Goal: Task Accomplishment & Management: Use online tool/utility

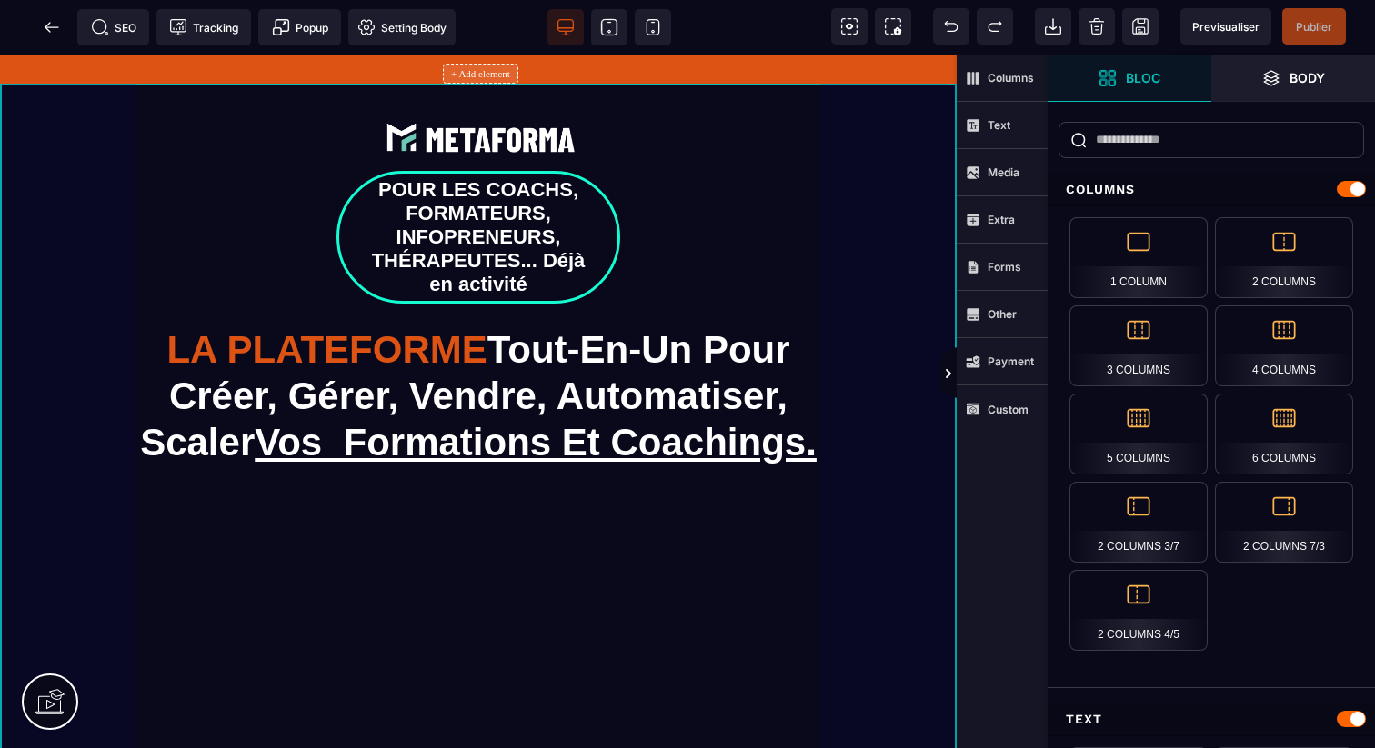
click at [850, 403] on div "POUR LES COACHS, FORMATEURS, INFOPRENEURS, THÉRAPEUTES... Déjà en activité LA P…" at bounding box center [478, 693] width 957 height 1219
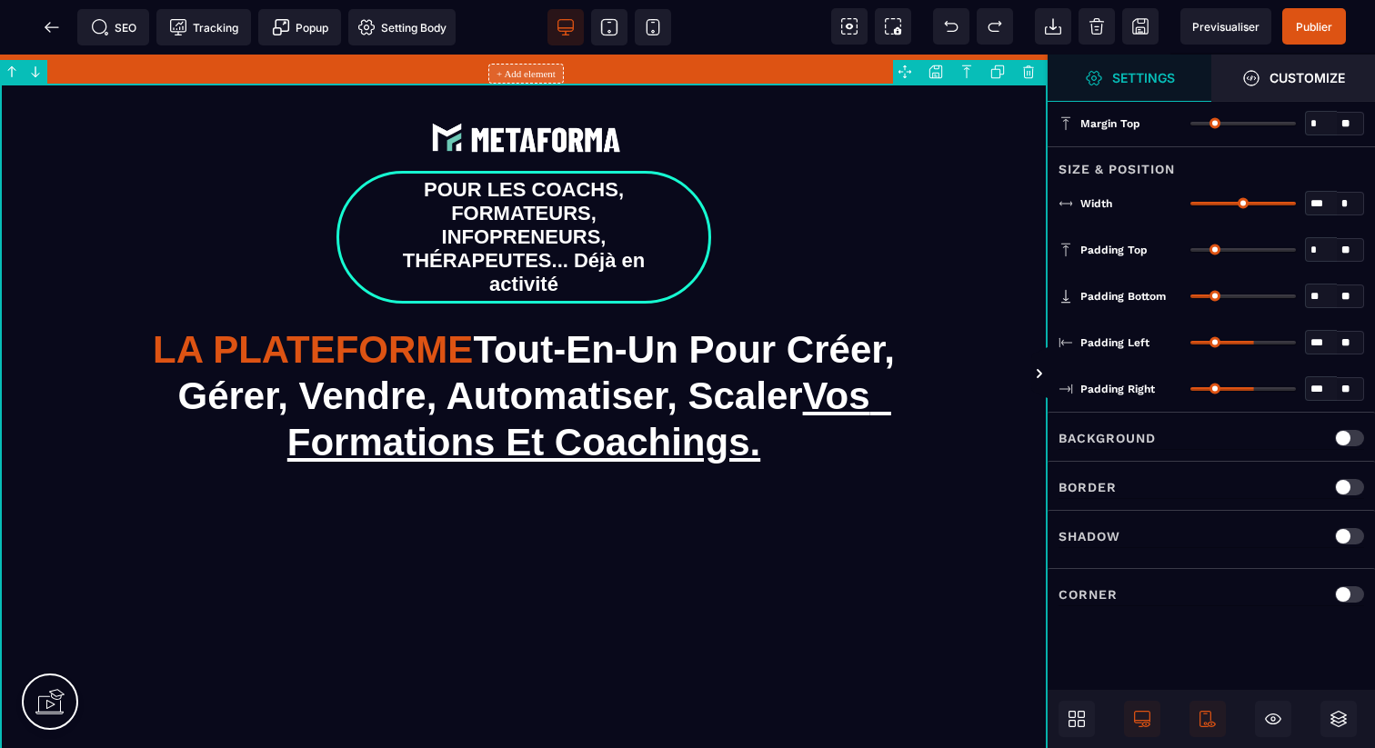
click at [1358, 432] on div at bounding box center [1349, 438] width 29 height 16
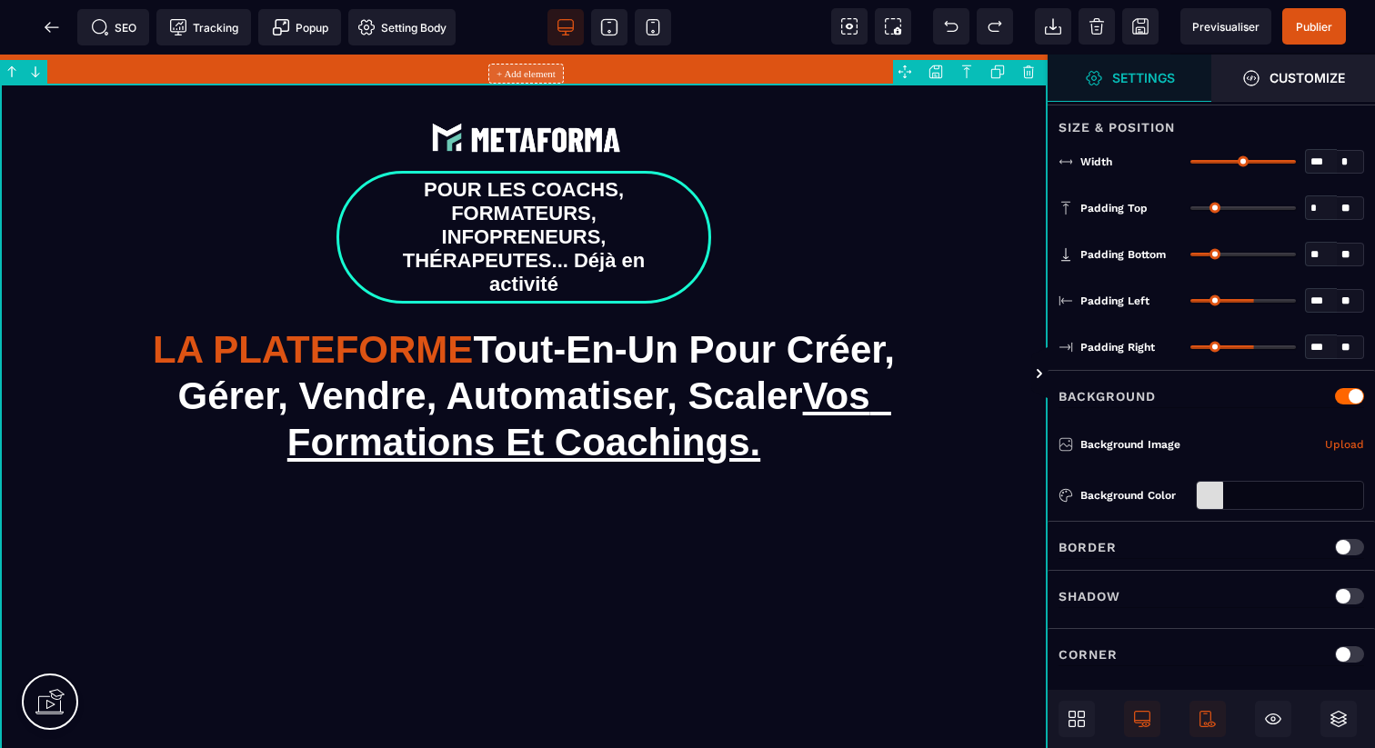
click at [1357, 548] on div at bounding box center [1349, 547] width 29 height 16
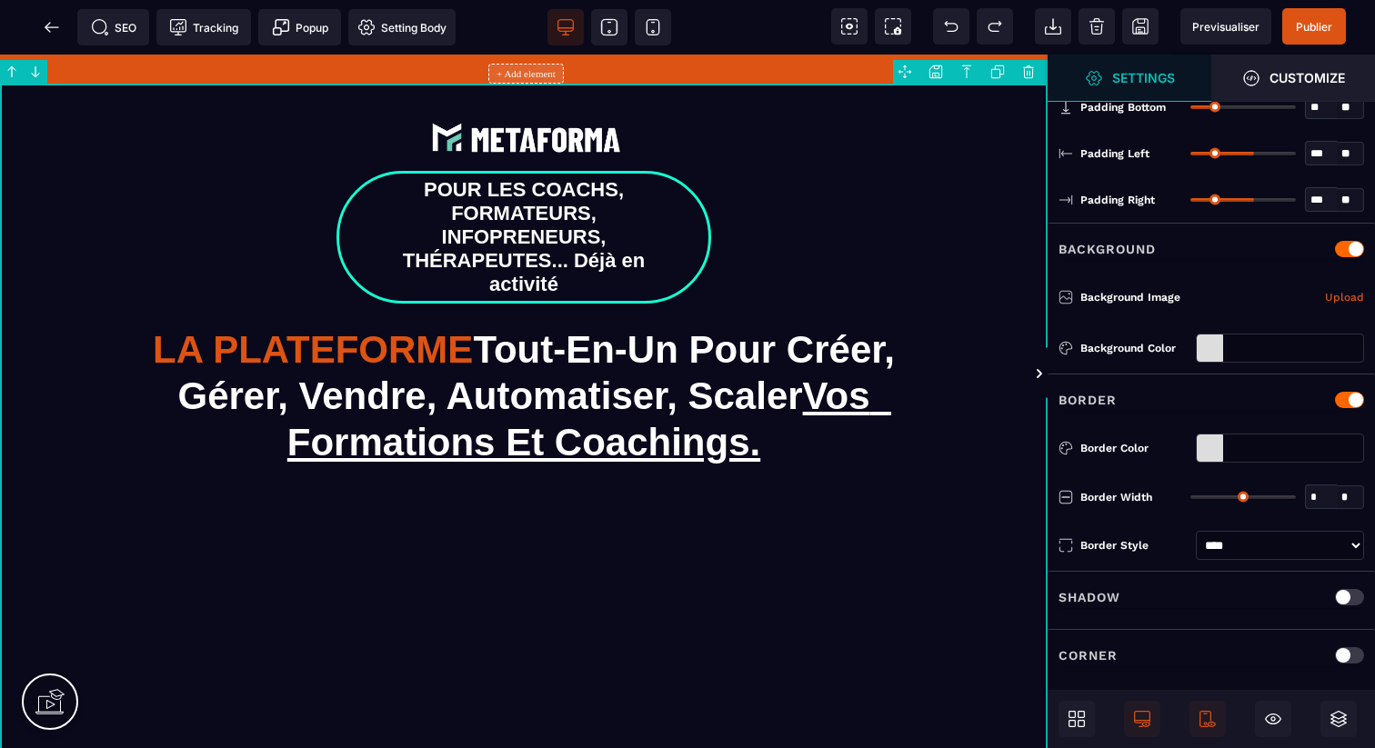
click at [1352, 600] on div "Shadow" at bounding box center [1211, 598] width 306 height 23
select select "**"
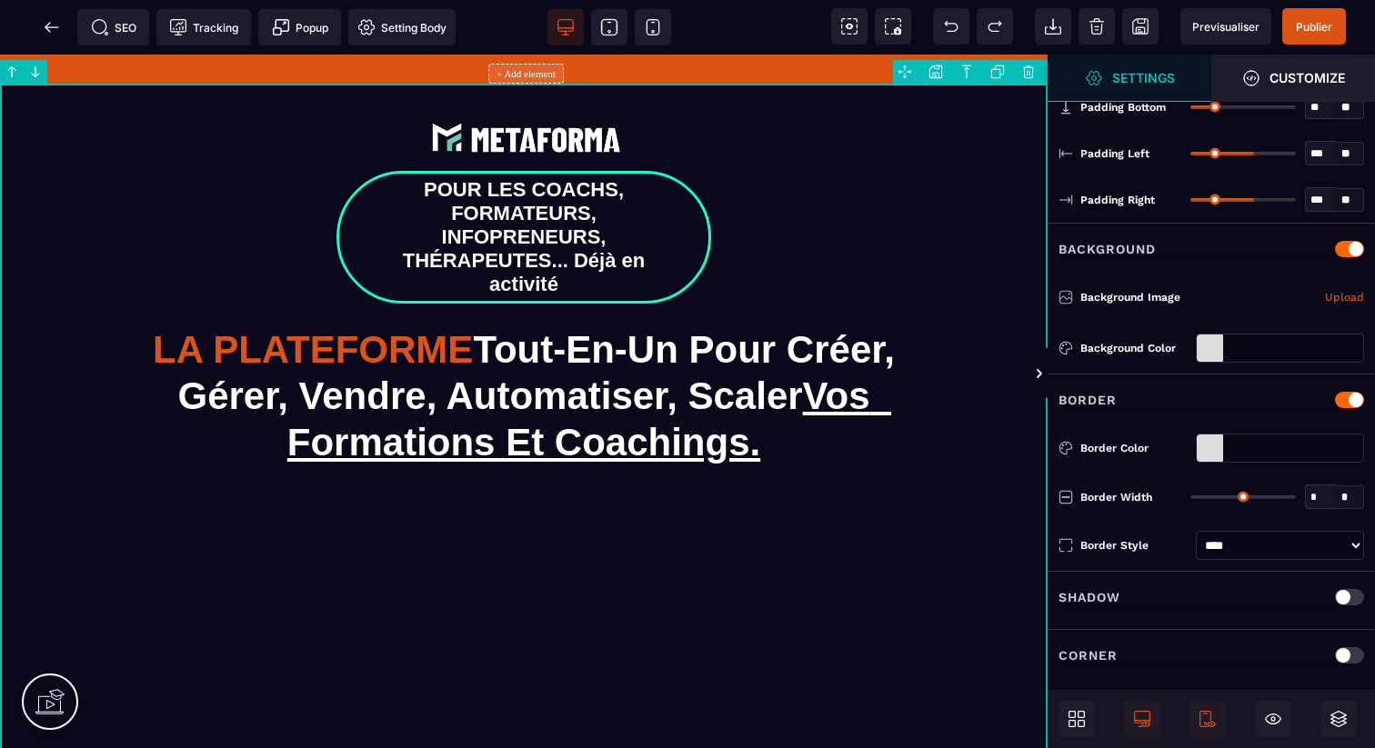
select select "*"
type input "*"
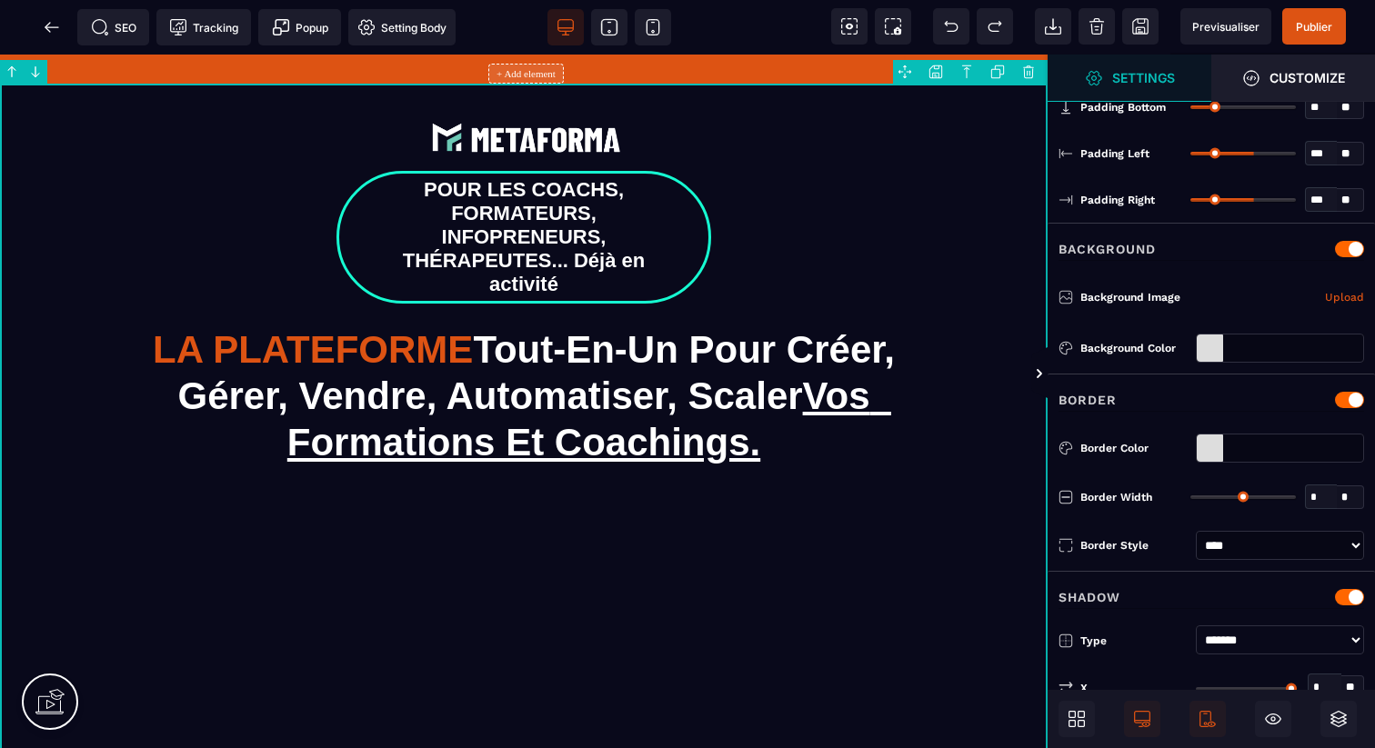
select select "**"
select select "*"
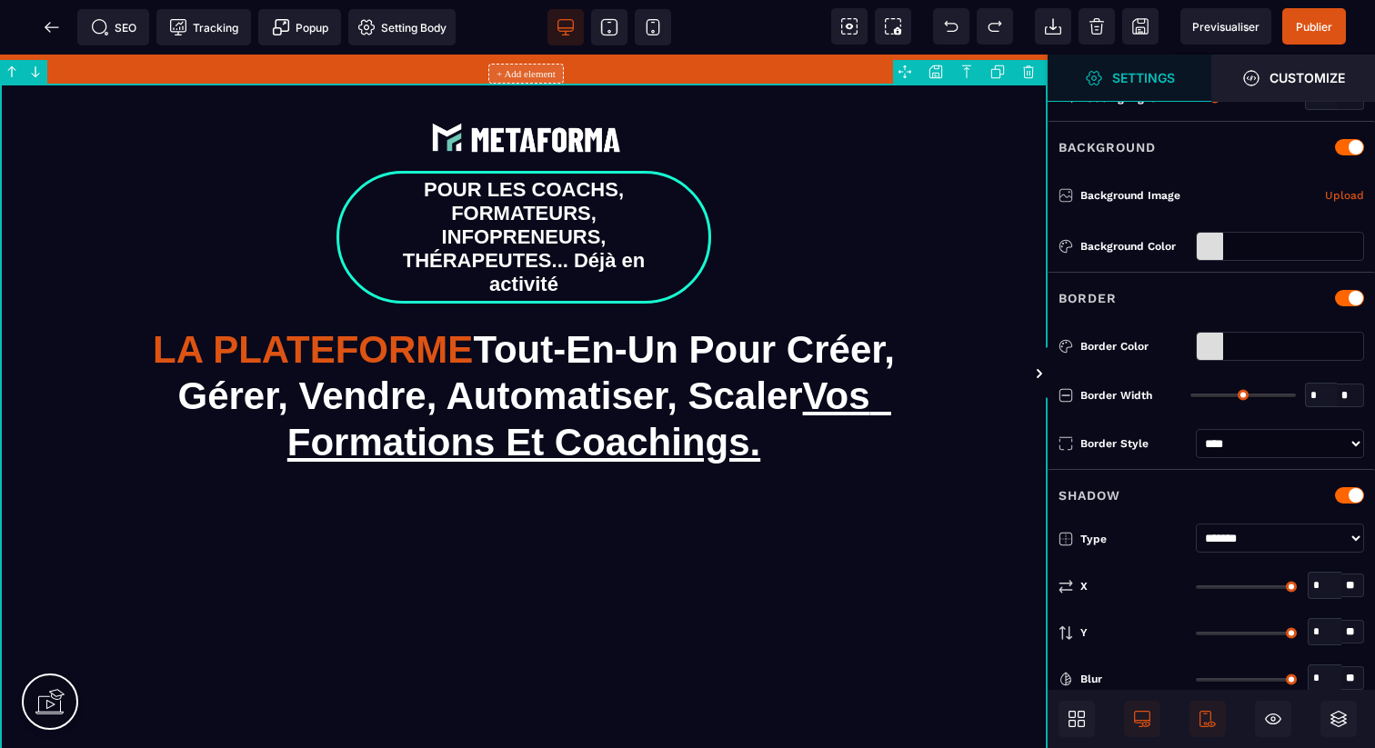
scroll to position [515, 0]
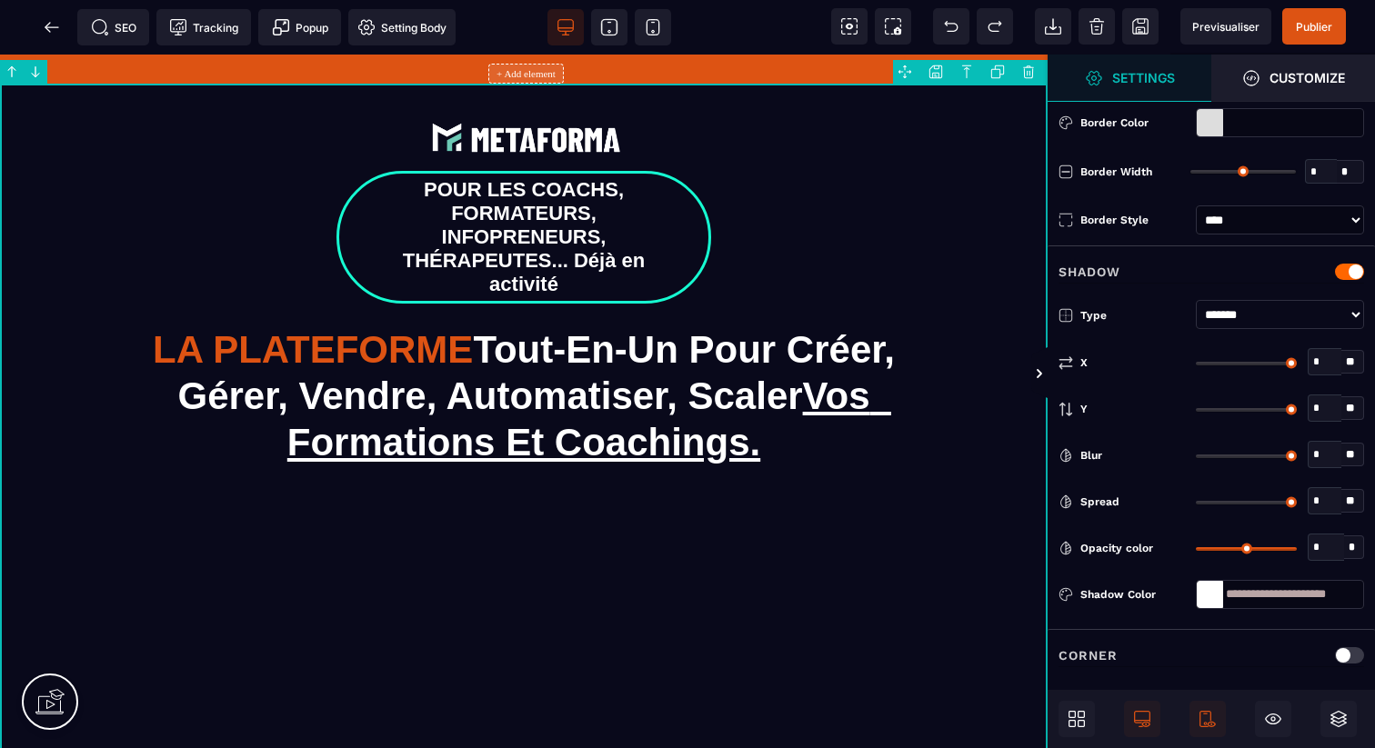
click at [1361, 657] on div "Corner" at bounding box center [1211, 656] width 306 height 23
select select "**"
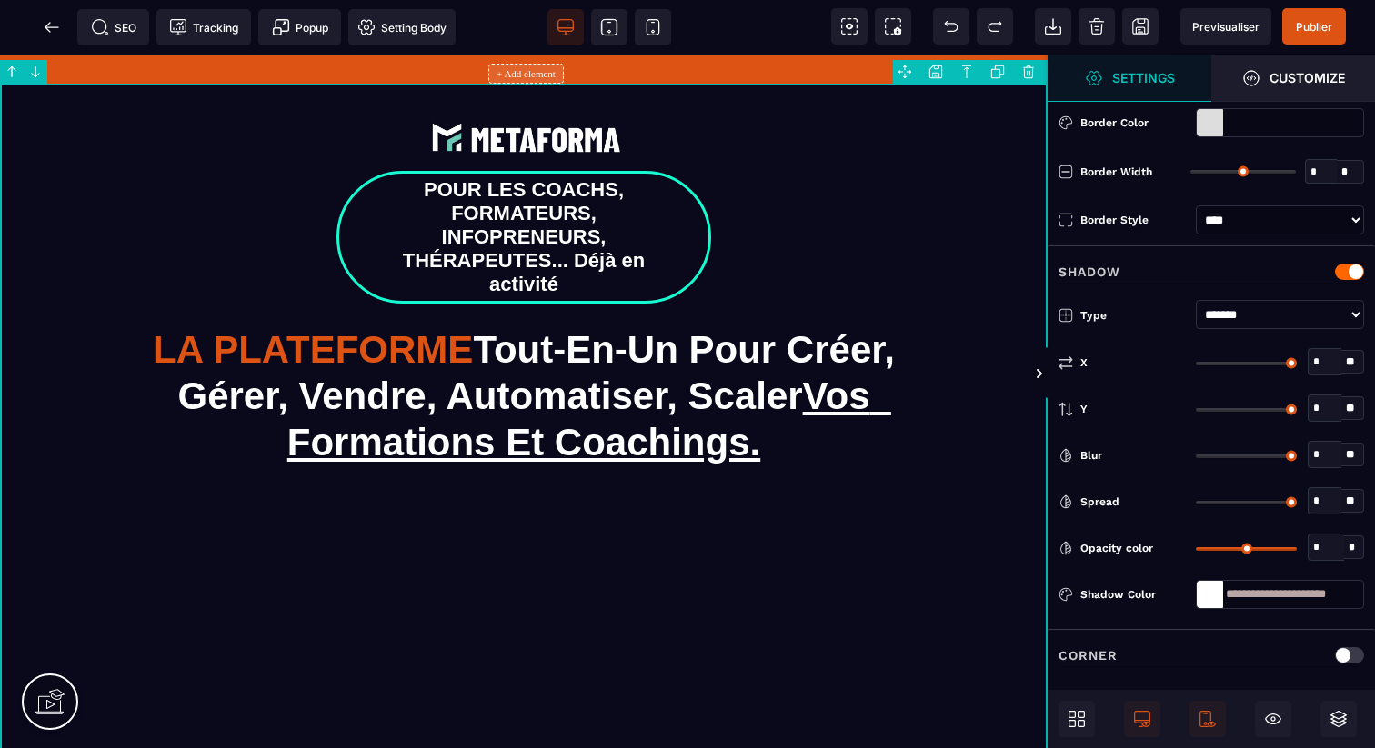
select select "*"
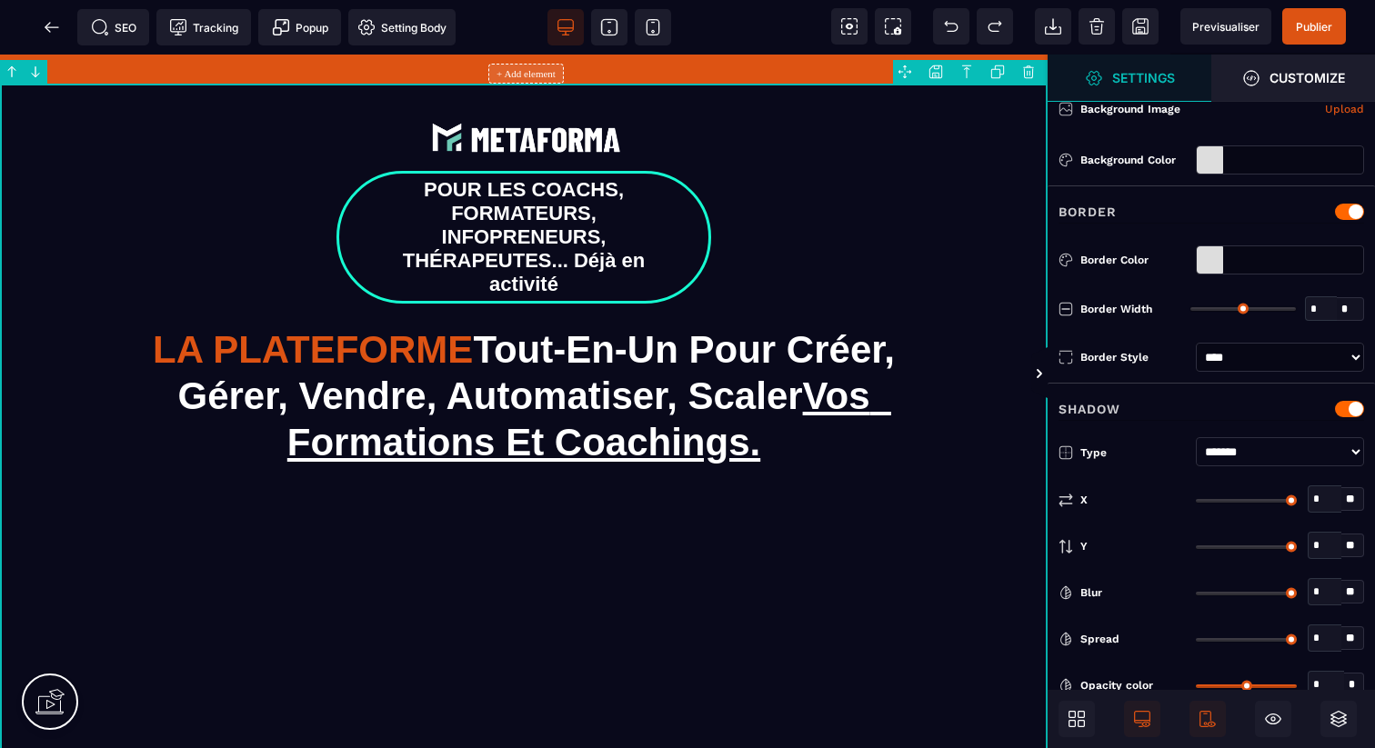
scroll to position [0, 0]
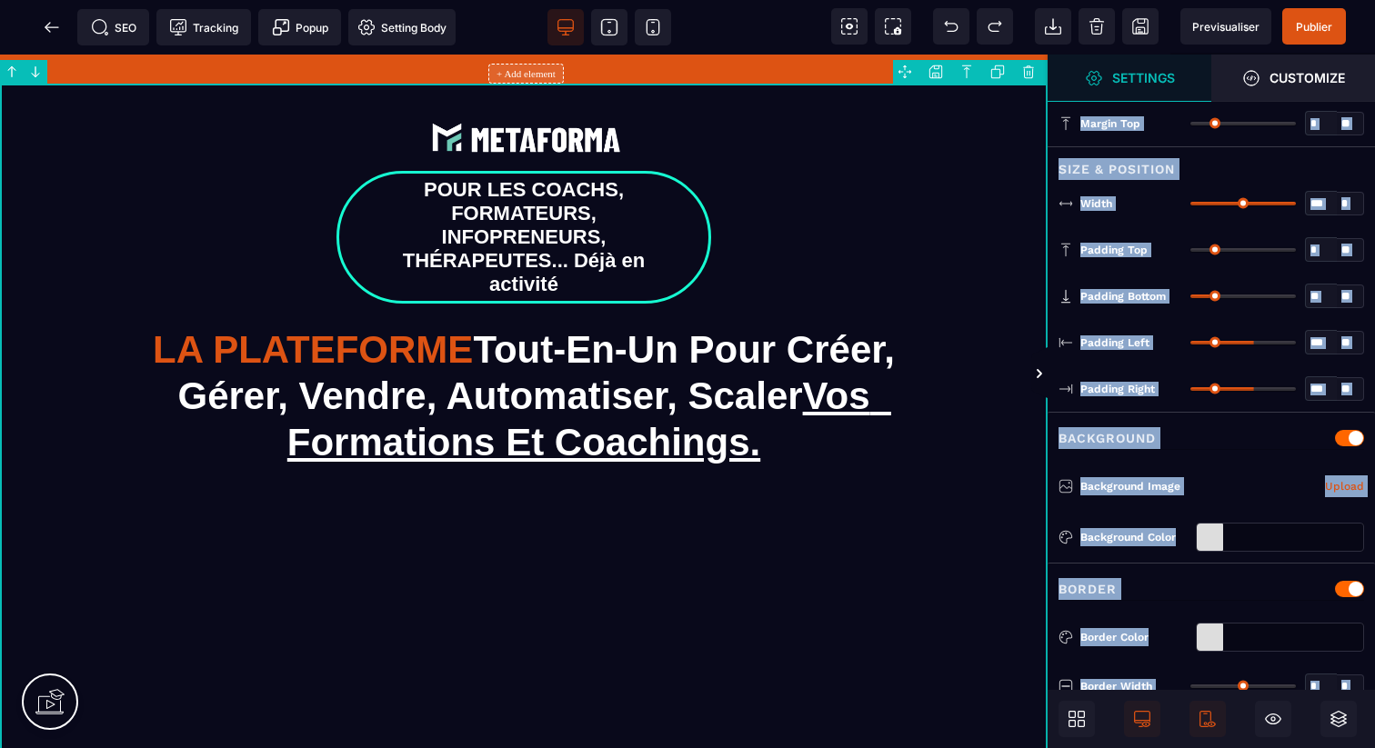
drag, startPoint x: 1359, startPoint y: 676, endPoint x: 1048, endPoint y: 104, distance: 651.5
click at [1048, 104] on div "Margin Top * * ** All Null Size & Position Width *" at bounding box center [1211, 734] width 327 height 1269
copy div "**********"
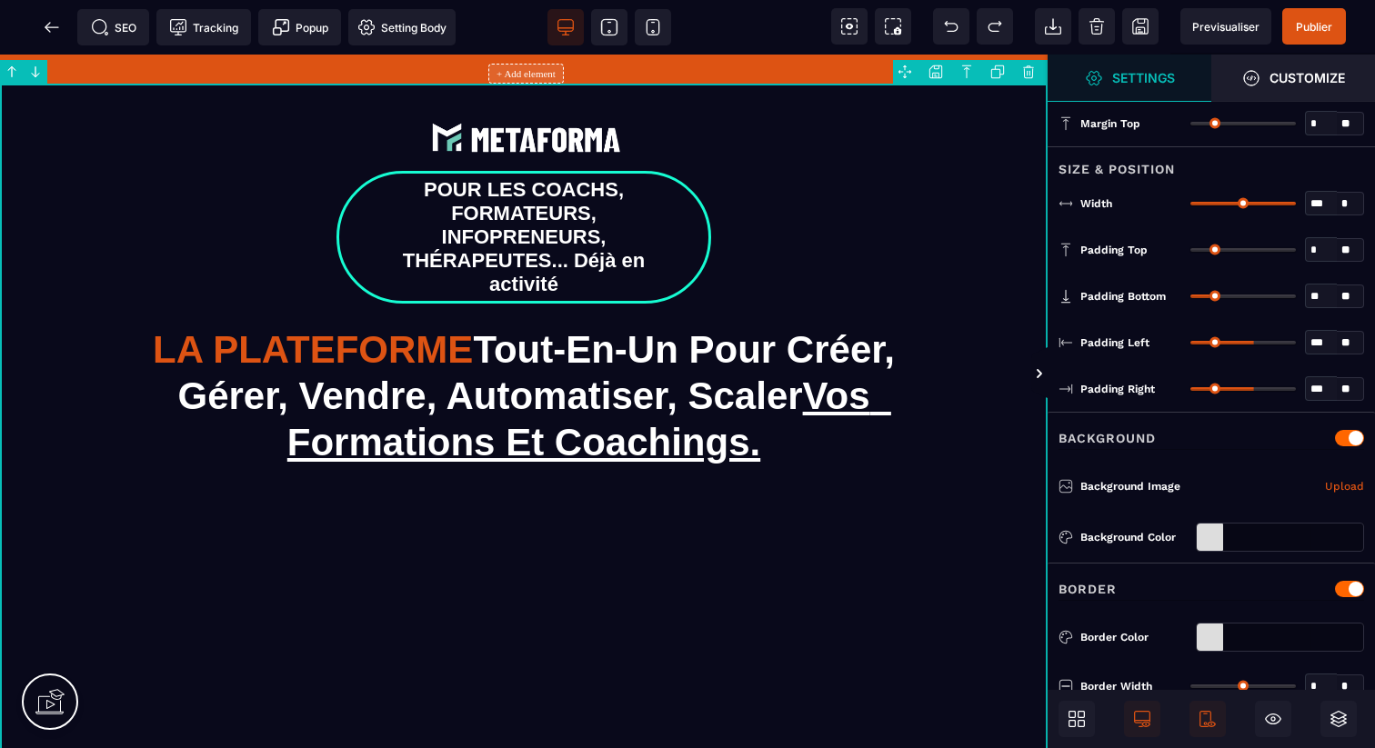
click at [1175, 412] on div "Background" at bounding box center [1211, 436] width 327 height 49
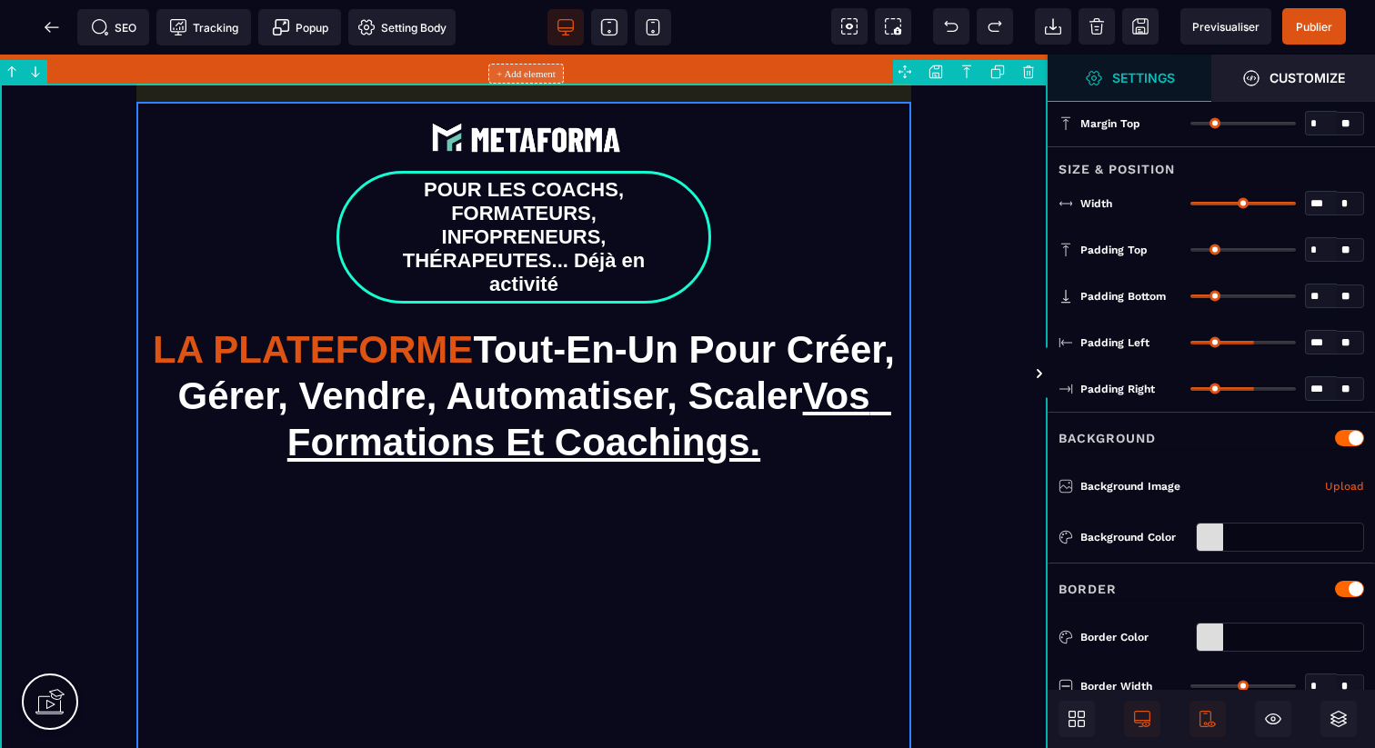
click at [836, 260] on div "POUR LES COACHS, FORMATEURS, INFOPRENEURS, THÉRAPEUTES... Déjà en activité LA P…" at bounding box center [523, 694] width 775 height 1185
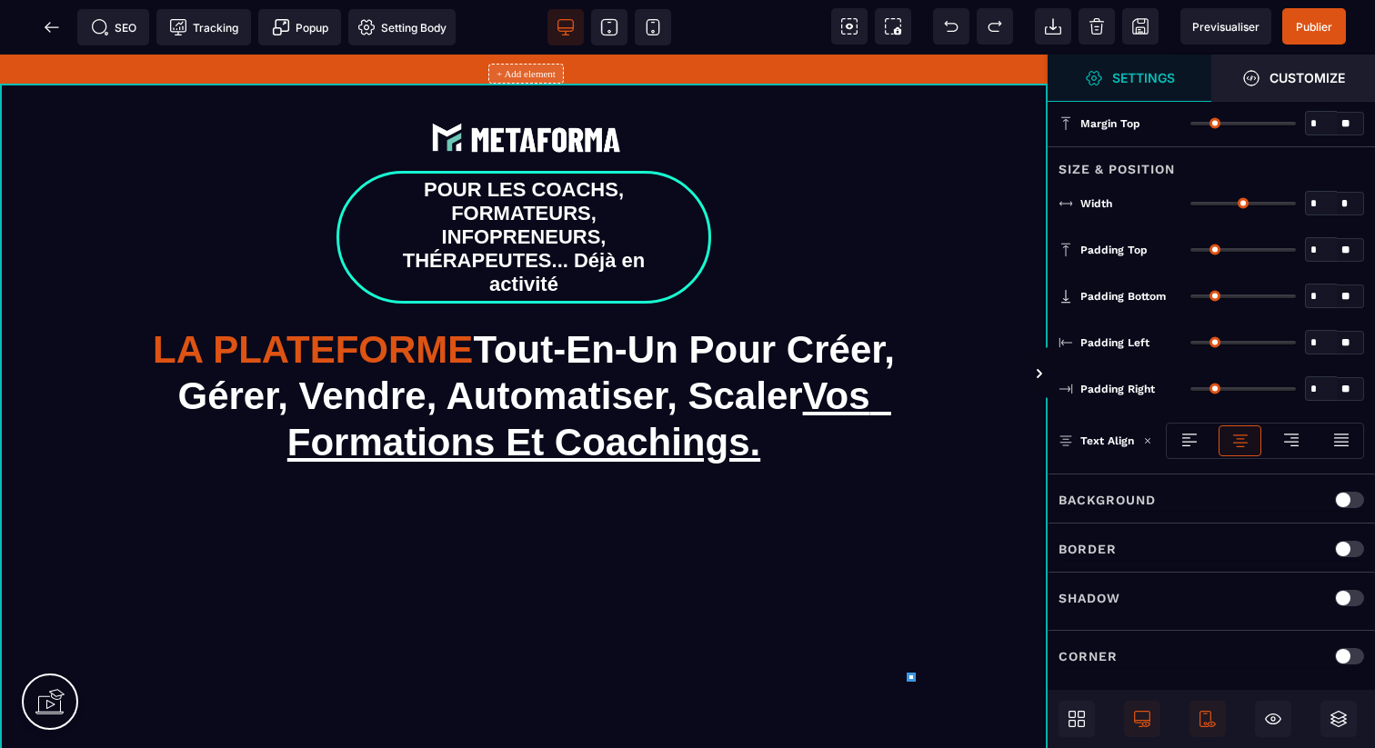
type input "**"
type input "***"
type input "*"
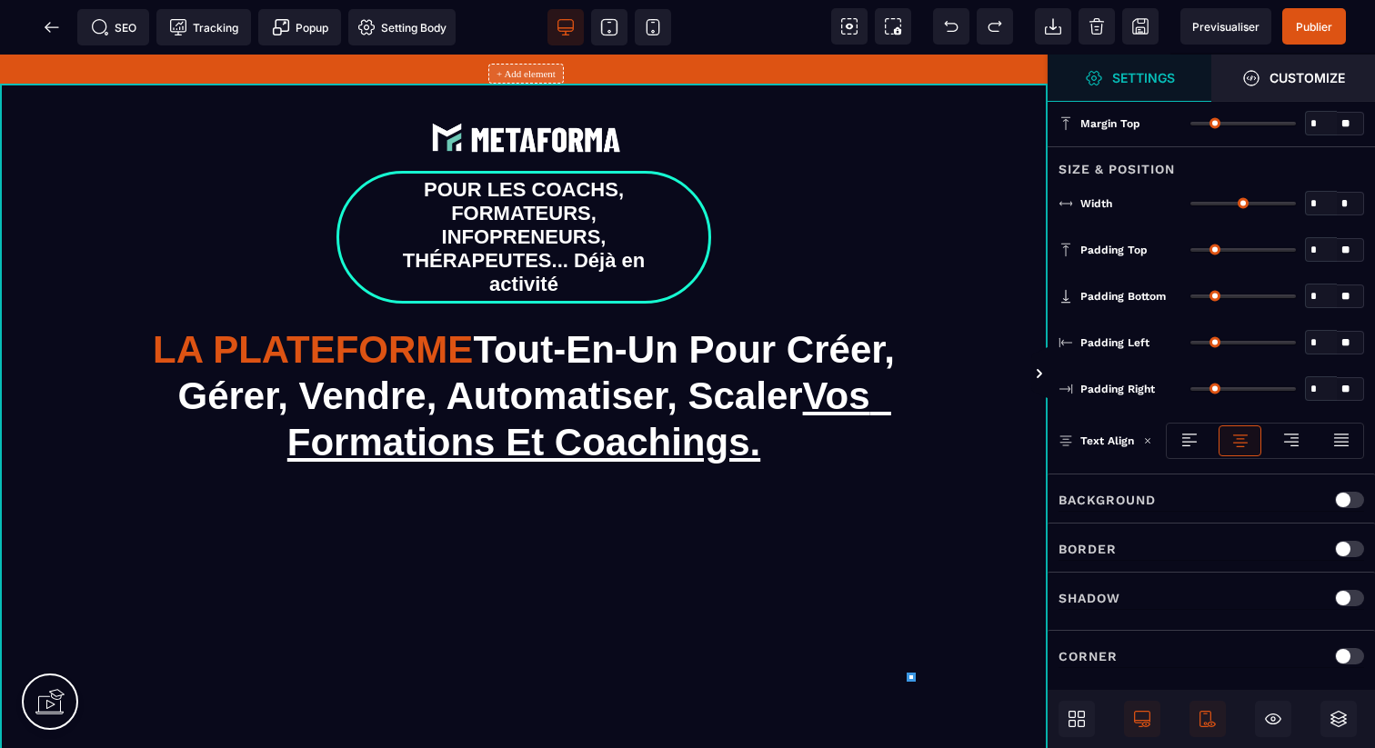
type input "*"
type input "**"
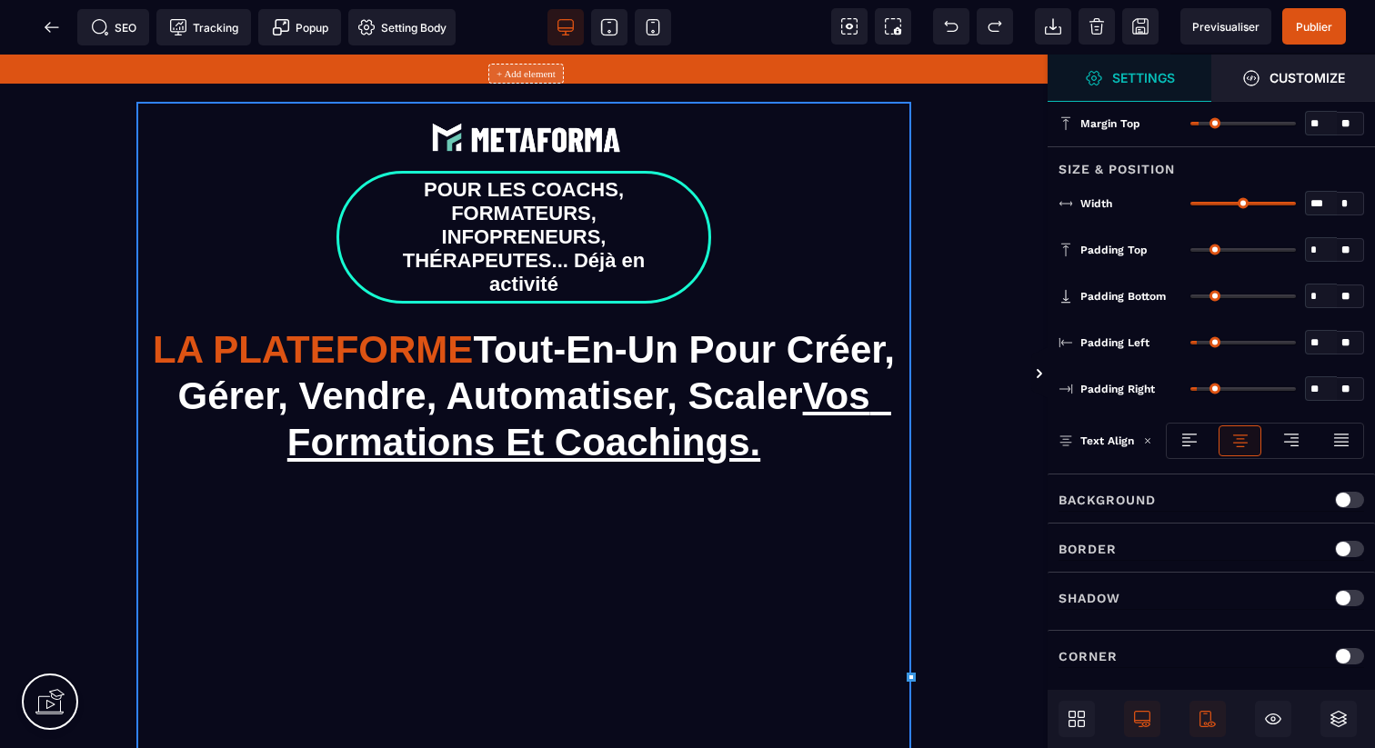
scroll to position [1, 0]
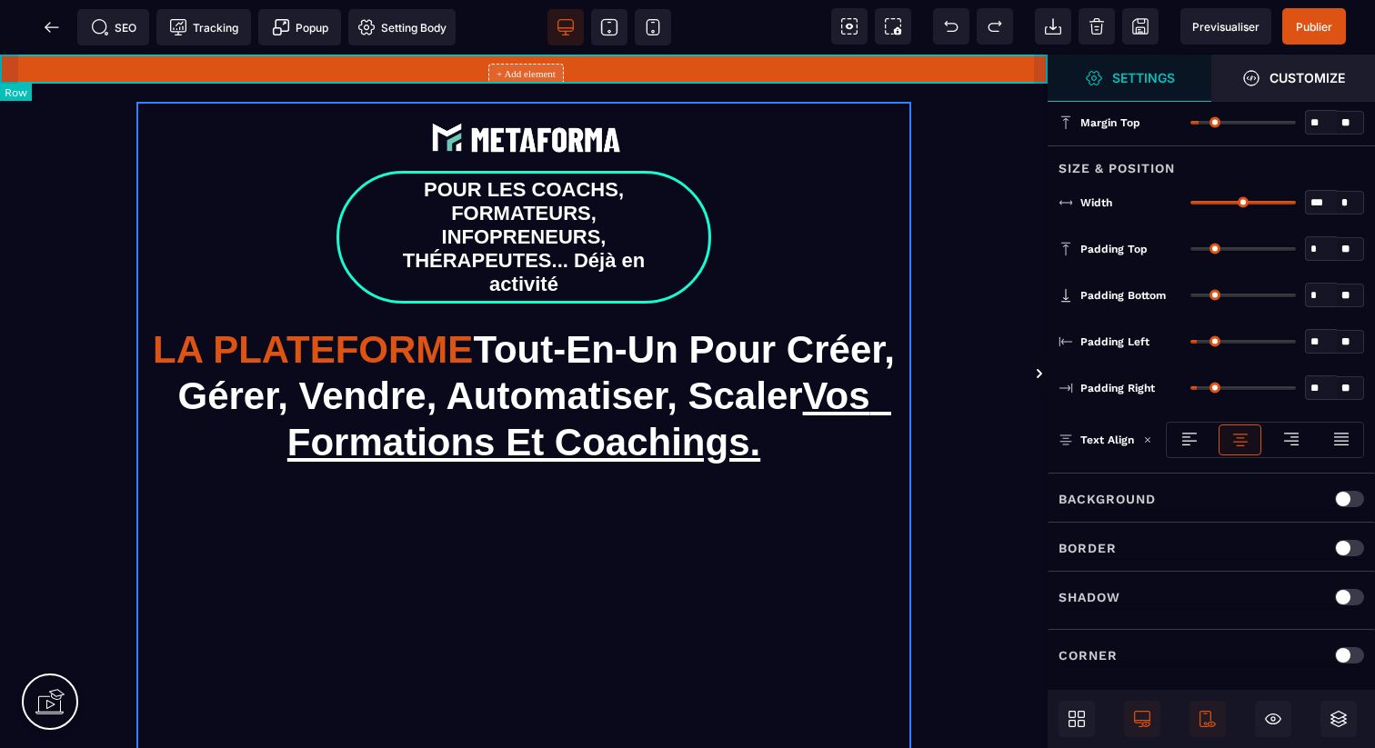
click at [7, 70] on div "+ Add element" at bounding box center [524, 69] width 1048 height 29
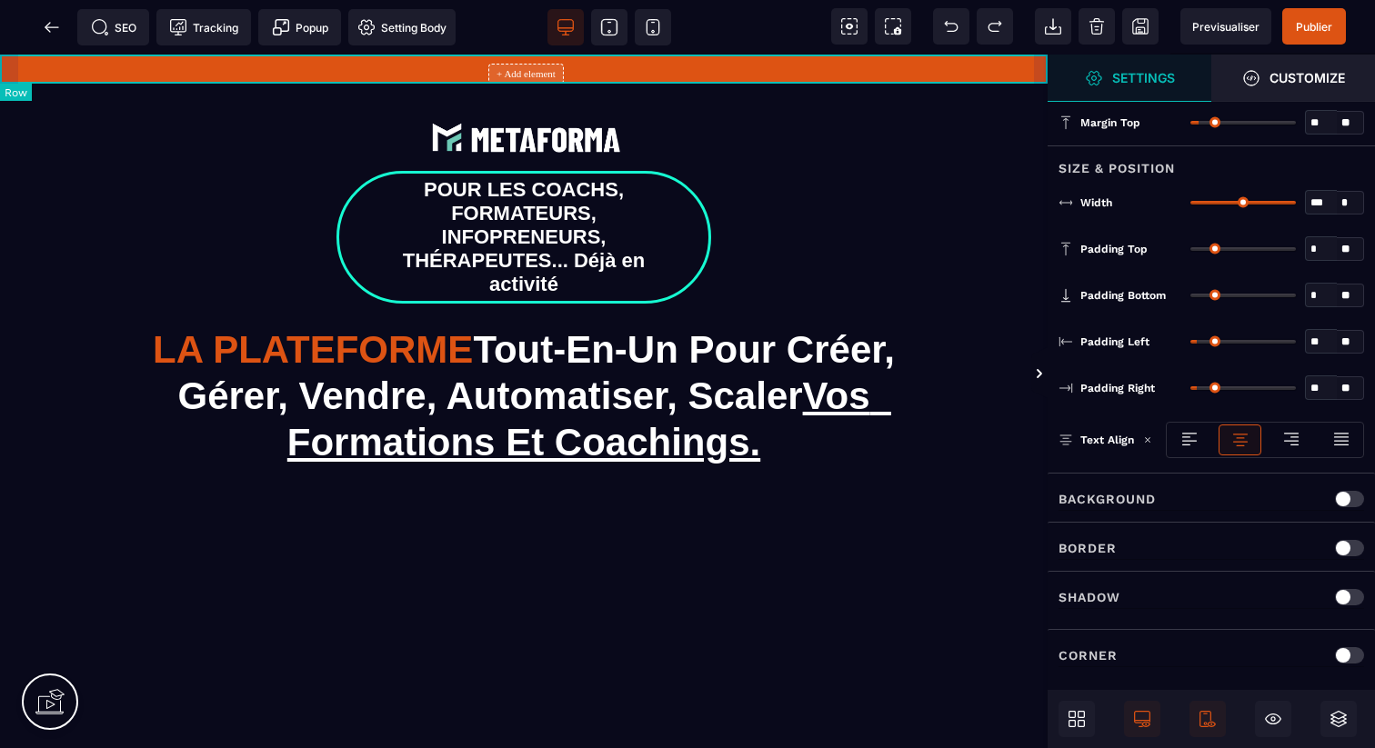
scroll to position [0, 0]
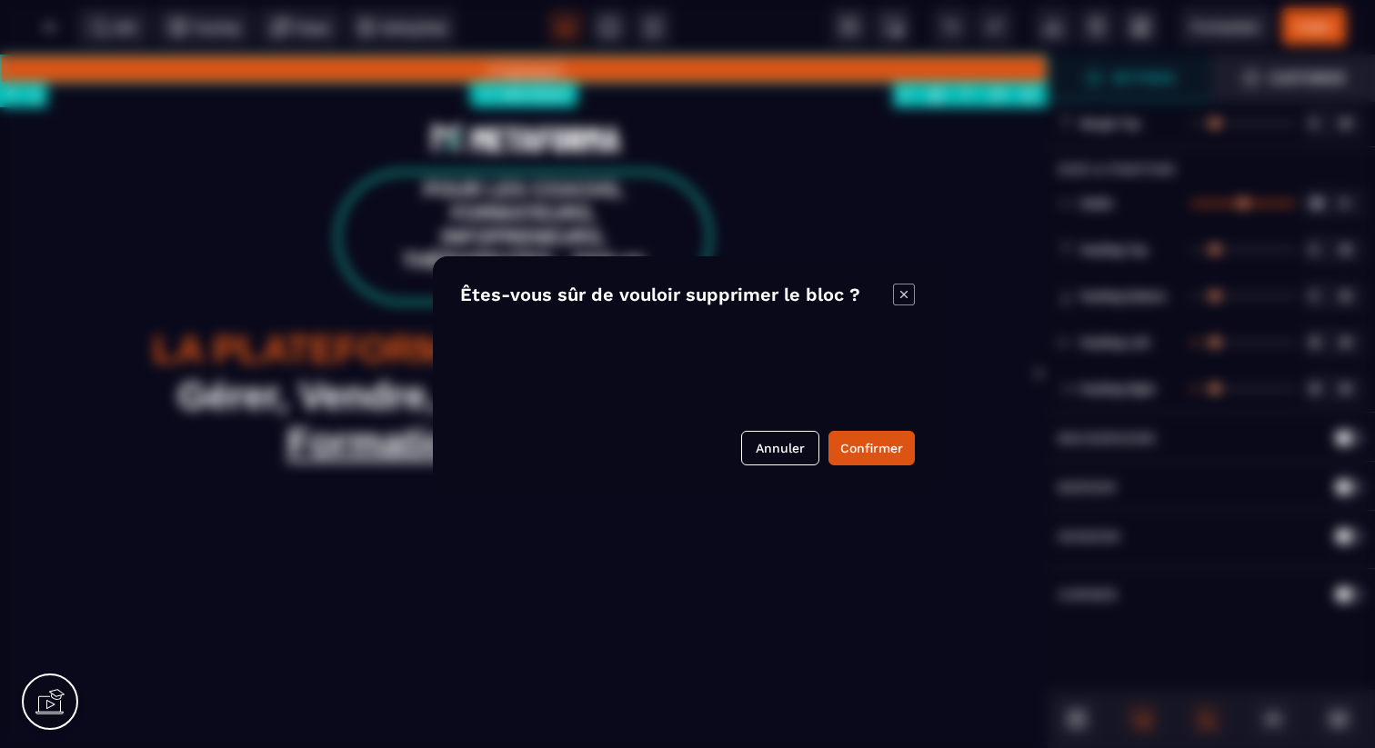
click at [1034, 95] on body "B" at bounding box center [687, 374] width 1375 height 748
click at [859, 443] on button "Confirmer" at bounding box center [871, 448] width 86 height 35
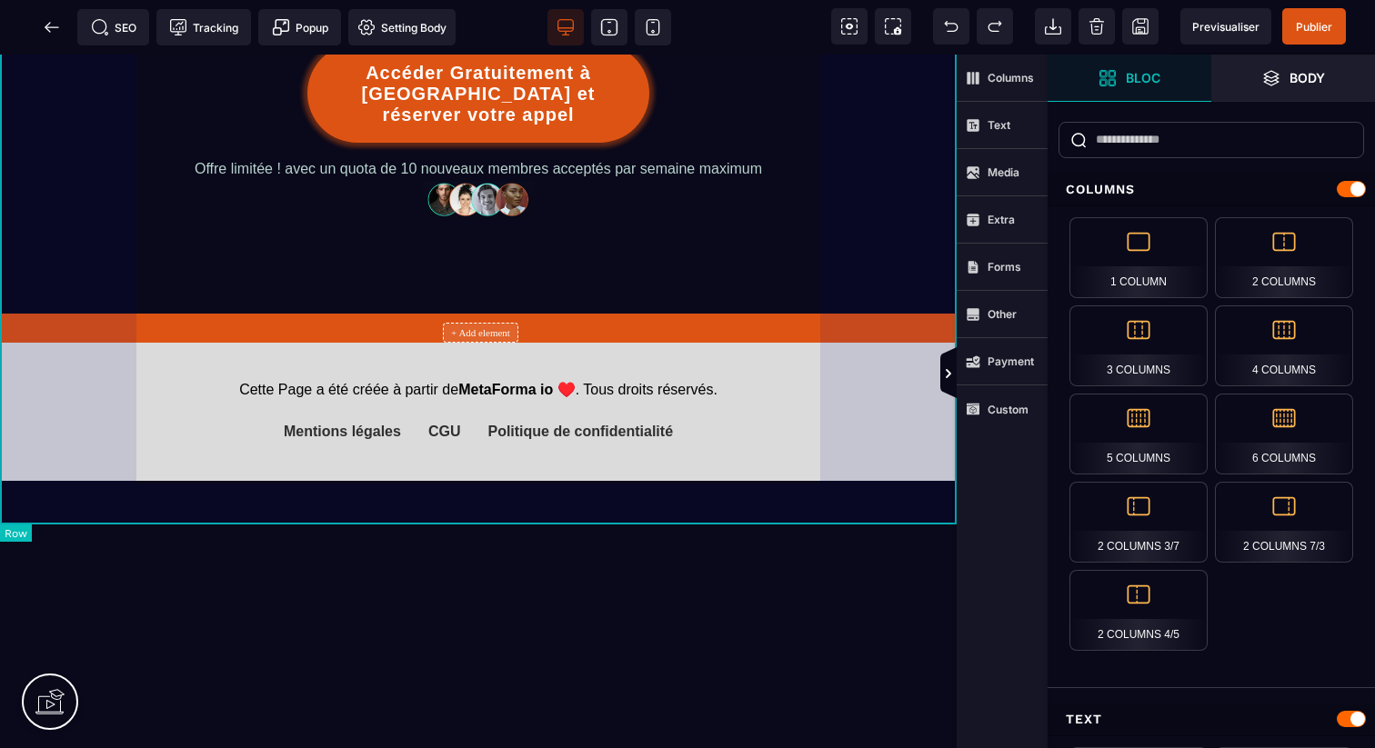
scroll to position [1163, 0]
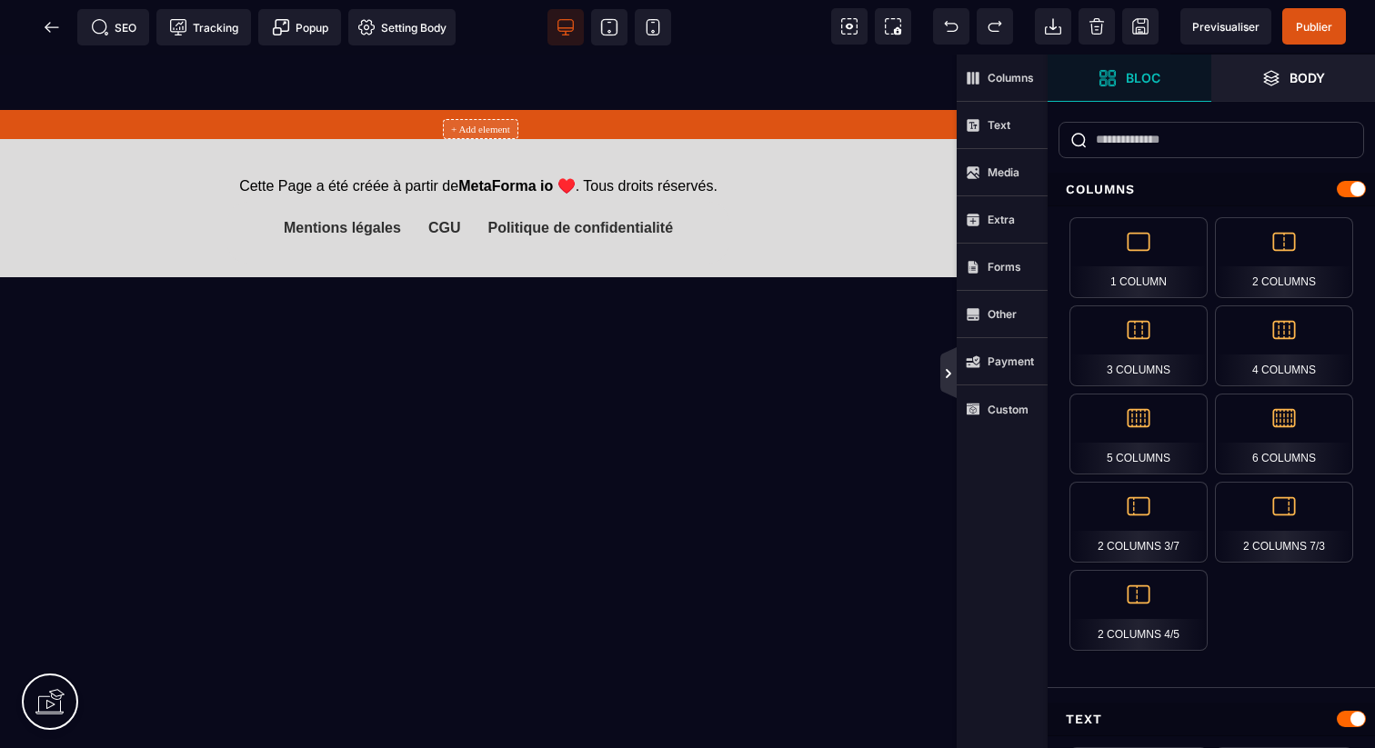
click at [949, 371] on icon at bounding box center [948, 373] width 15 height 15
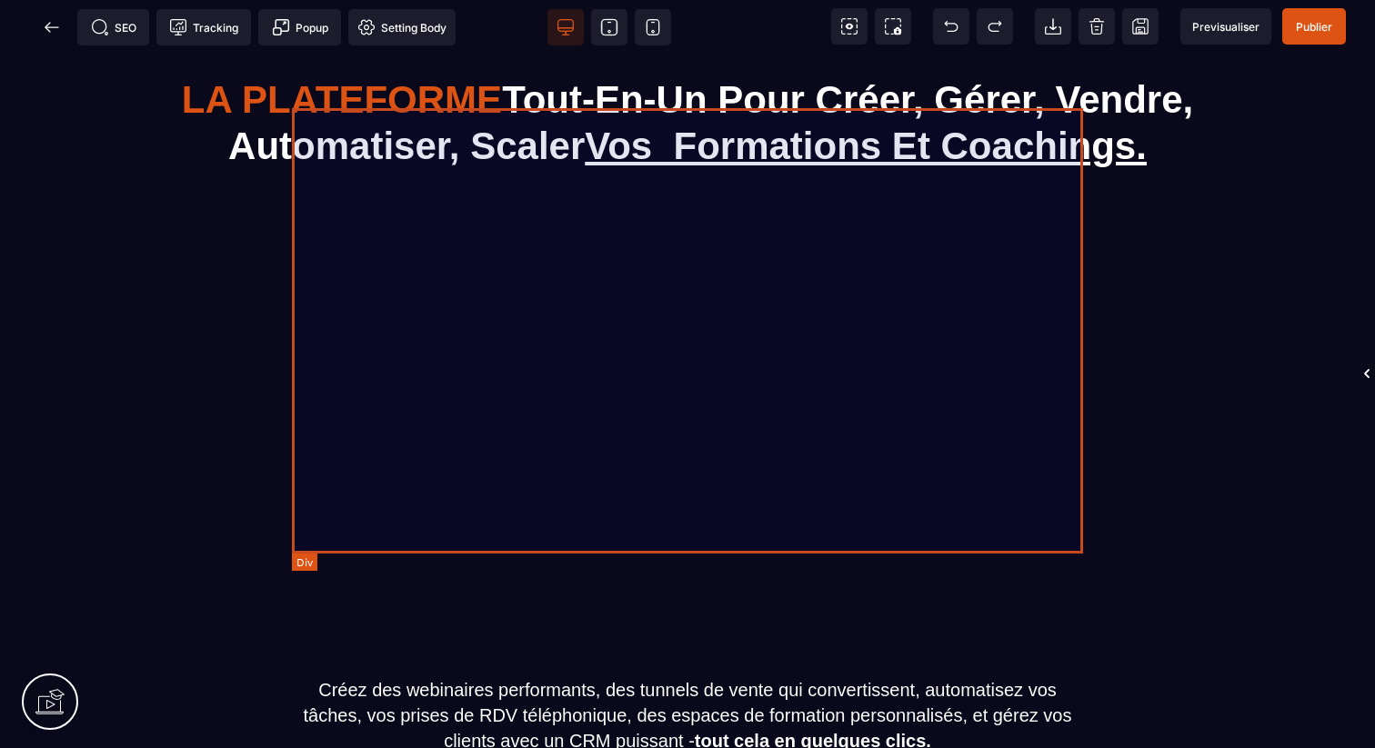
scroll to position [0, 0]
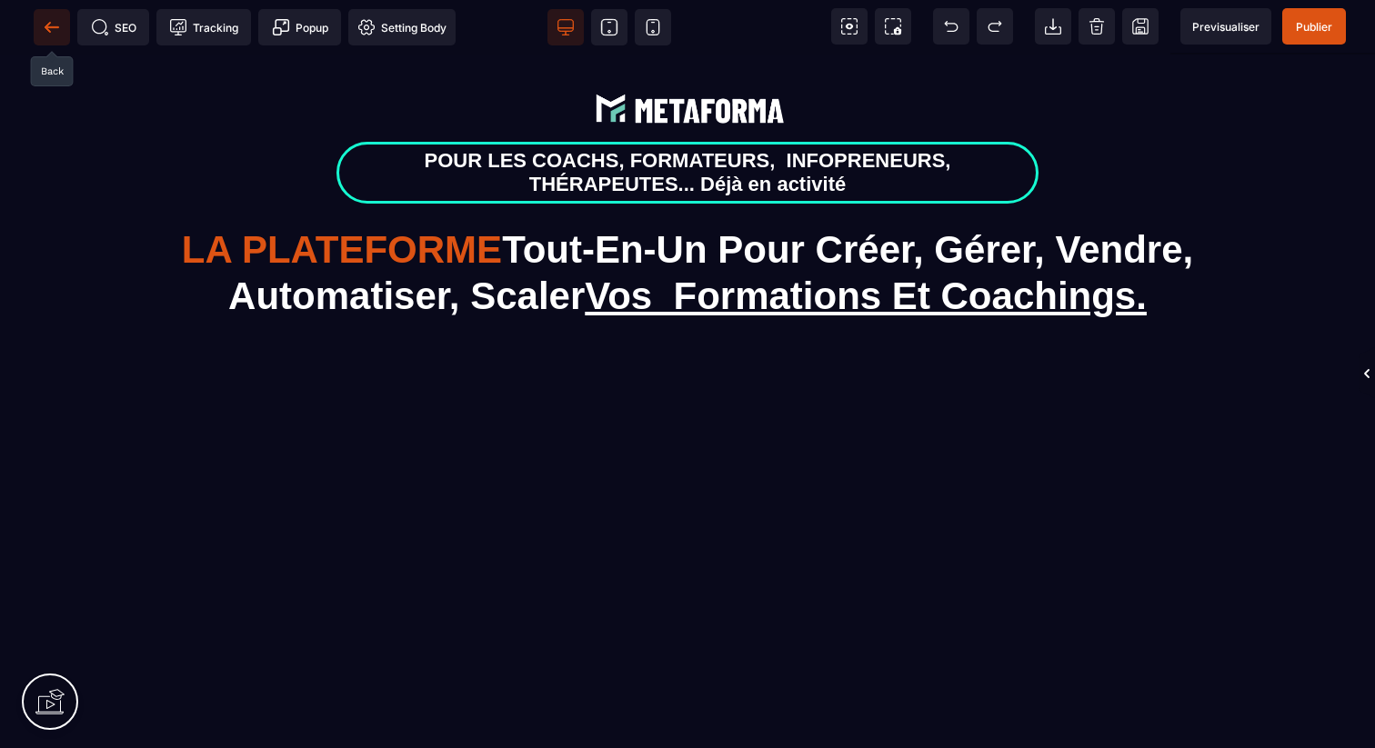
click at [43, 17] on span at bounding box center [52, 27] width 36 height 36
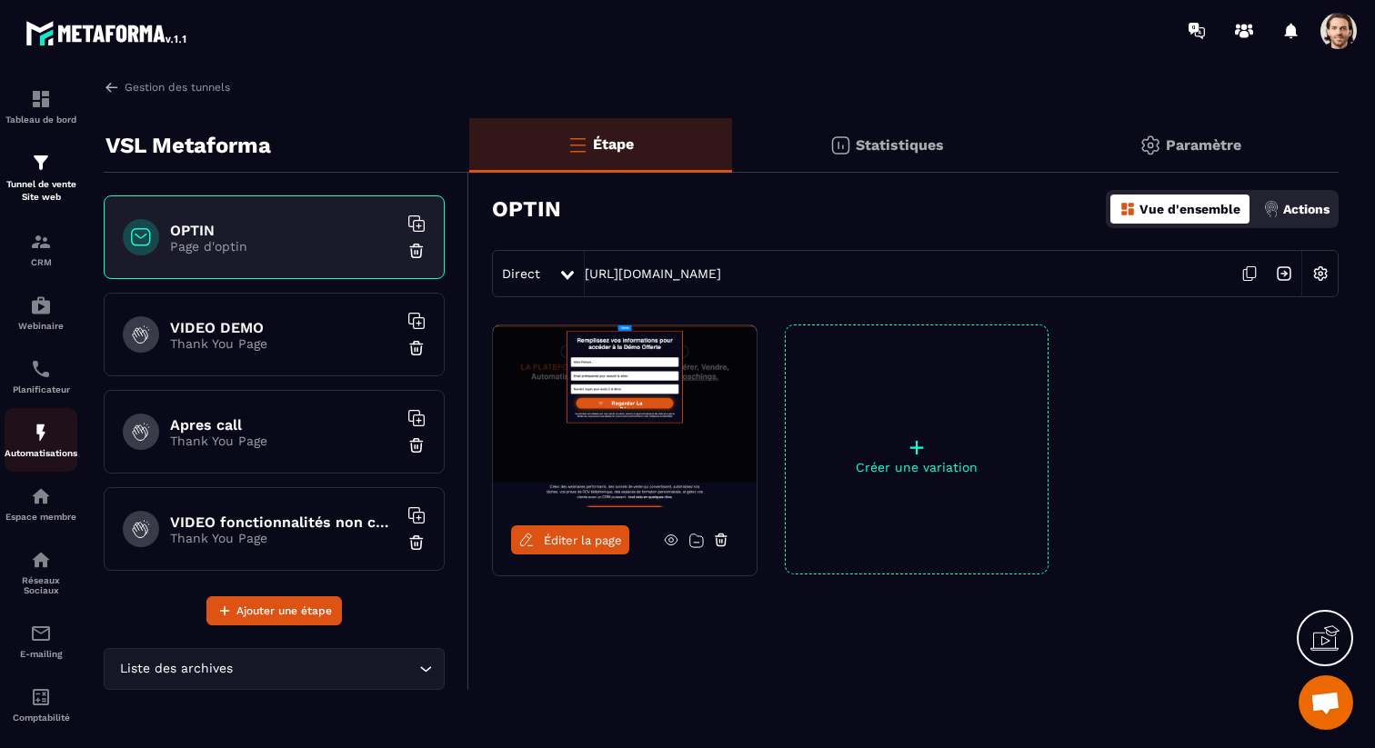
click at [49, 444] on img at bounding box center [41, 433] width 22 height 22
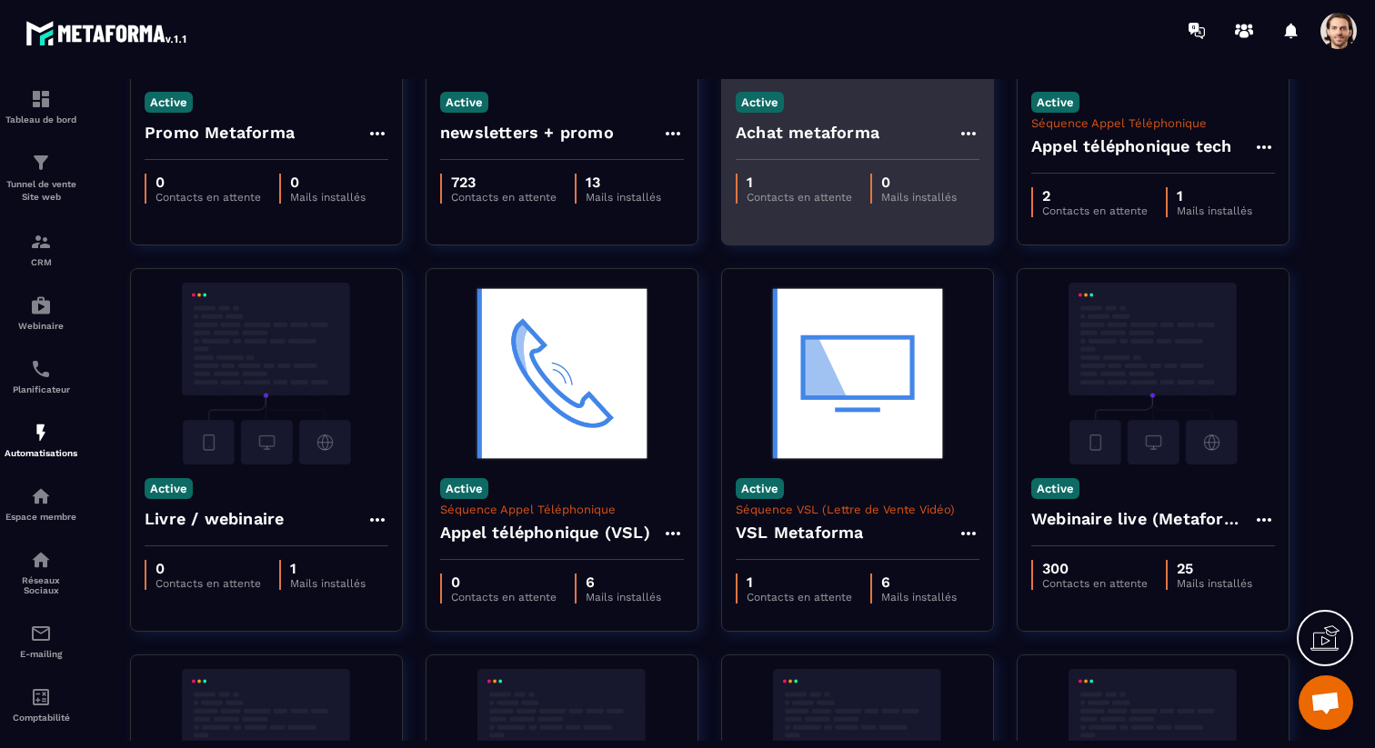
scroll to position [377, 0]
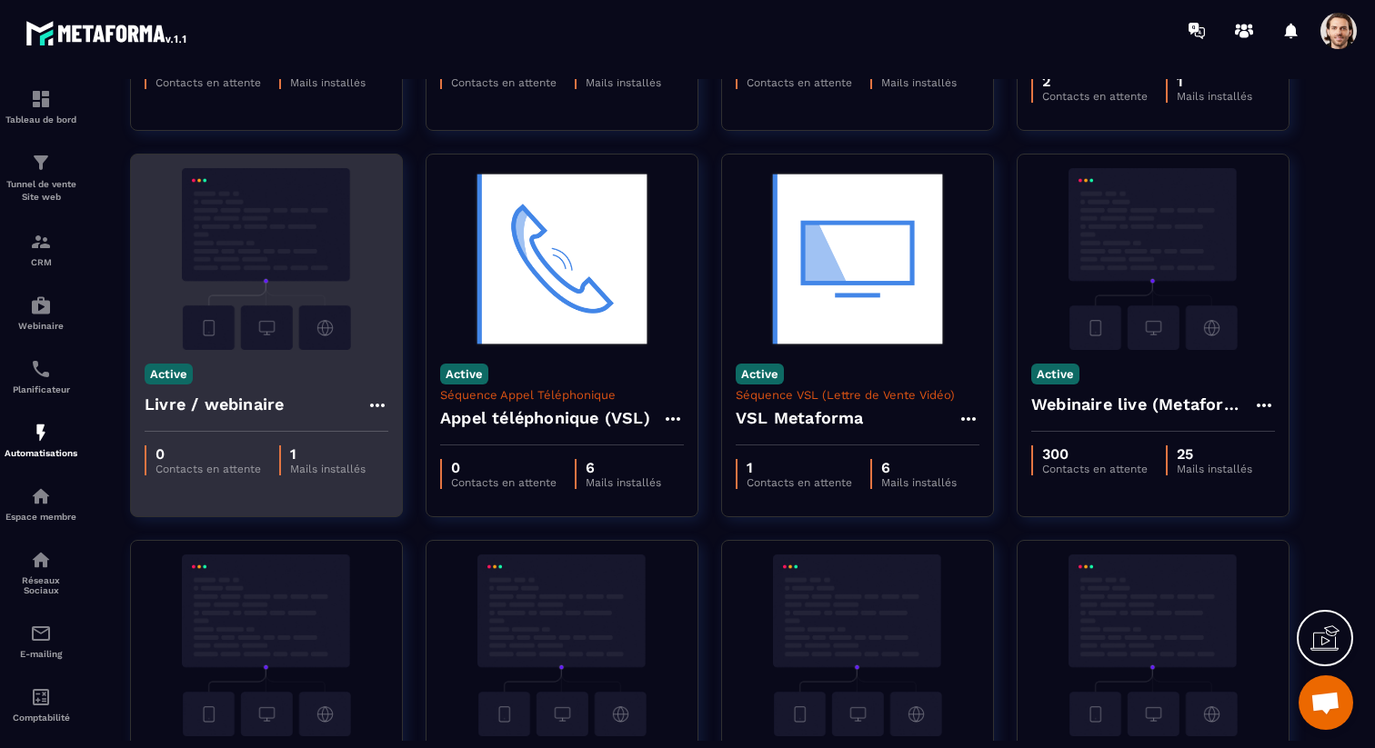
click at [275, 411] on h4 "Livre / webinaire" at bounding box center [214, 404] width 139 height 25
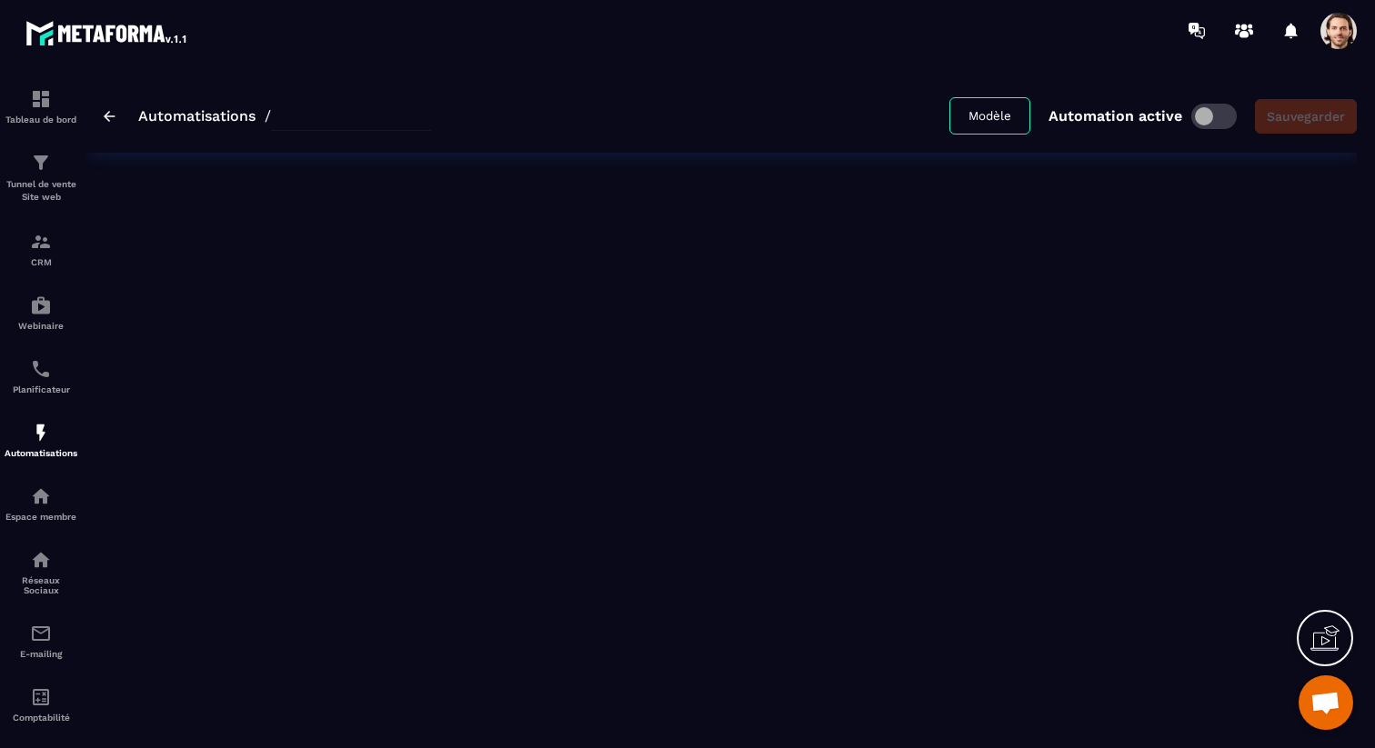
type input "**********"
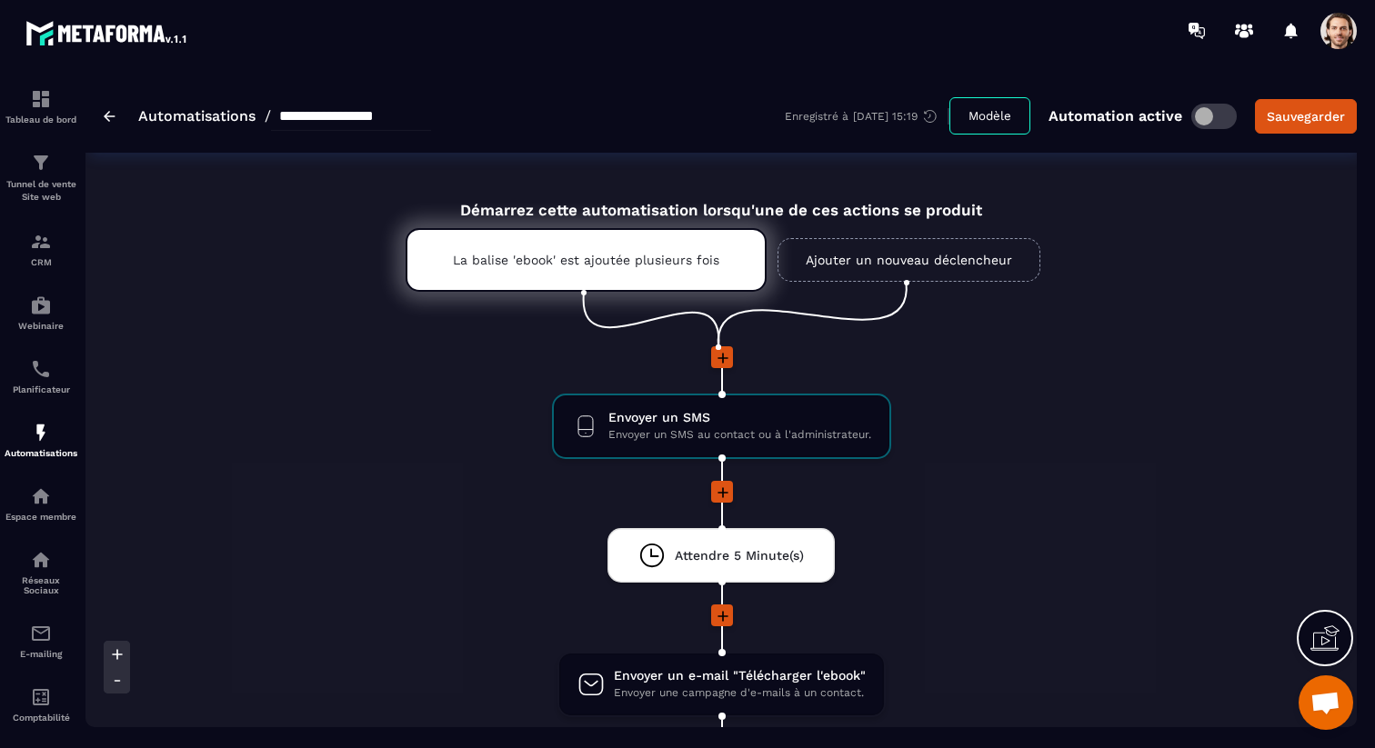
click at [908, 260] on link "Ajouter un nouveau déclencheur" at bounding box center [909, 260] width 263 height 44
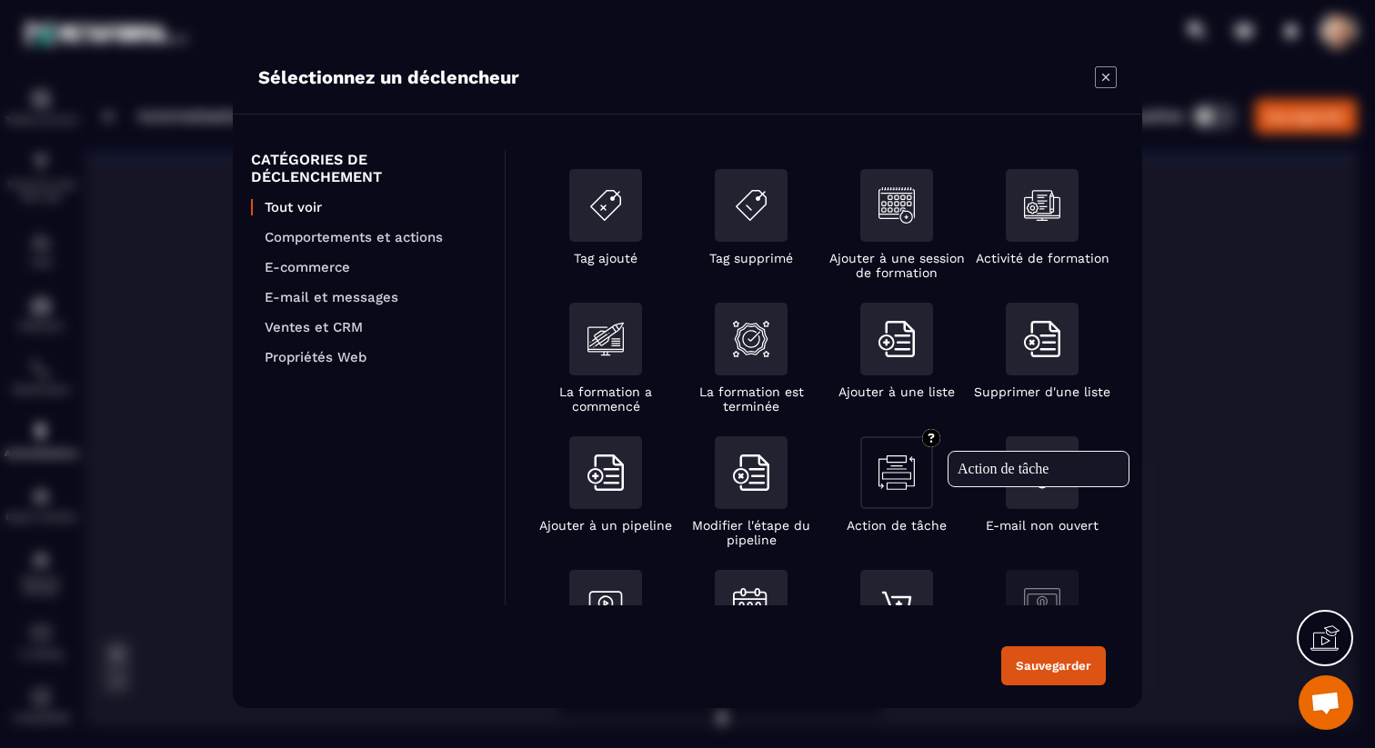
click at [901, 484] on img "Modal window" at bounding box center [896, 473] width 36 height 36
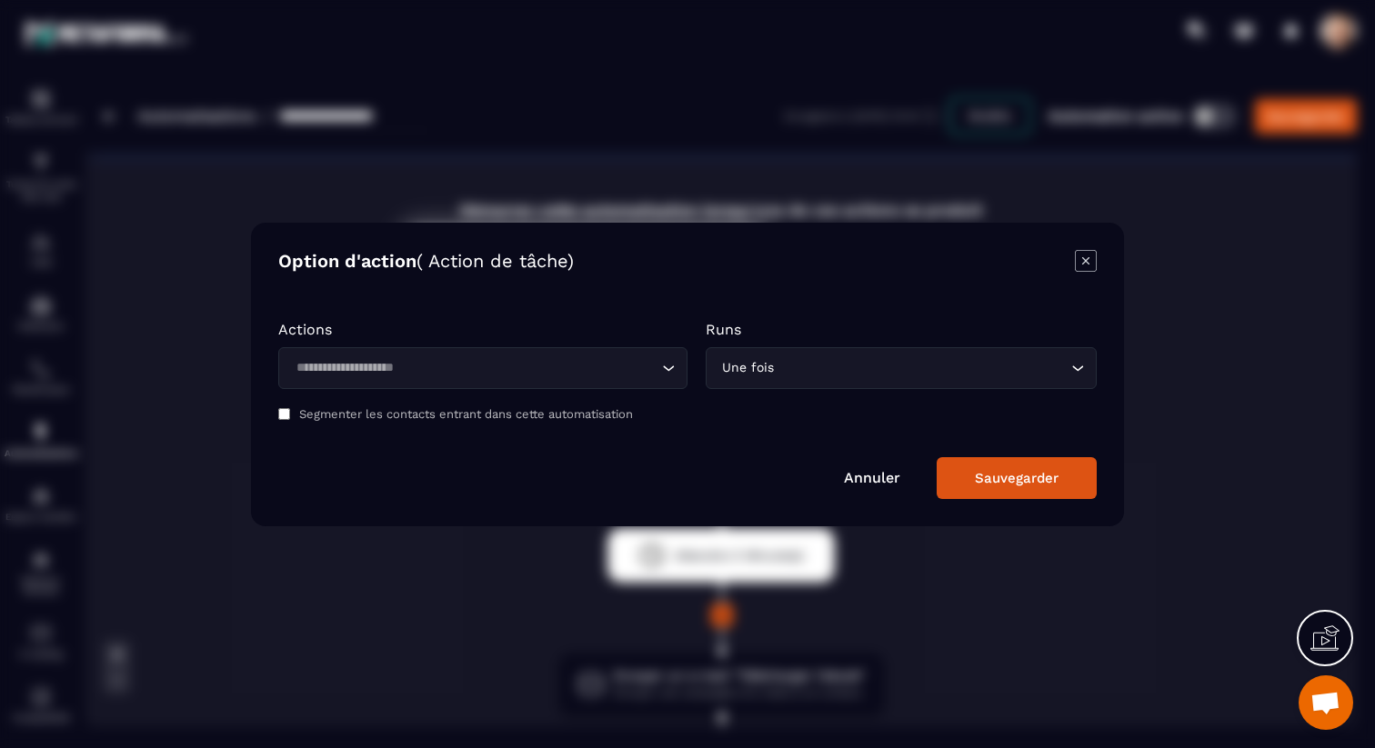
click at [545, 365] on input "Search for option" at bounding box center [473, 368] width 367 height 20
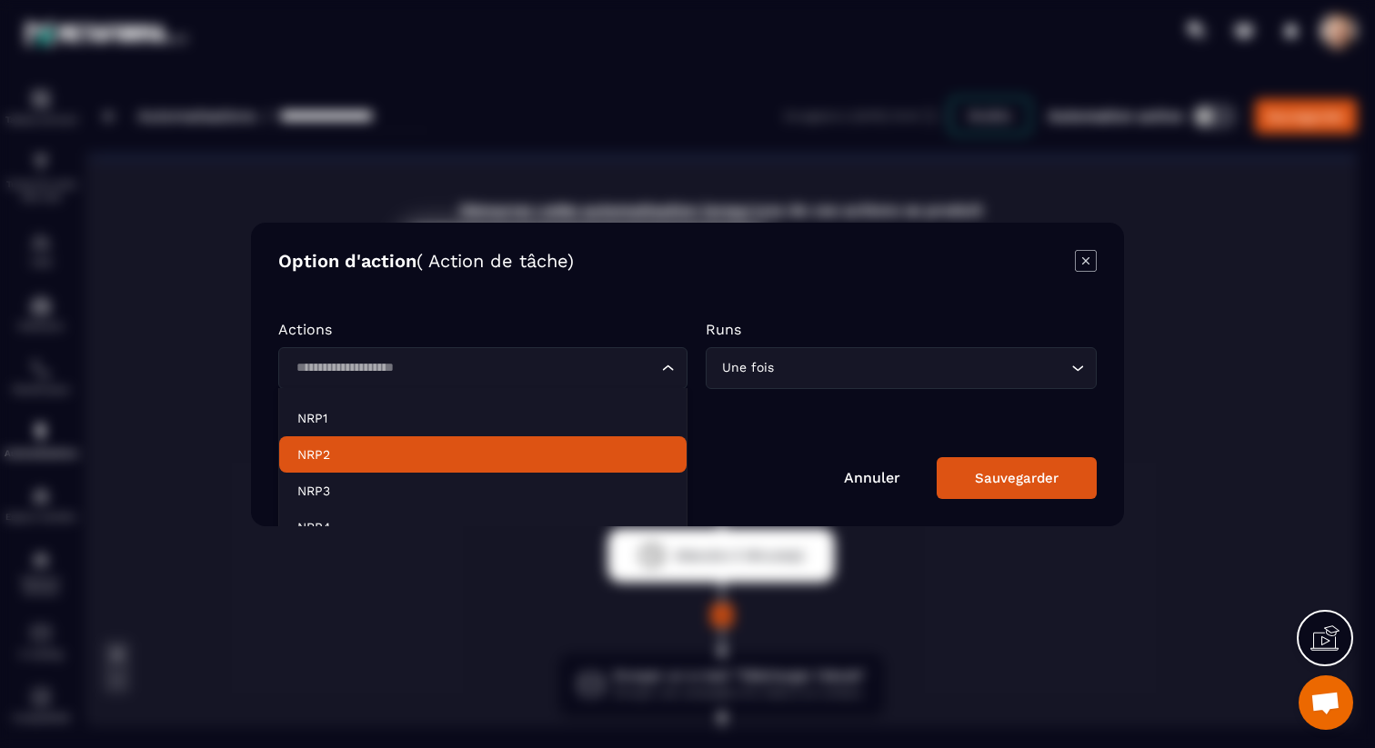
scroll to position [65, 0]
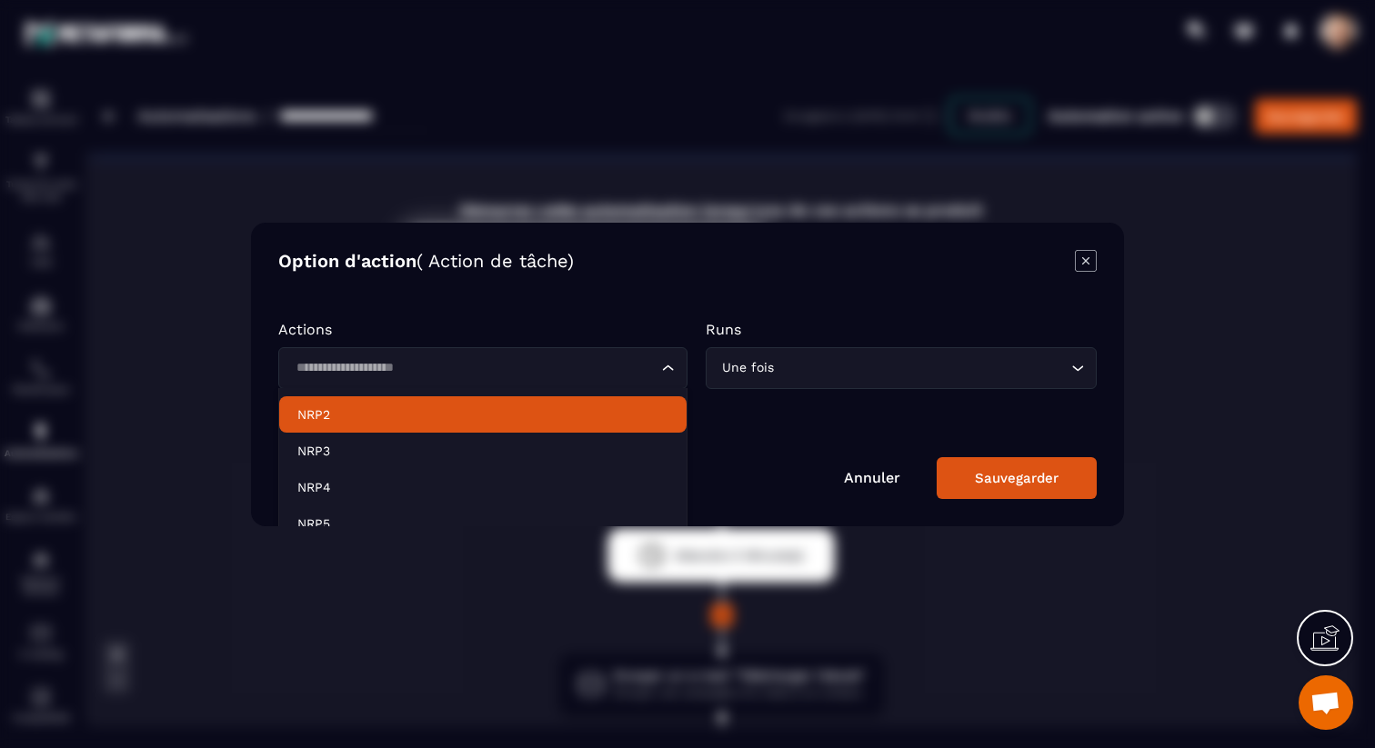
click at [360, 413] on p "NRP2" at bounding box center [482, 415] width 371 height 18
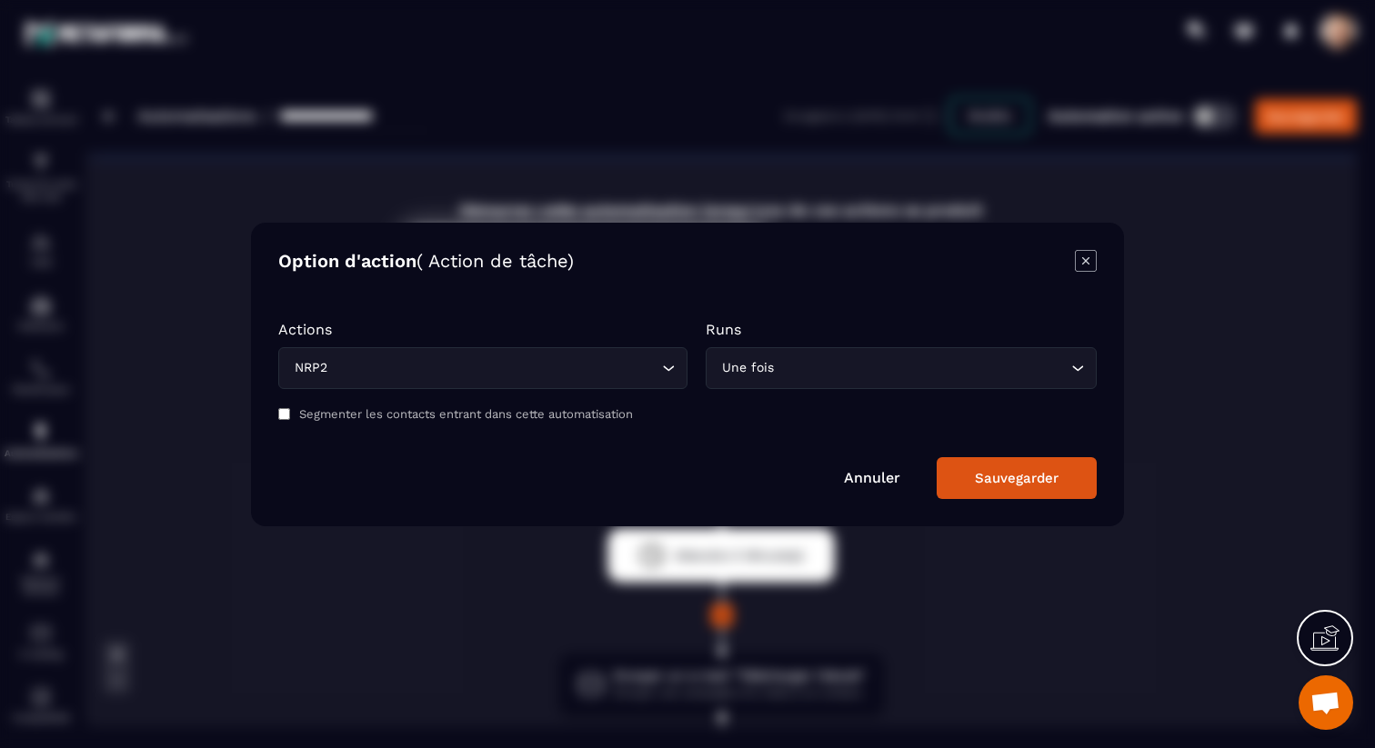
click at [1088, 257] on icon "Modal window" at bounding box center [1085, 259] width 7 height 7
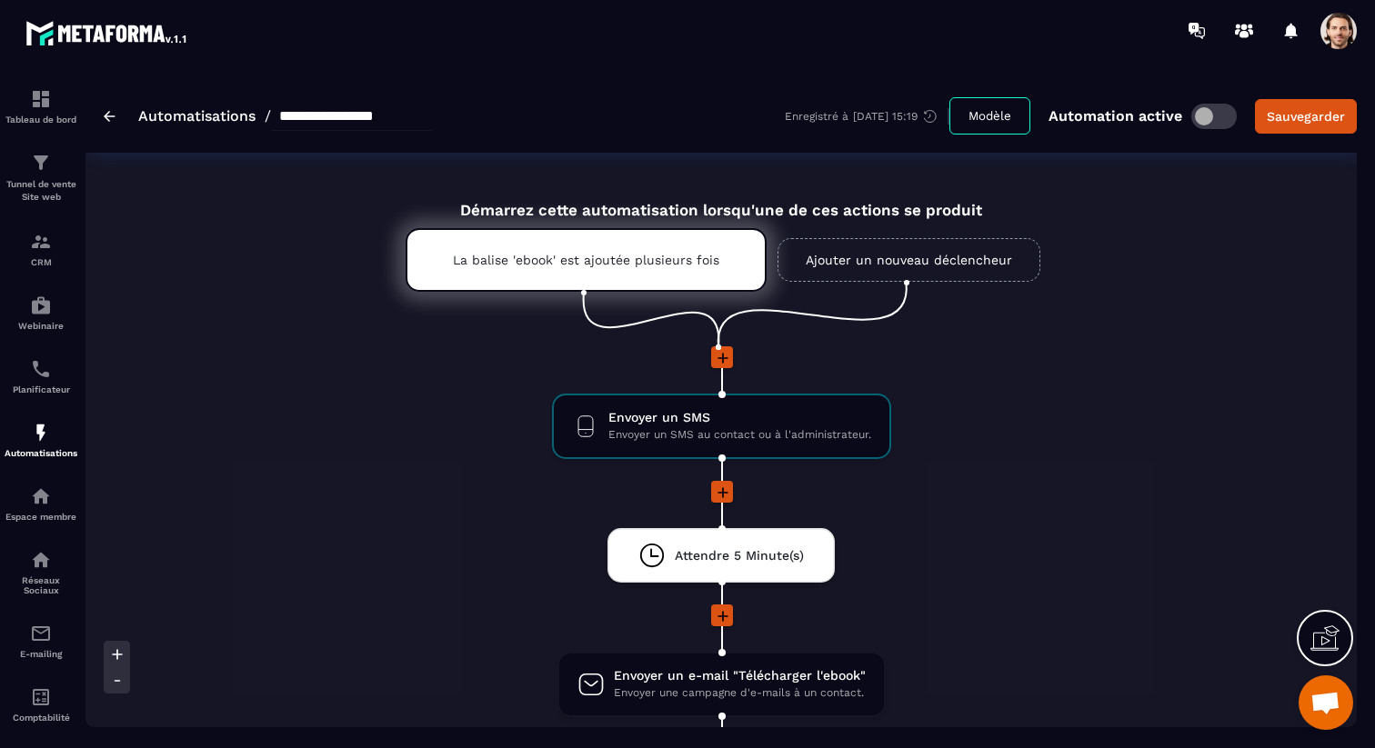
click at [958, 261] on link "Ajouter un nouveau déclencheur" at bounding box center [909, 260] width 263 height 44
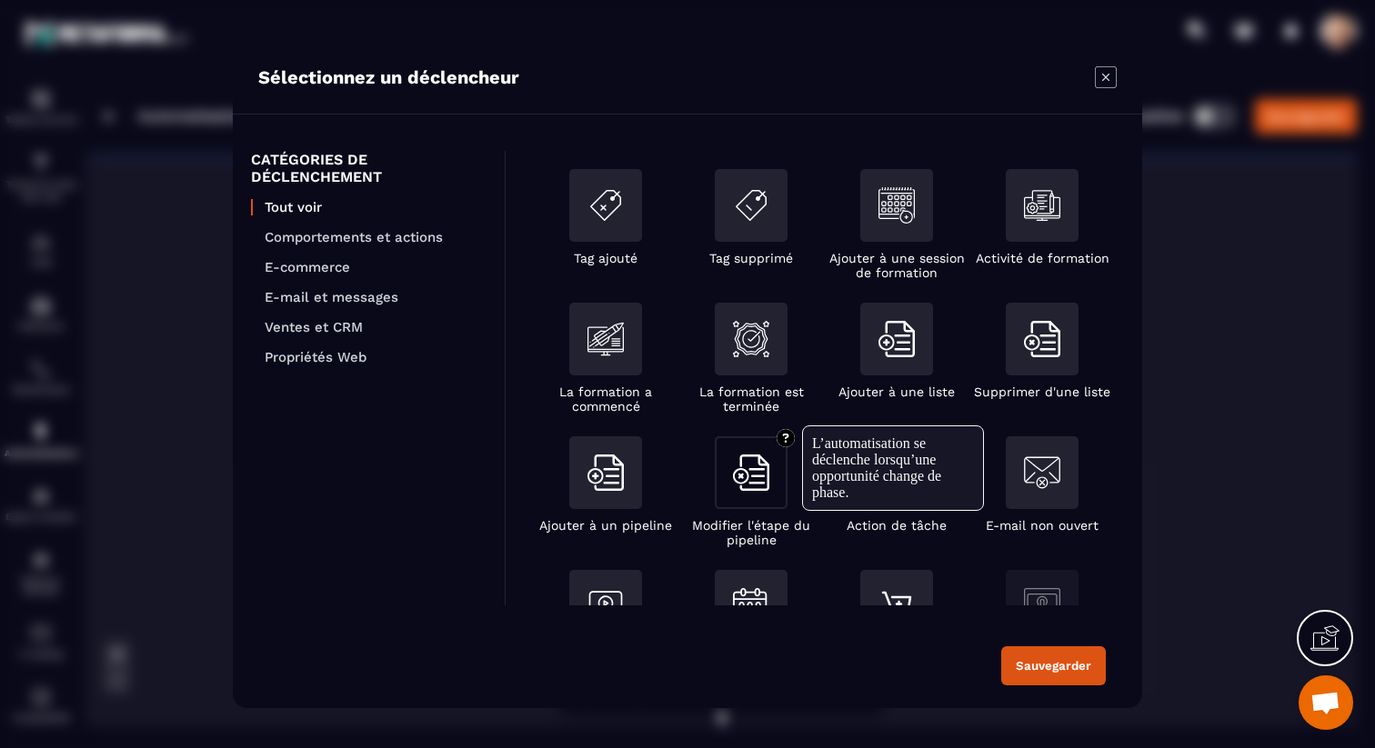
click at [758, 479] on img "Modal window" at bounding box center [751, 473] width 36 height 36
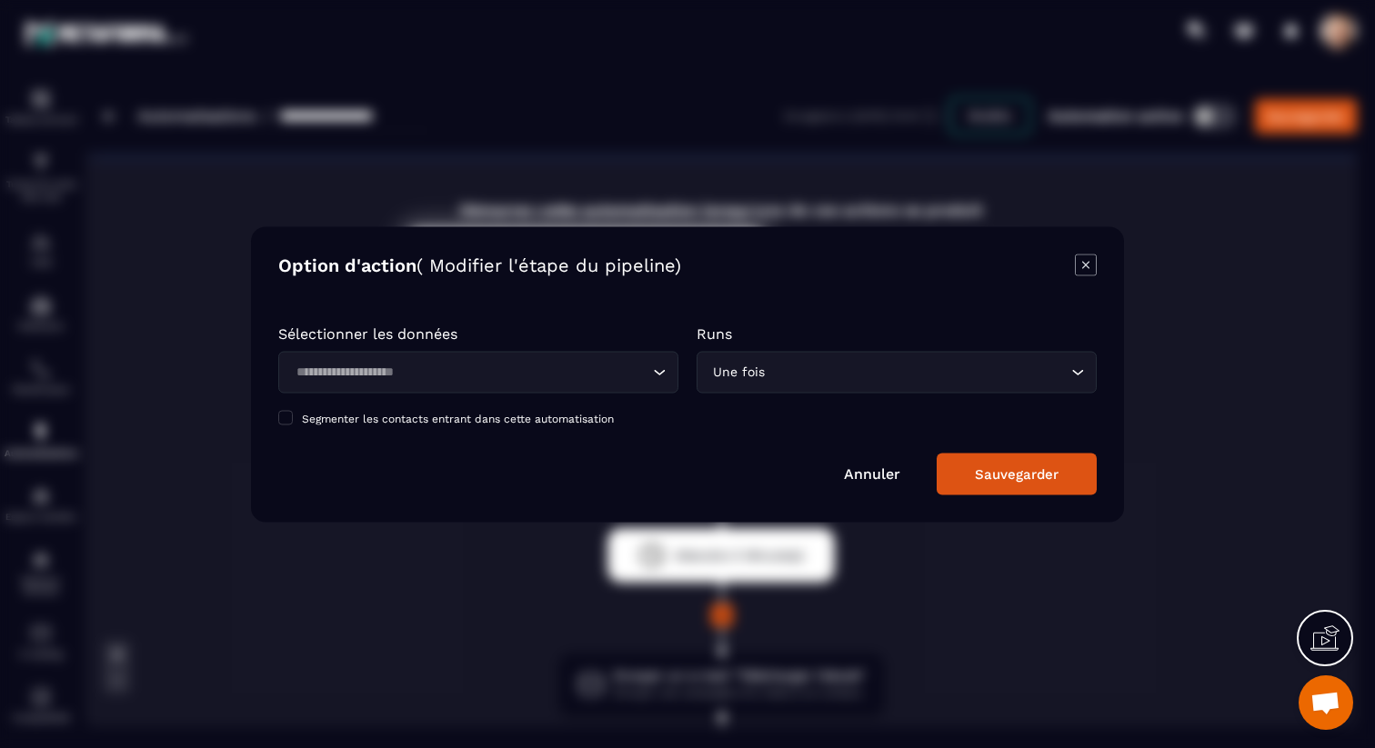
click at [497, 377] on input "Search for option" at bounding box center [469, 372] width 358 height 20
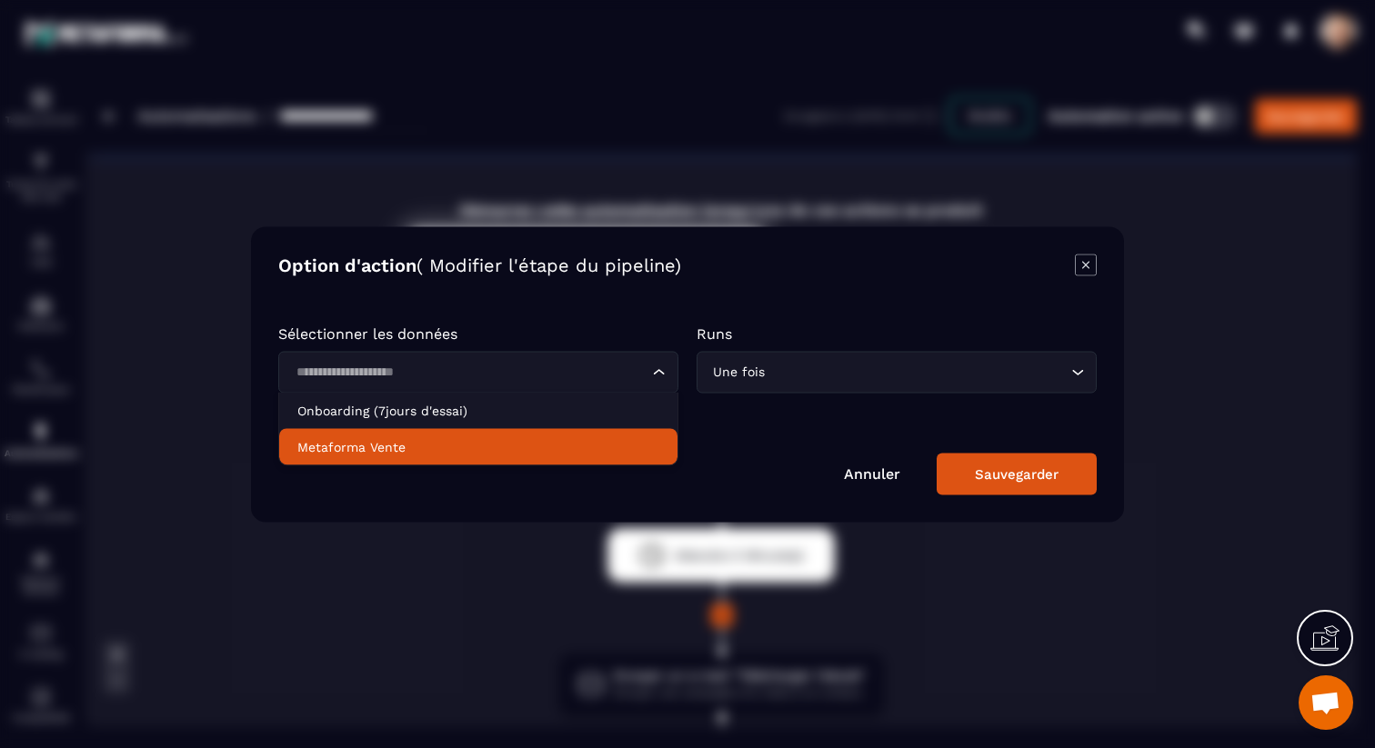
click at [457, 438] on p "Metaforma Vente" at bounding box center [478, 446] width 362 height 18
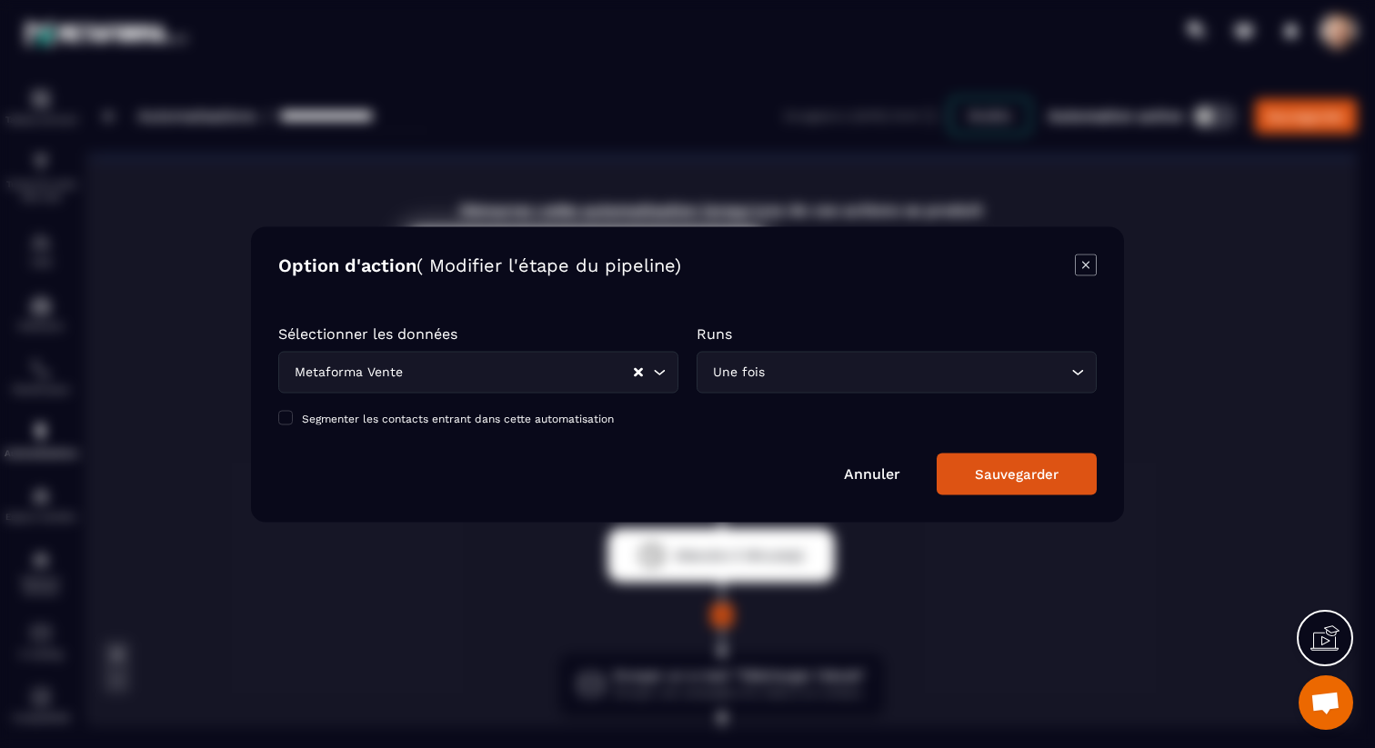
click at [544, 375] on input "Search for option" at bounding box center [519, 372] width 226 height 20
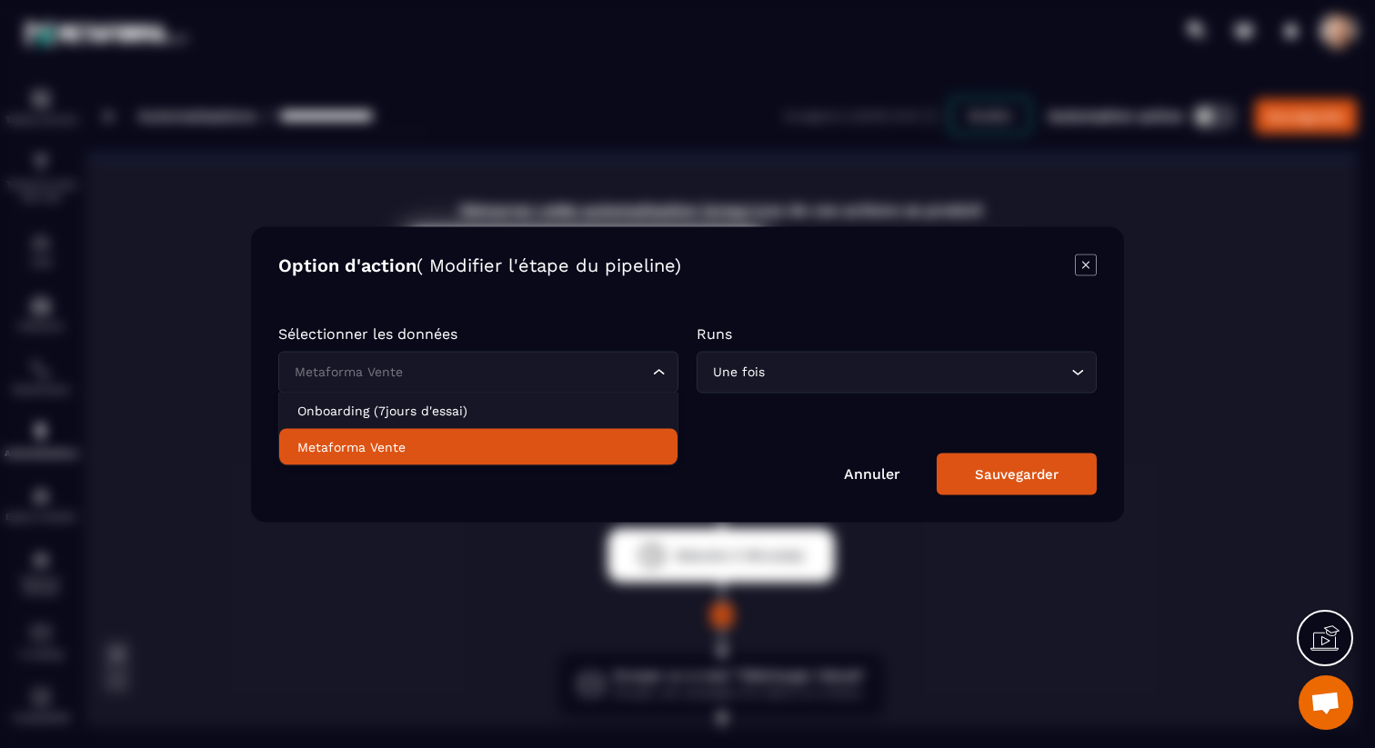
click at [521, 453] on p "Metaforma Vente" at bounding box center [478, 446] width 362 height 18
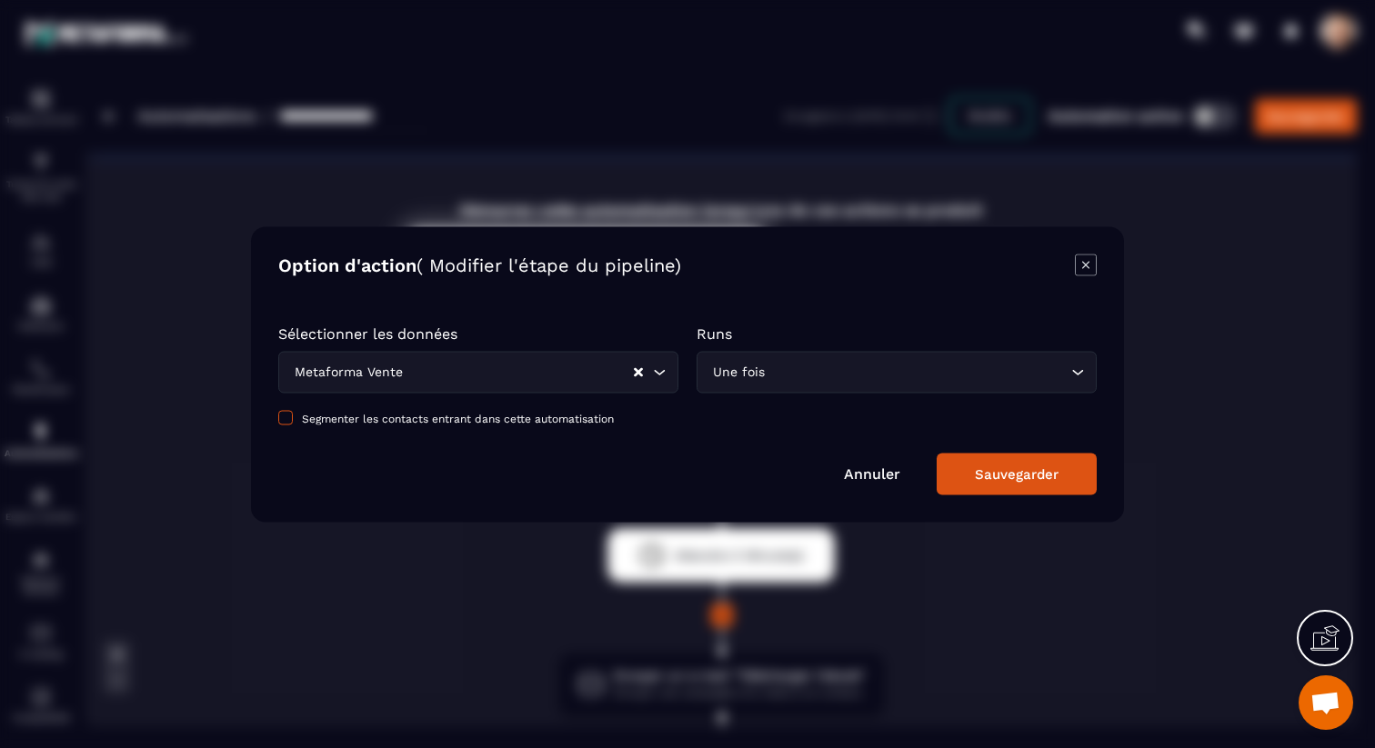
click at [767, 422] on label "Segmenter les contacts entrant dans cette automatisation" at bounding box center [687, 418] width 818 height 15
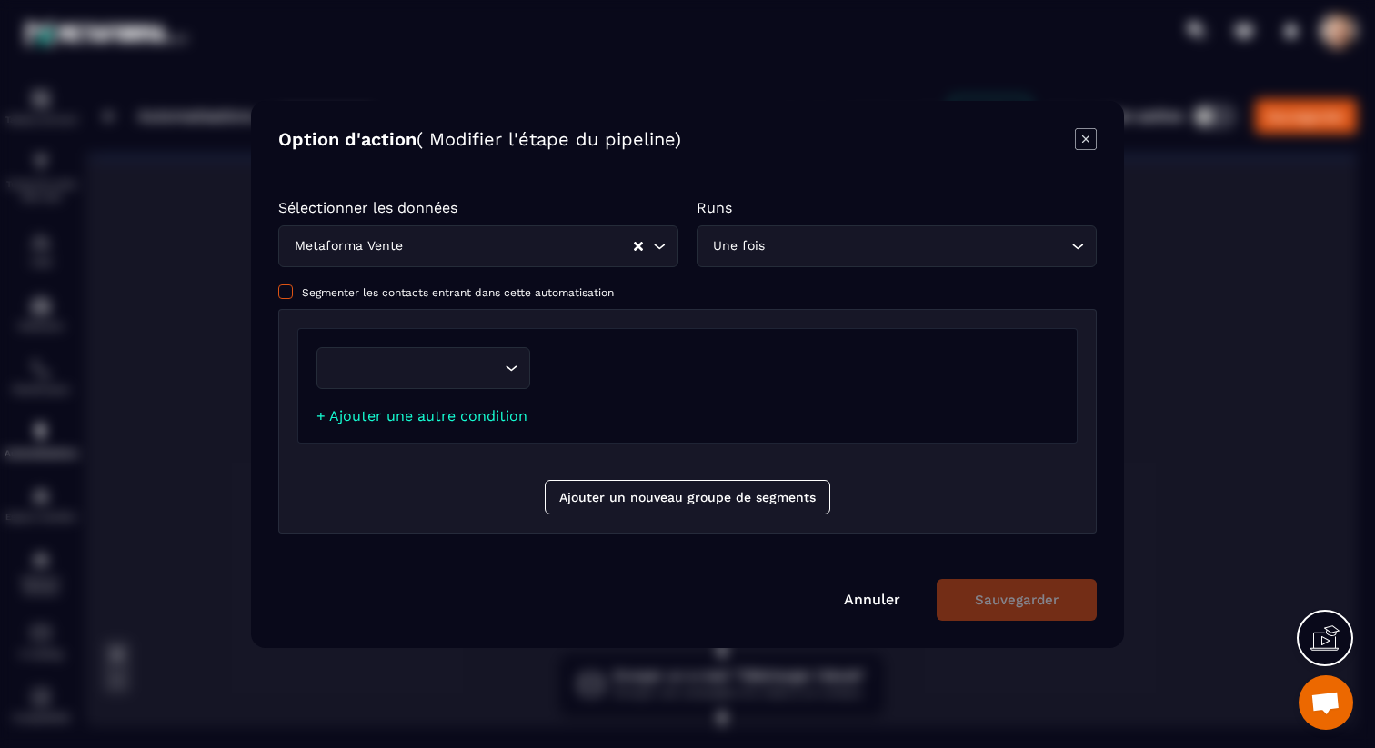
click at [392, 297] on span "Segmenter les contacts entrant dans cette automatisation" at bounding box center [458, 292] width 312 height 13
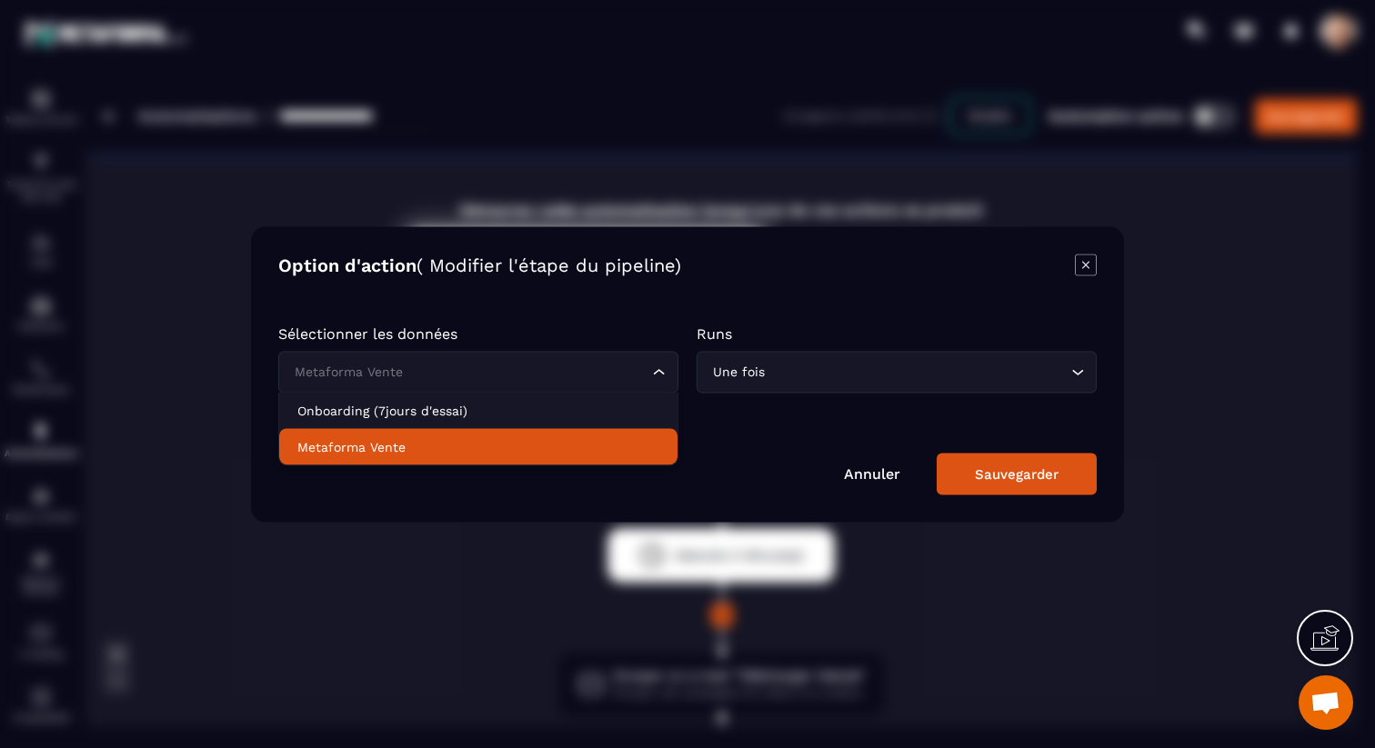
click at [496, 386] on div "Metaforma Vente Loading..." at bounding box center [478, 372] width 400 height 42
click at [503, 438] on p "Metaforma Vente" at bounding box center [478, 446] width 362 height 18
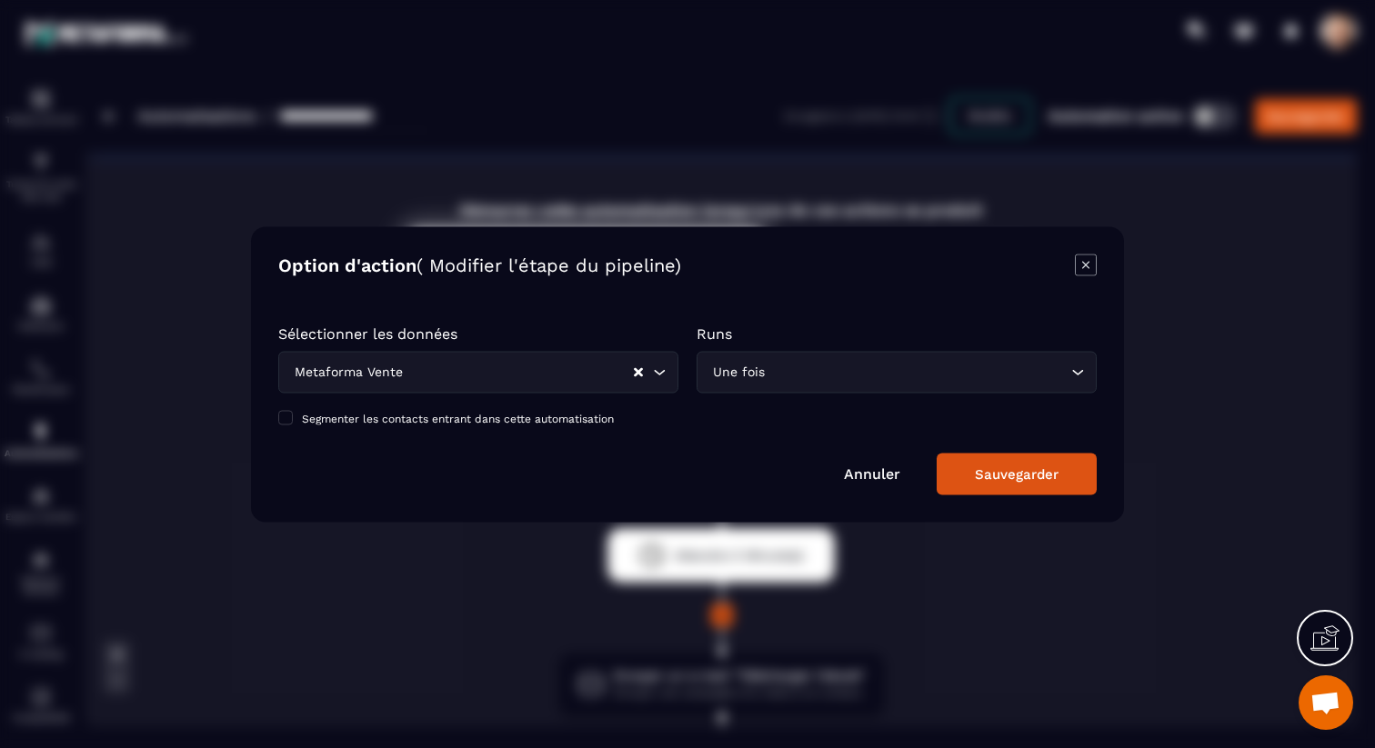
click at [1089, 269] on icon "Modal window" at bounding box center [1086, 265] width 22 height 22
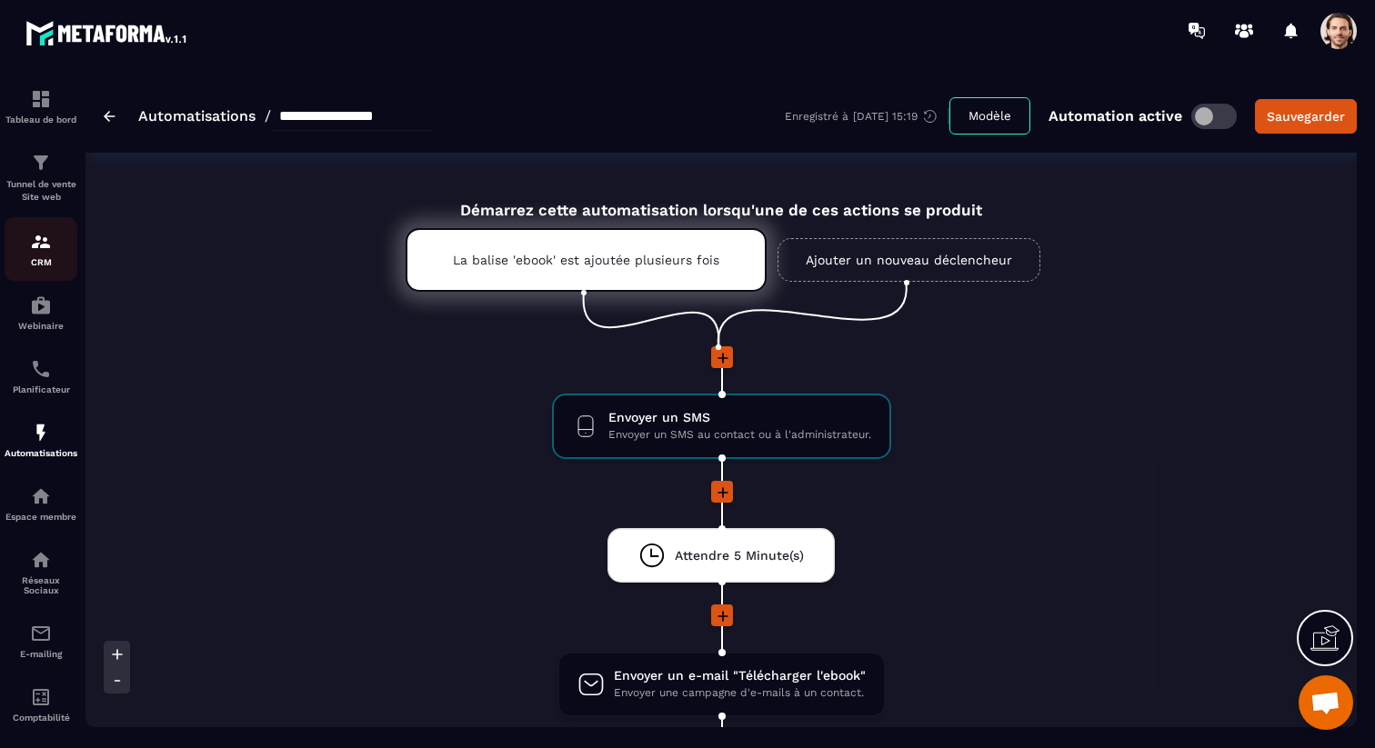
click at [48, 247] on img at bounding box center [41, 242] width 22 height 22
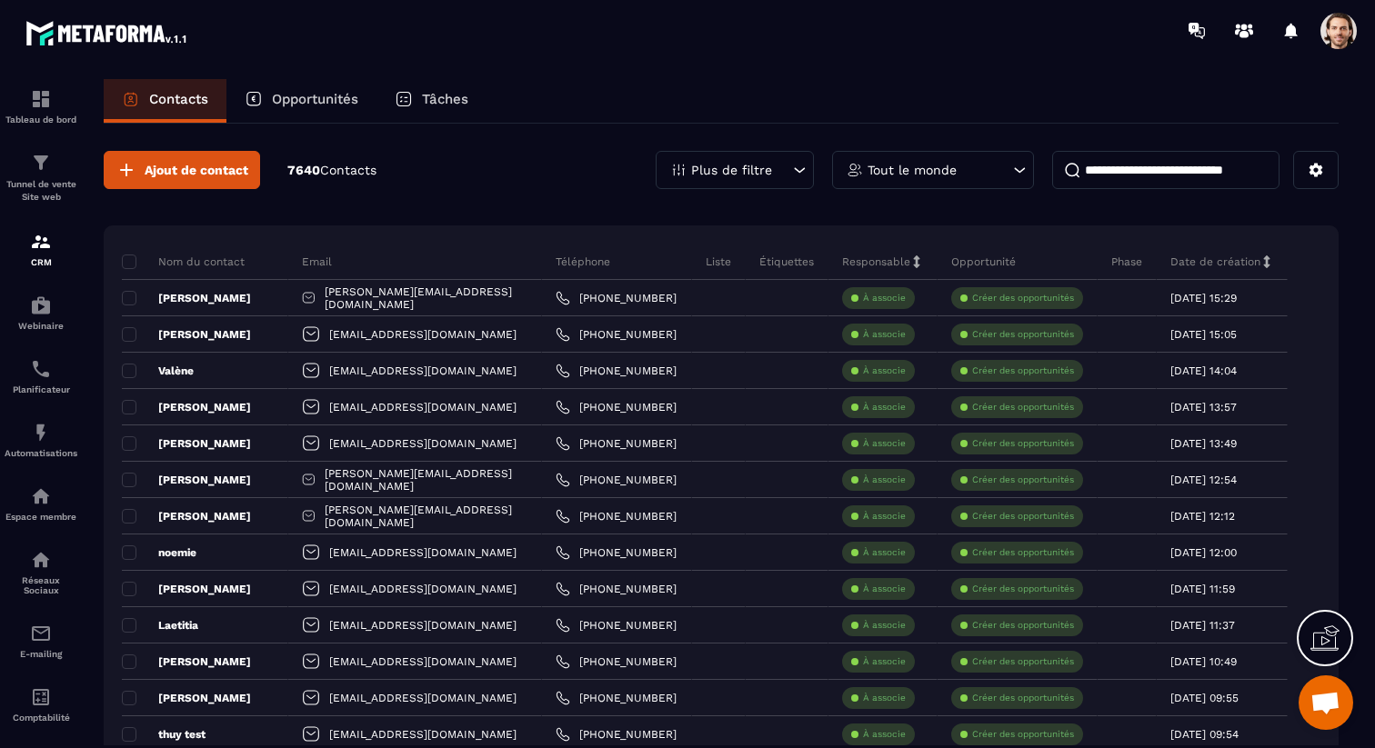
click at [298, 111] on div "Opportunités" at bounding box center [301, 101] width 150 height 44
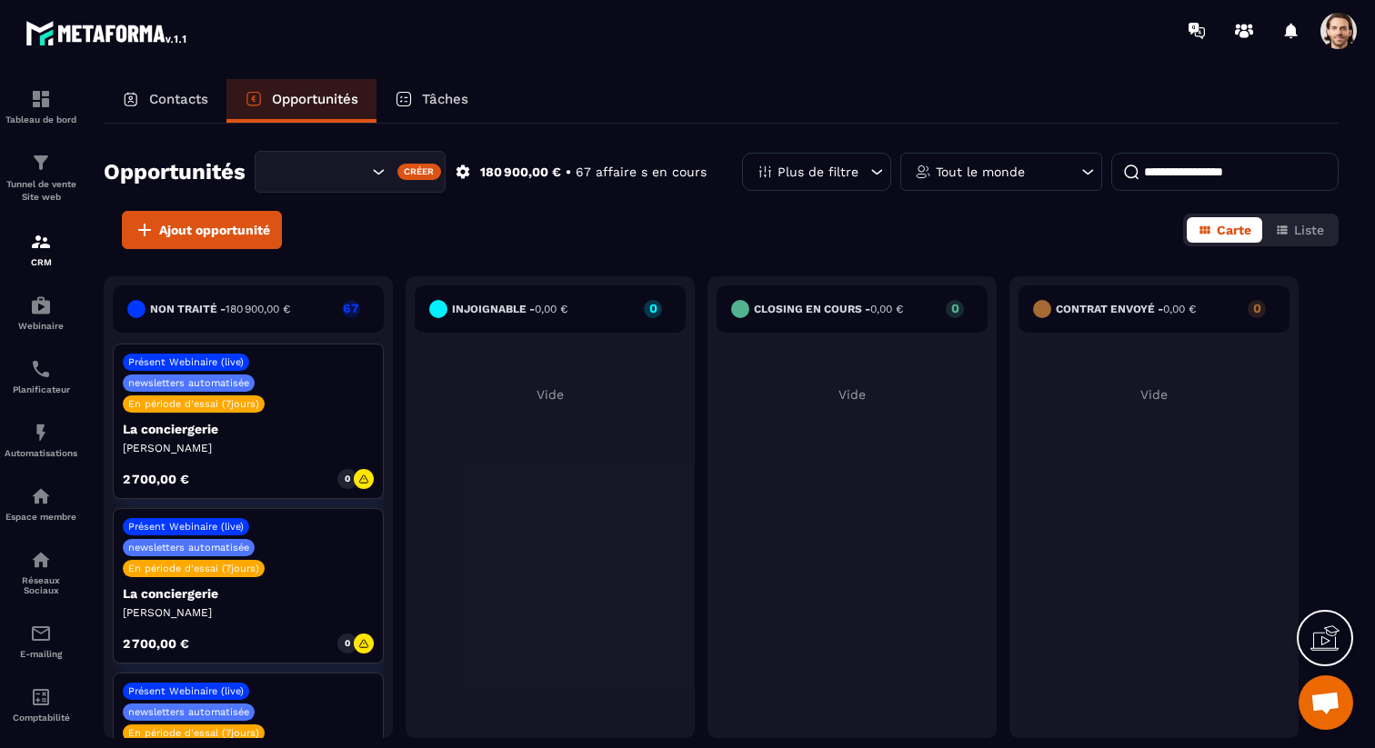
click at [348, 178] on input "Search for option" at bounding box center [319, 172] width 96 height 20
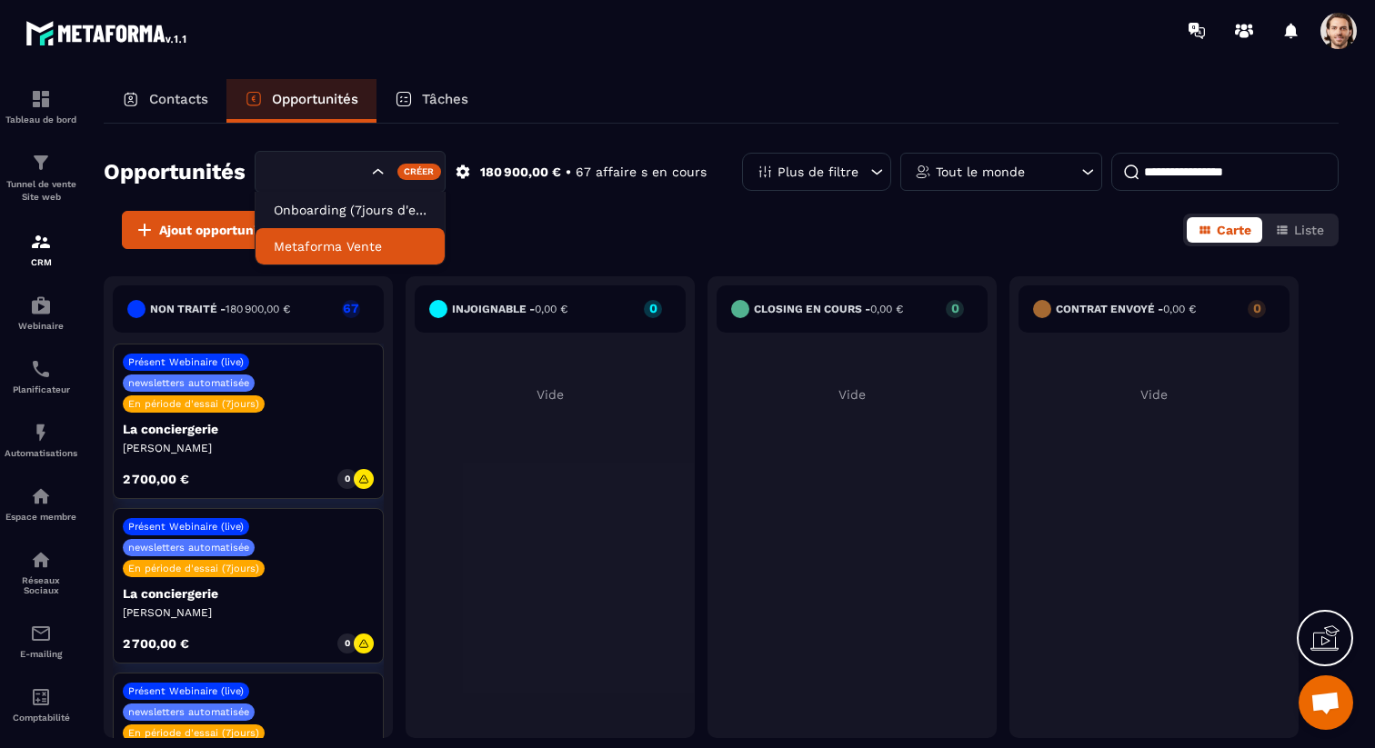
click at [385, 240] on p "Metaforma Vente" at bounding box center [350, 246] width 153 height 18
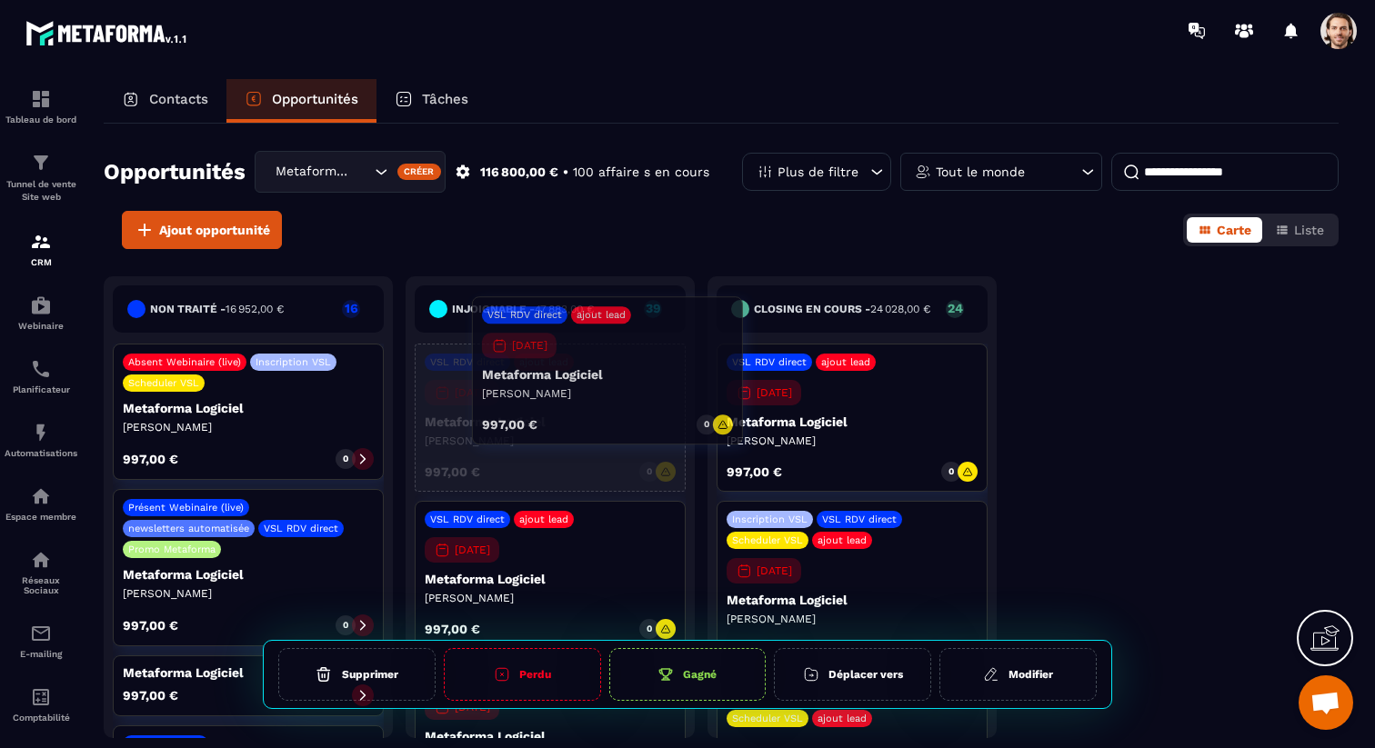
drag, startPoint x: 522, startPoint y: 433, endPoint x: 578, endPoint y: 386, distance: 73.6
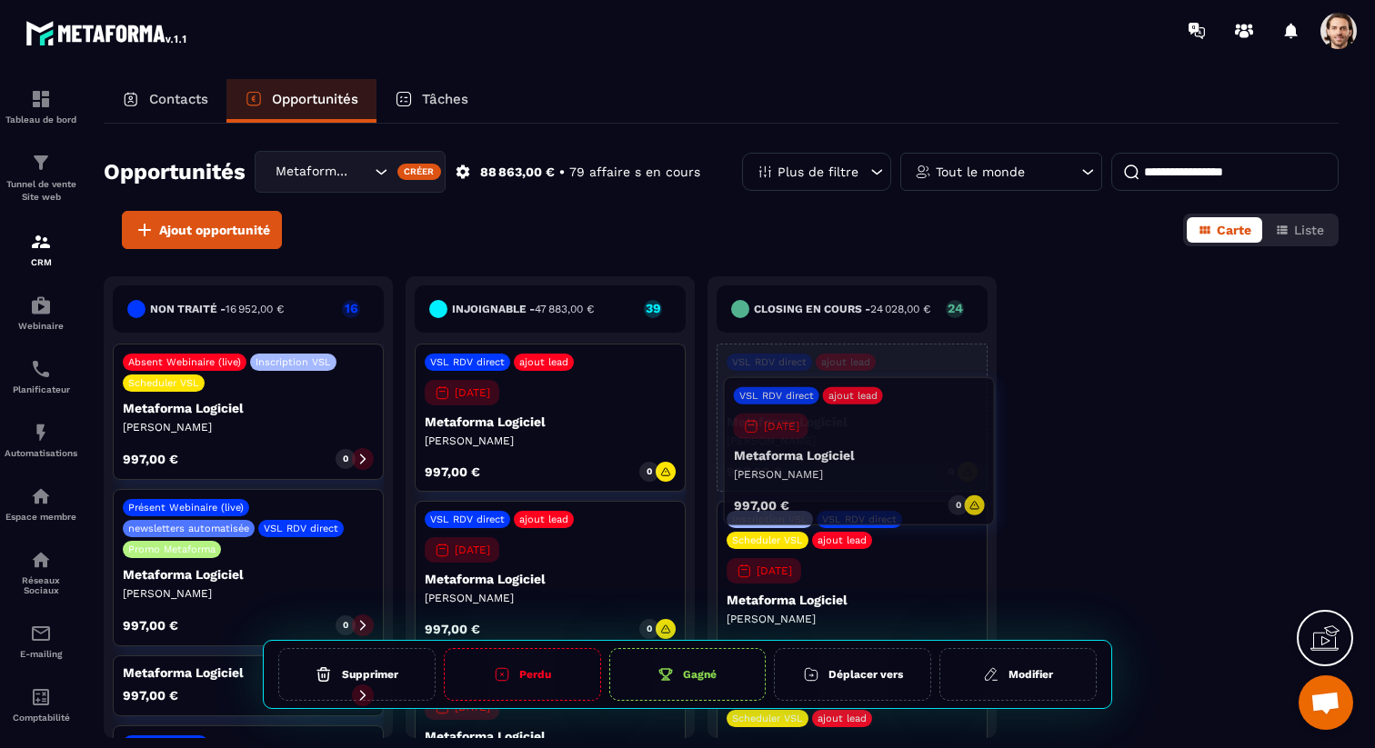
drag, startPoint x: 860, startPoint y: 403, endPoint x: 868, endPoint y: 437, distance: 35.3
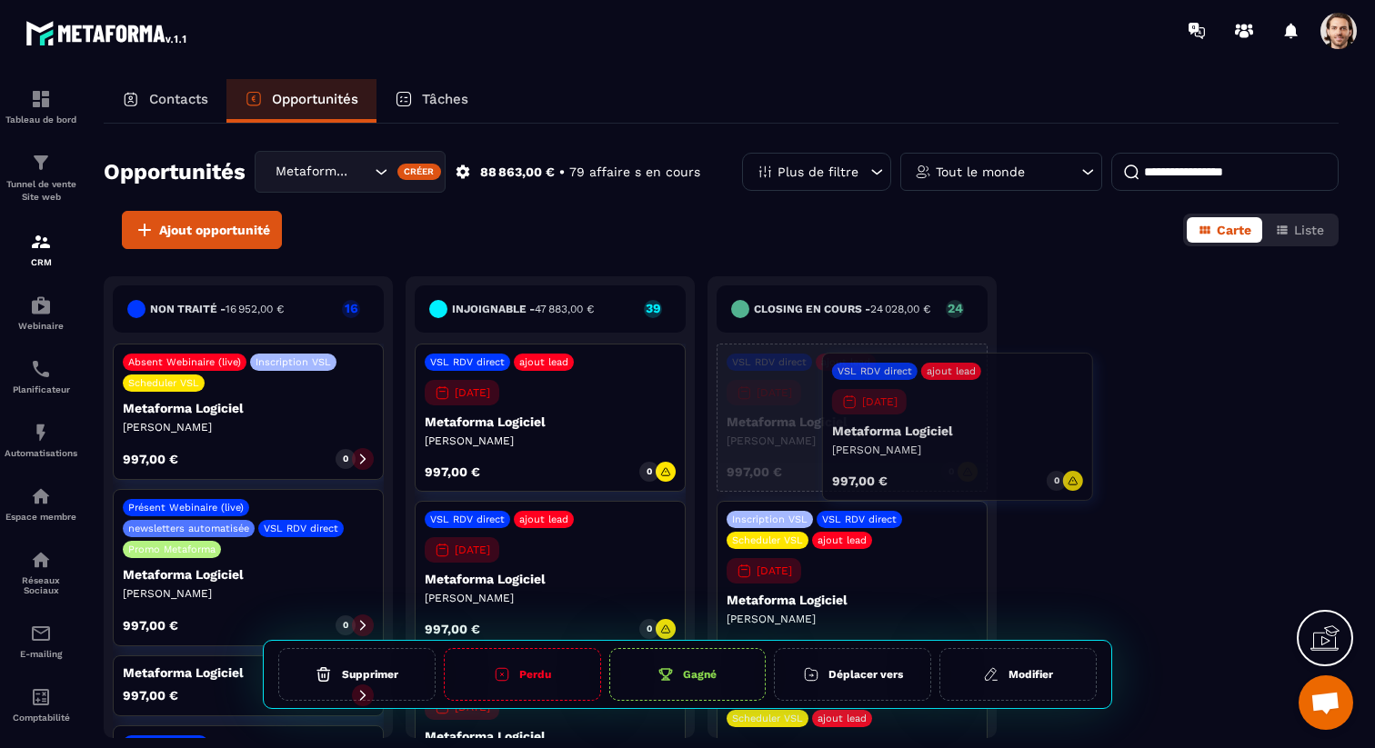
drag, startPoint x: 830, startPoint y: 408, endPoint x: 895, endPoint y: 405, distance: 64.7
click at [898, 405] on div "VSL RDV direct ajout lead [DATE] Metaforma Logiciel [PERSON_NAME] 997,00 € 0" at bounding box center [852, 418] width 271 height 148
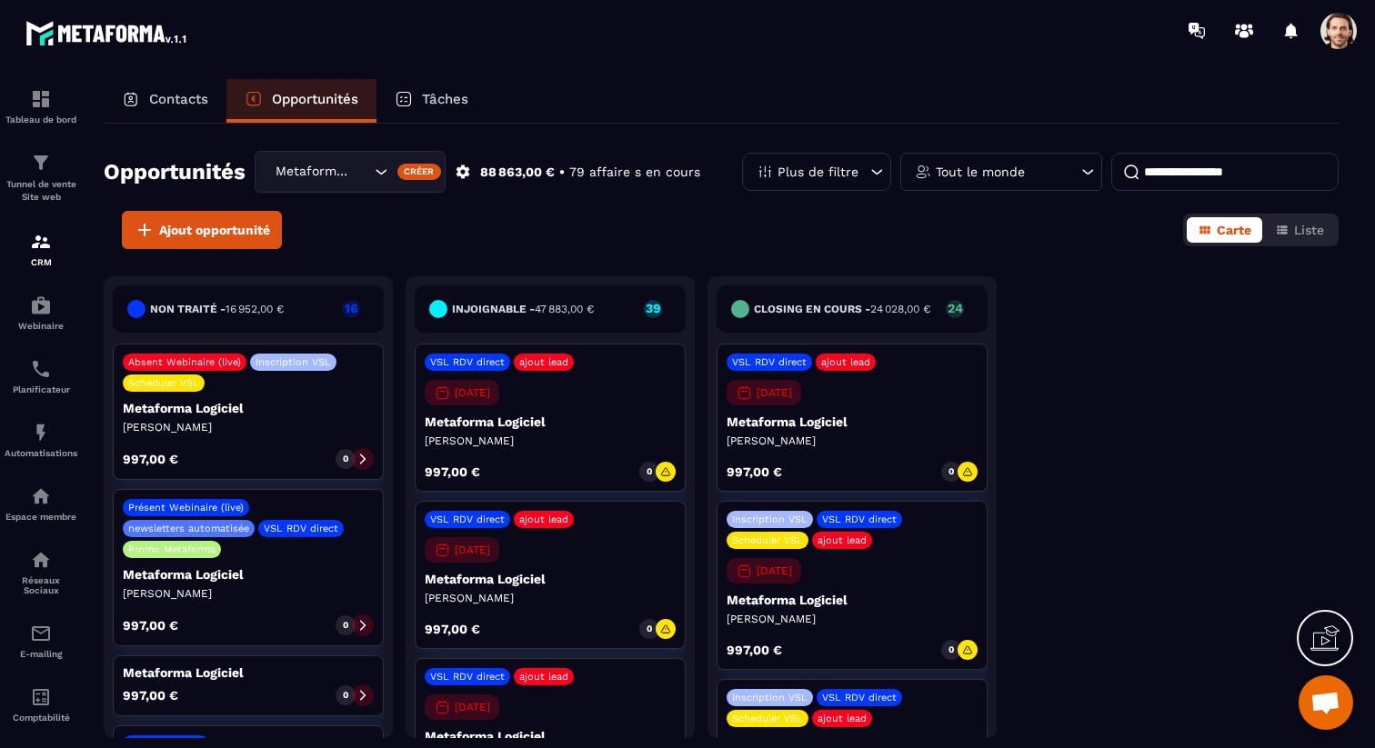
click at [464, 178] on icon at bounding box center [463, 173] width 14 height 14
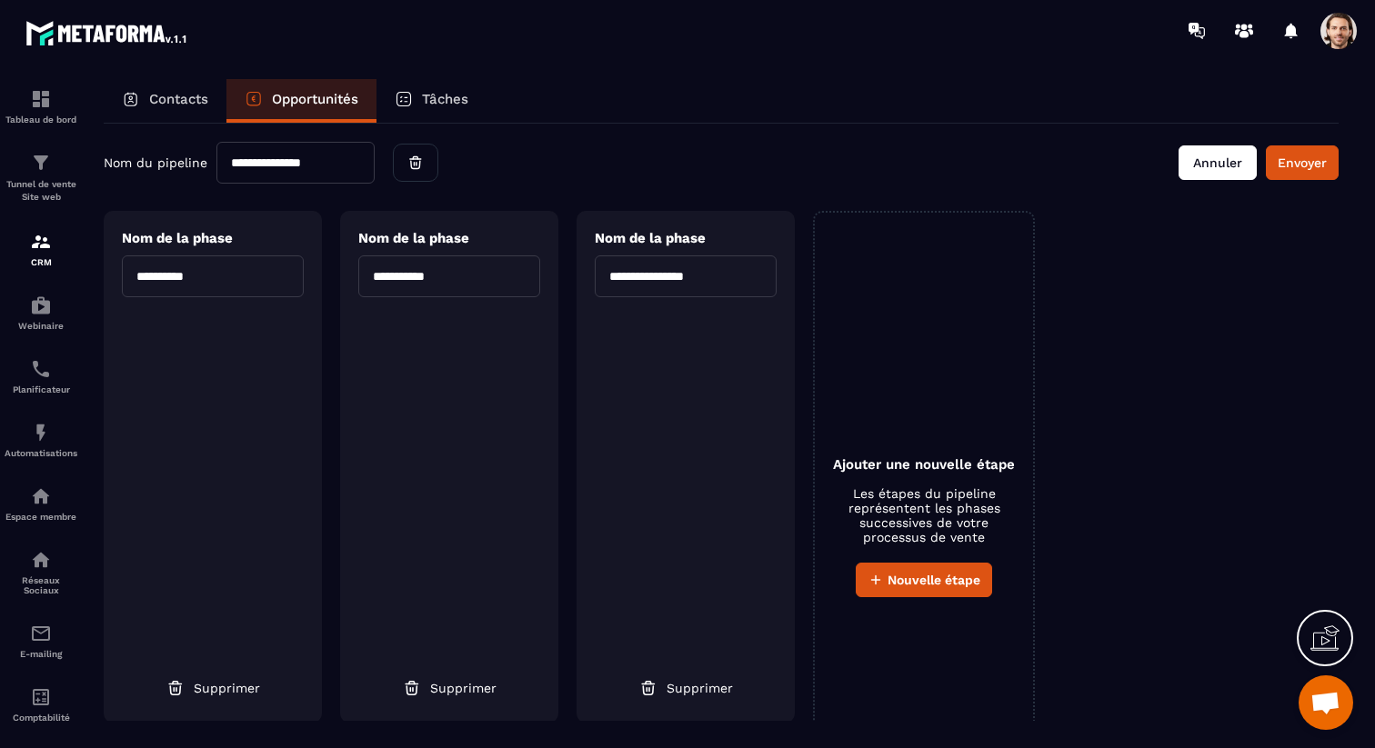
click at [1238, 163] on button "Annuler" at bounding box center [1218, 162] width 78 height 35
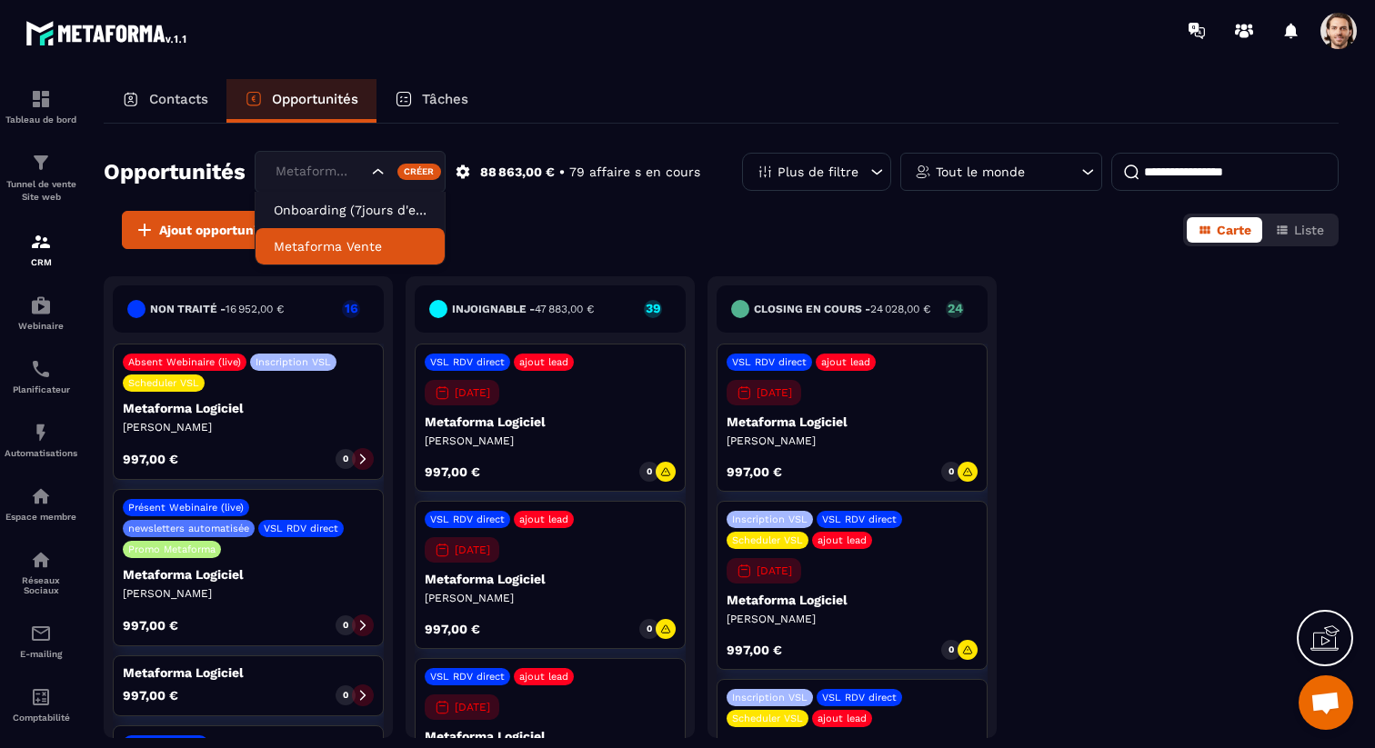
click at [361, 167] on input "Search for option" at bounding box center [319, 172] width 96 height 20
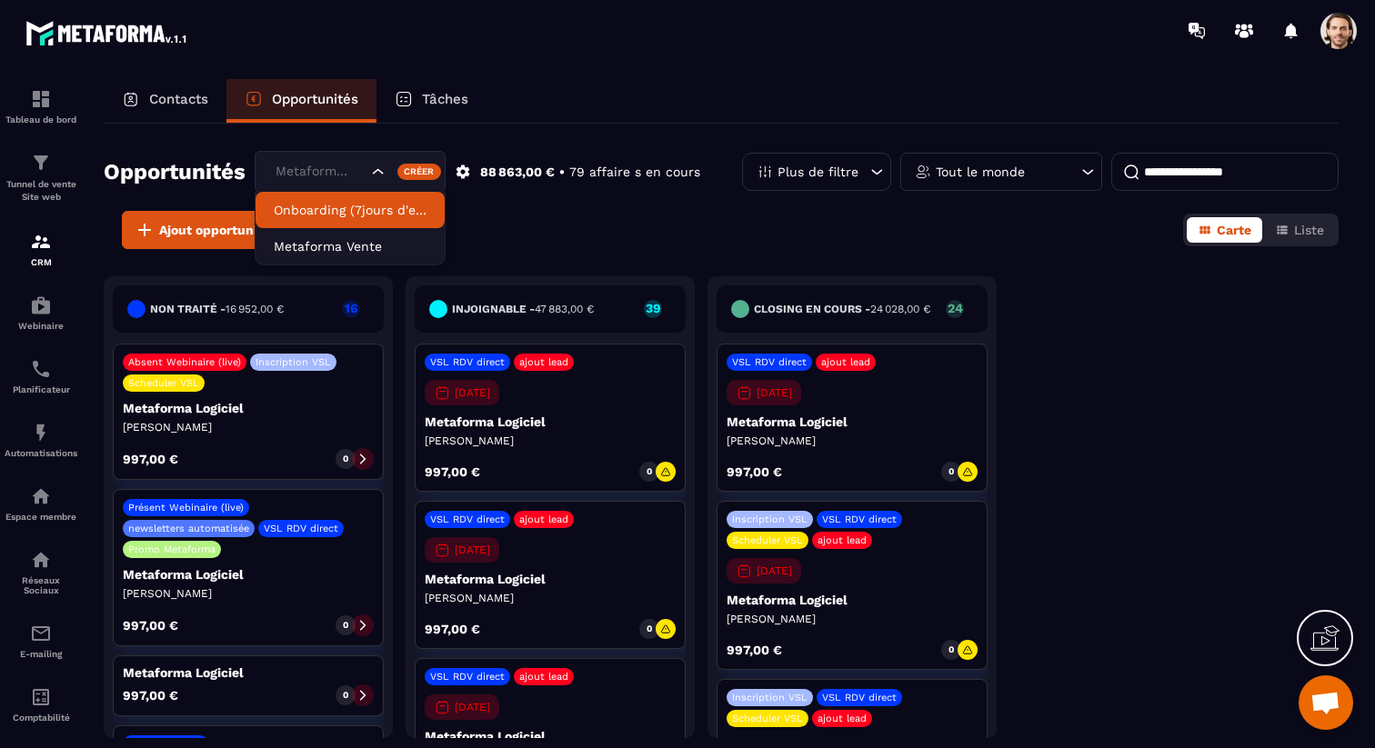
click at [348, 207] on p "Onboarding (7jours d'essai)" at bounding box center [350, 210] width 153 height 18
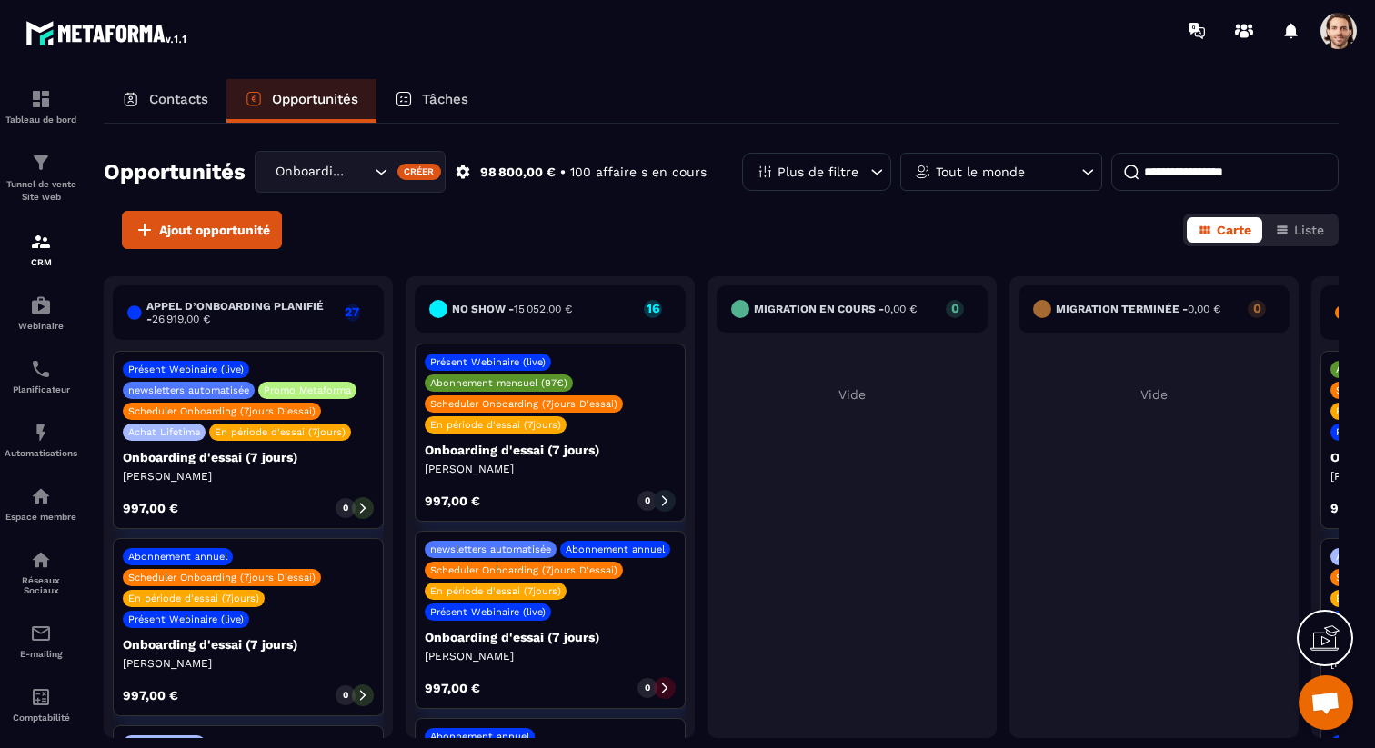
click at [326, 172] on div "Onboarding (7jours d'essai)" at bounding box center [320, 172] width 103 height 20
click at [534, 223] on div "Ajout opportunité Carte Liste" at bounding box center [721, 230] width 1235 height 38
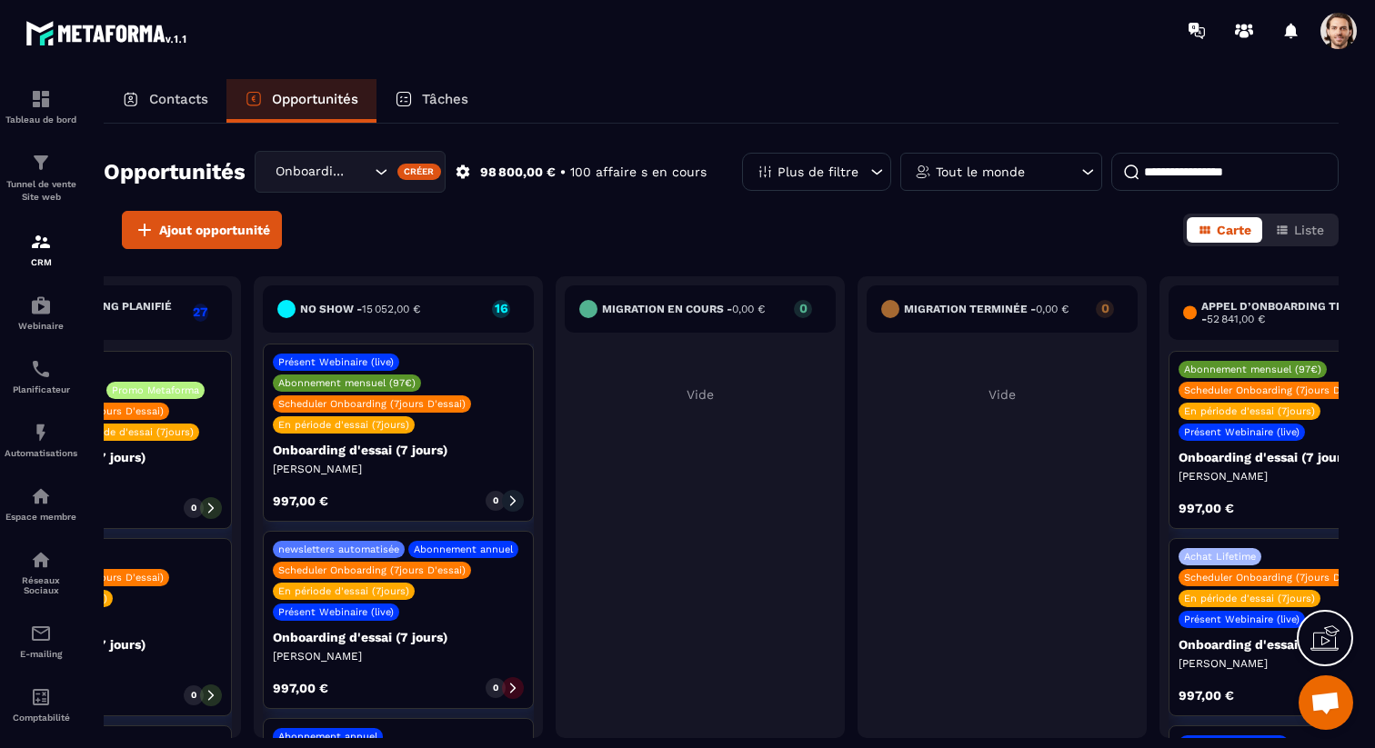
scroll to position [0, 262]
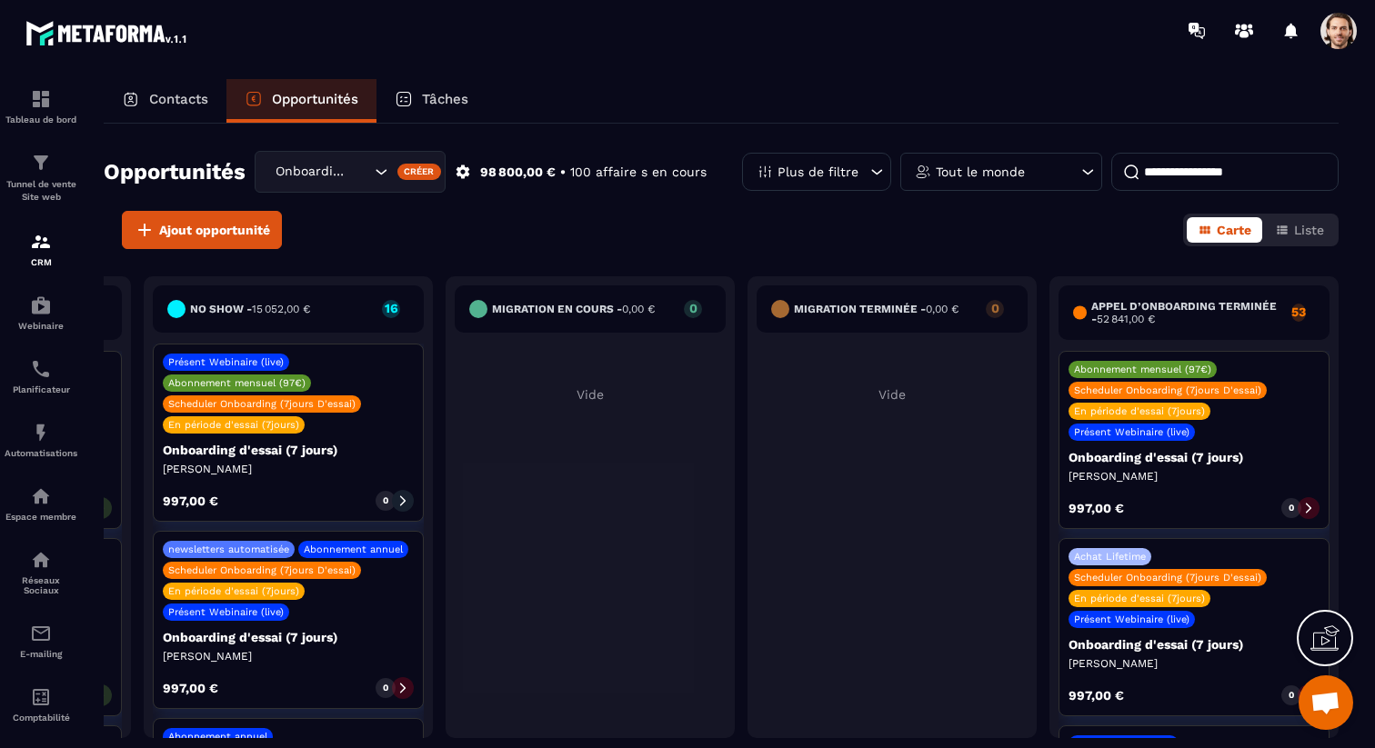
click at [364, 161] on div "Onboarding (7jours d'essai)" at bounding box center [350, 172] width 191 height 42
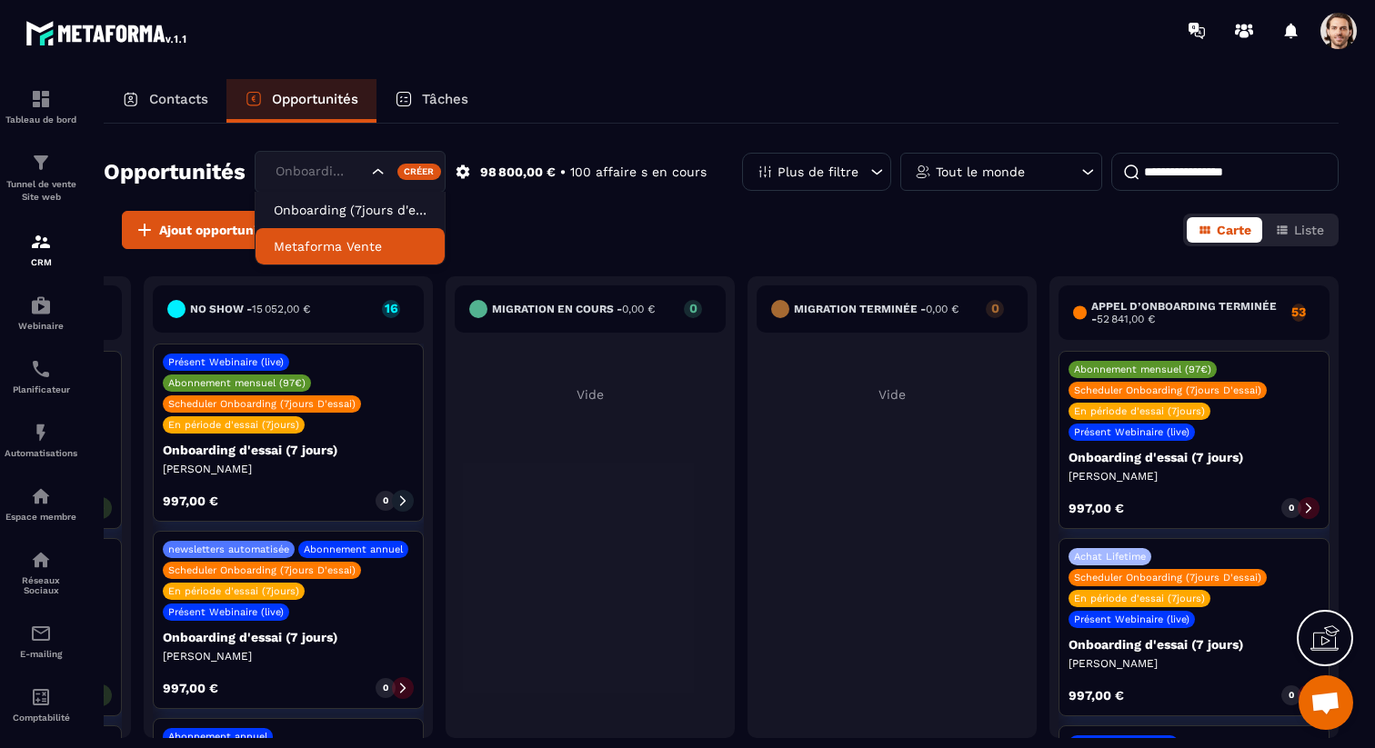
click at [360, 237] on p "Metaforma Vente" at bounding box center [350, 246] width 153 height 18
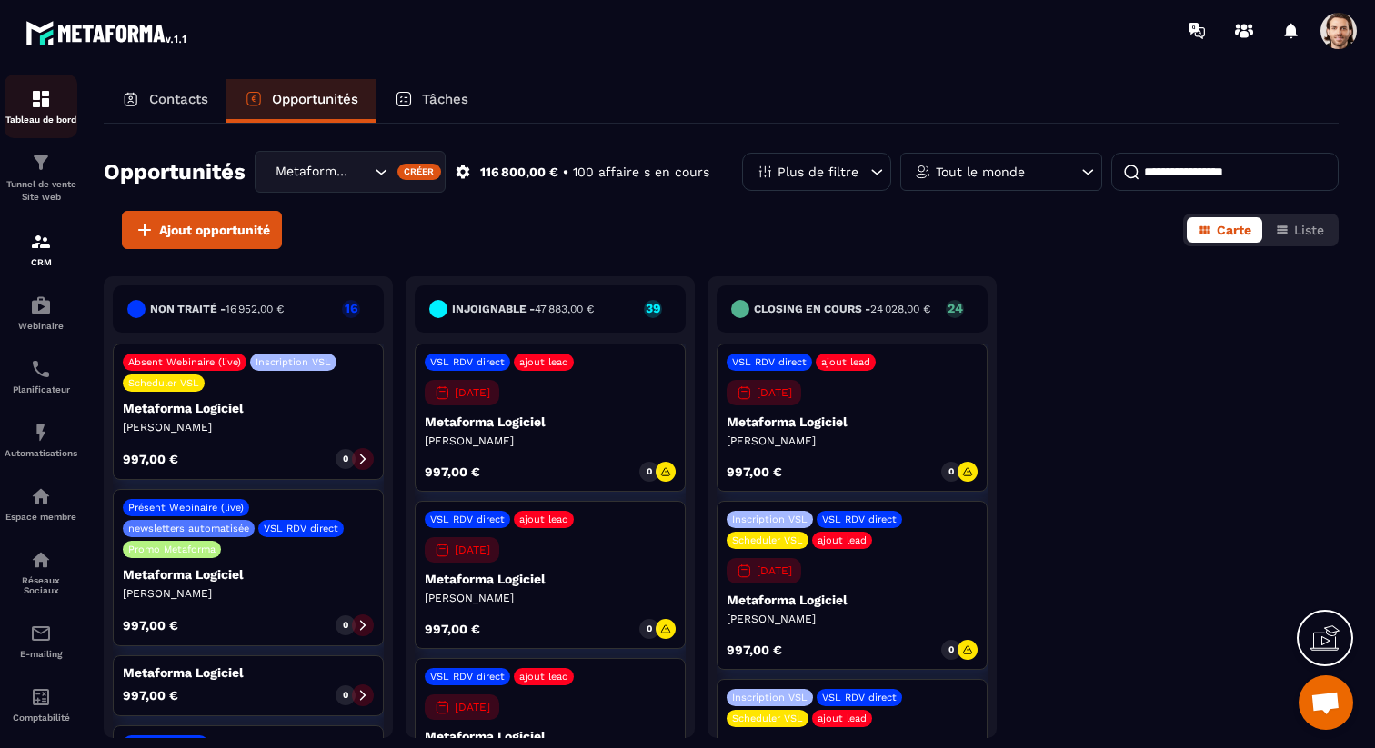
click at [50, 93] on img at bounding box center [41, 99] width 22 height 22
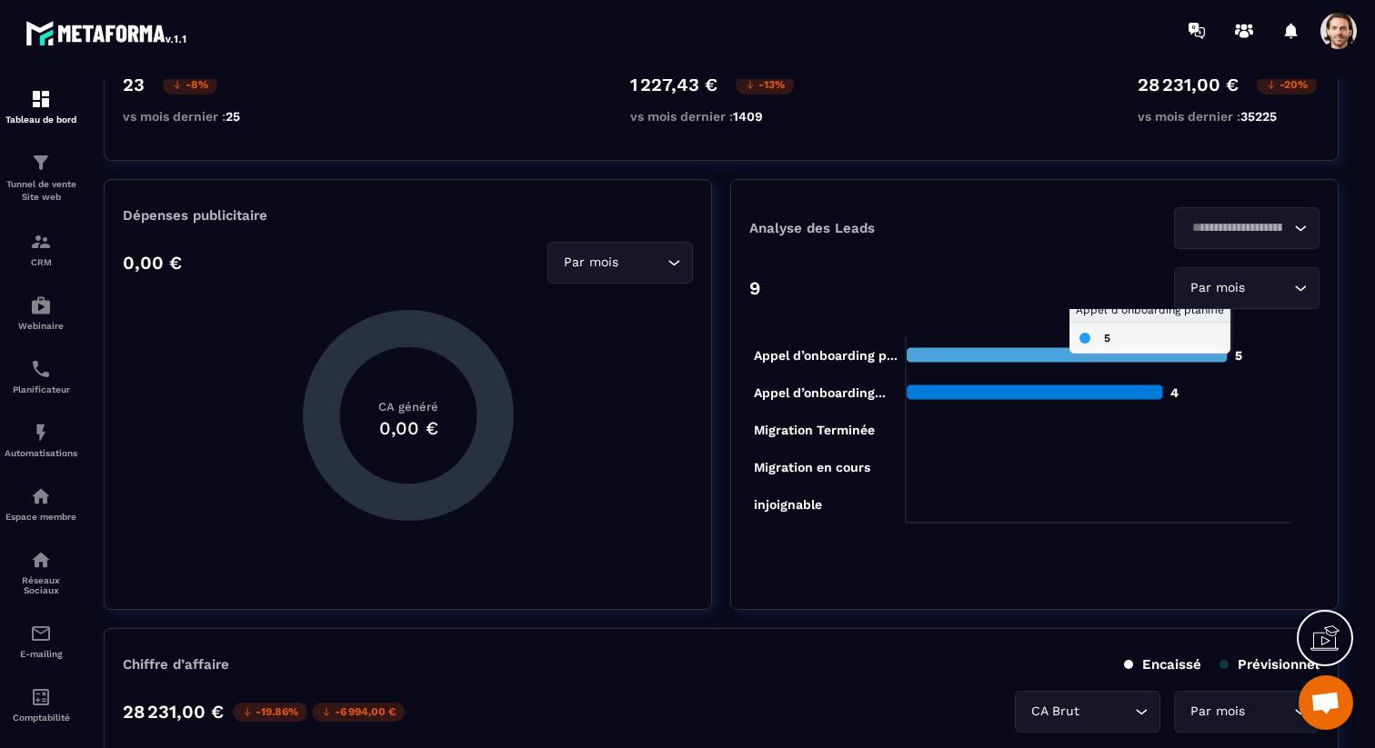
scroll to position [563, 0]
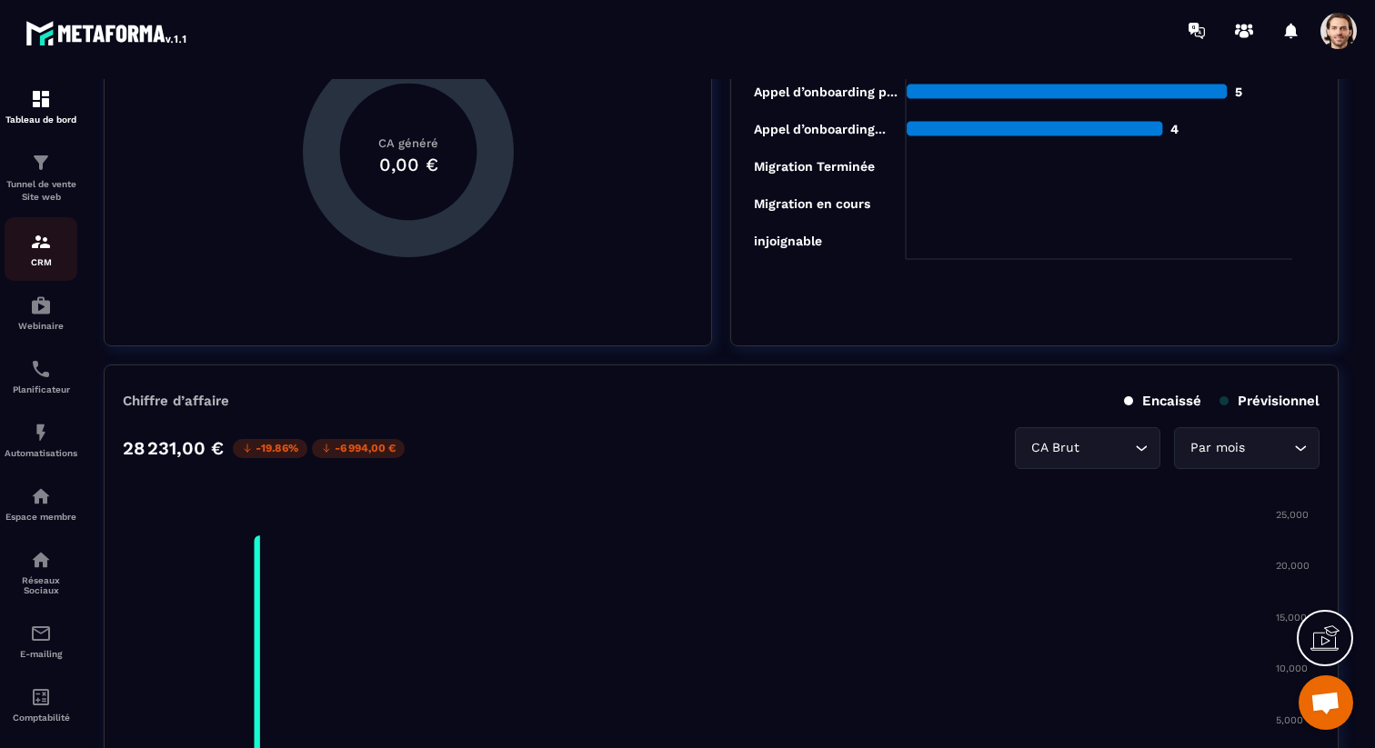
click at [38, 242] on img at bounding box center [41, 242] width 22 height 22
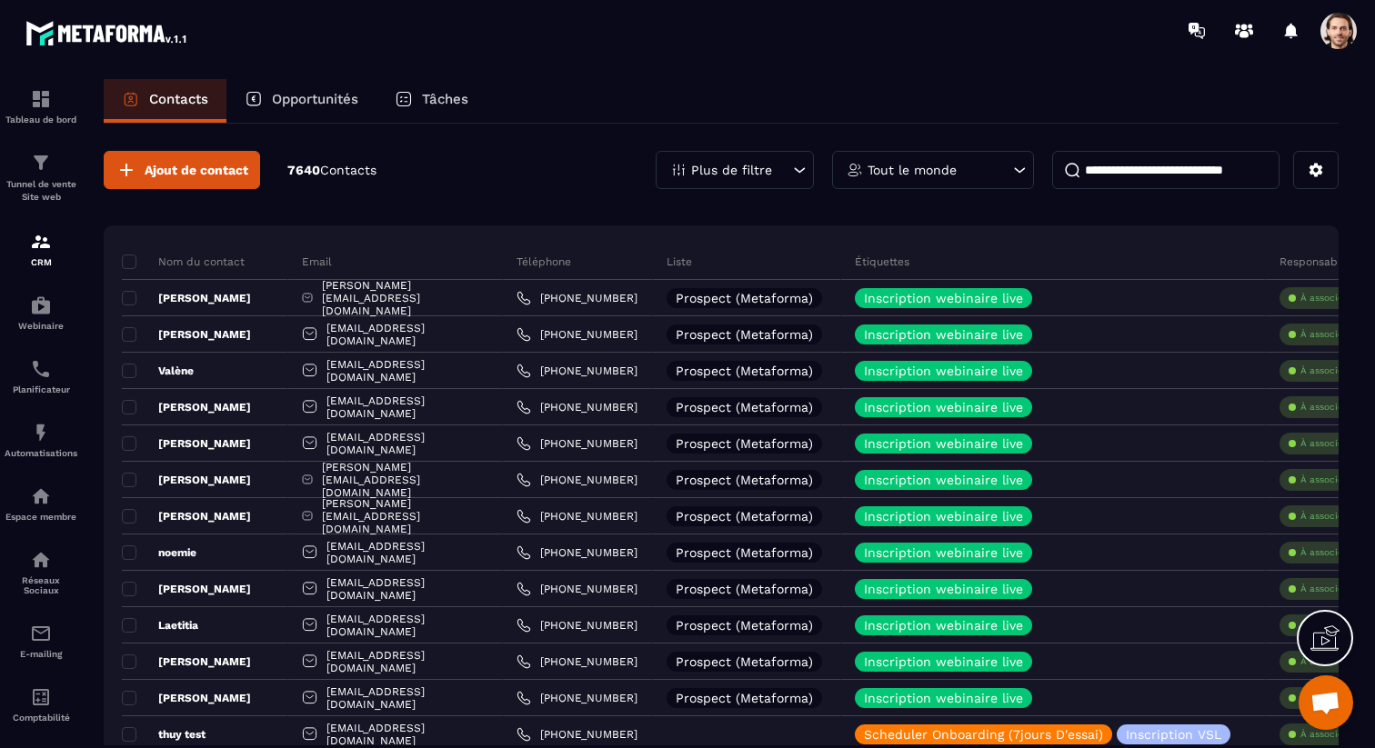
click at [341, 87] on div "Opportunités" at bounding box center [301, 101] width 150 height 44
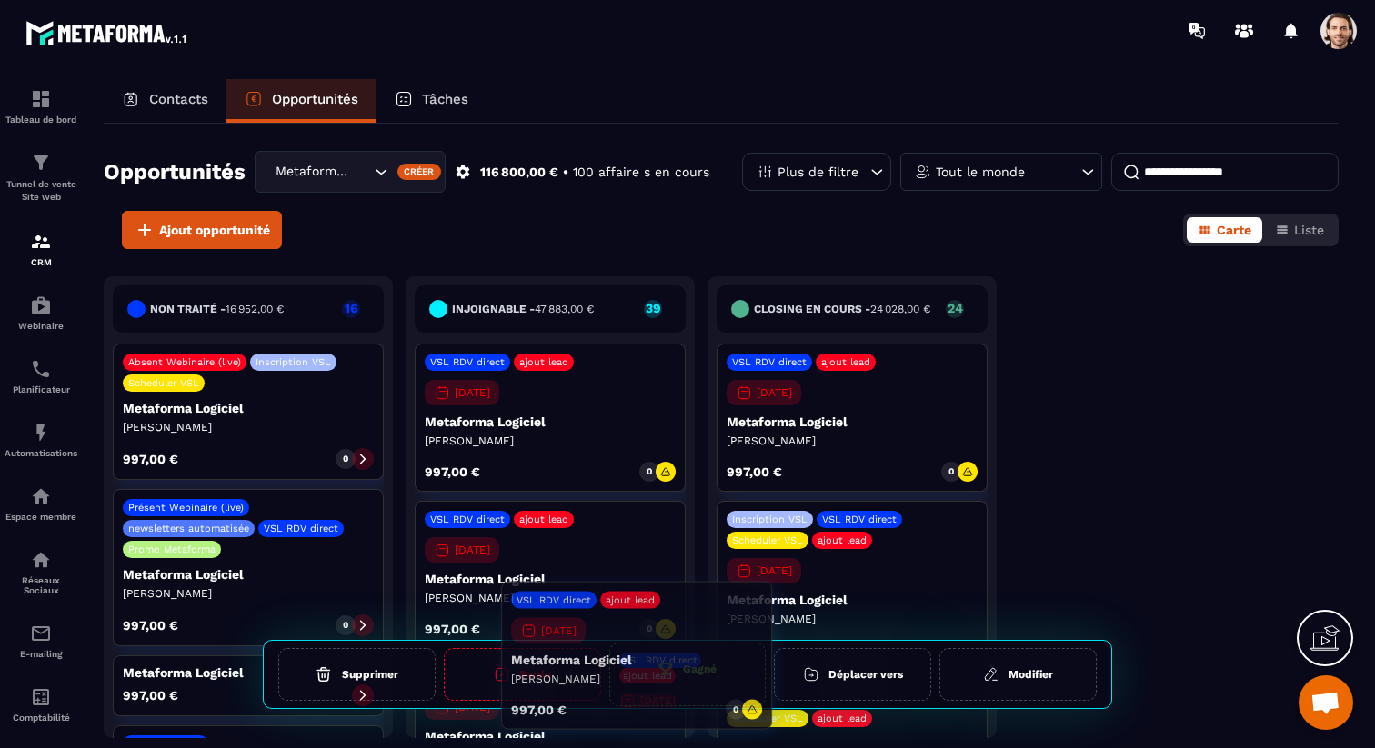
drag, startPoint x: 599, startPoint y: 432, endPoint x: 686, endPoint y: 669, distance: 252.6
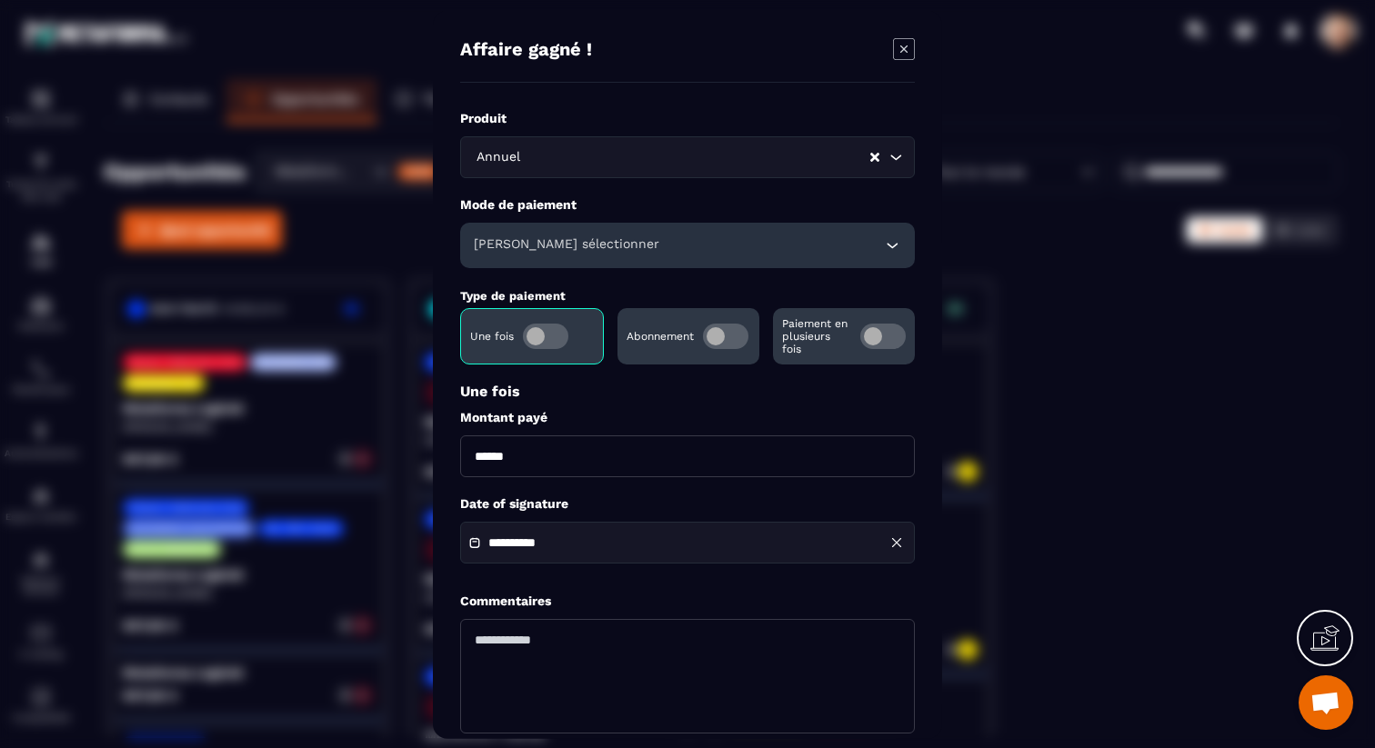
click at [647, 250] on div "[PERSON_NAME] sélectionner" at bounding box center [687, 244] width 455 height 45
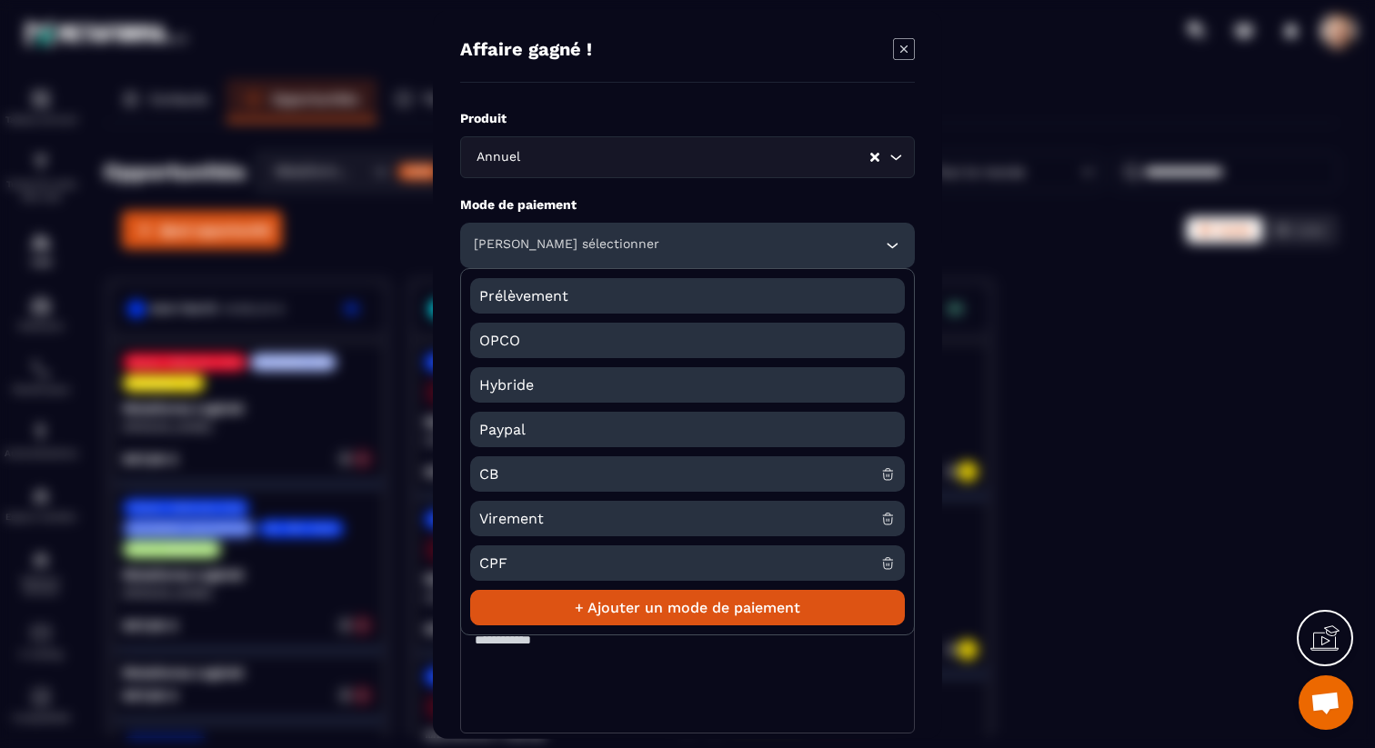
click at [688, 510] on span "Virement" at bounding box center [679, 517] width 401 height 35
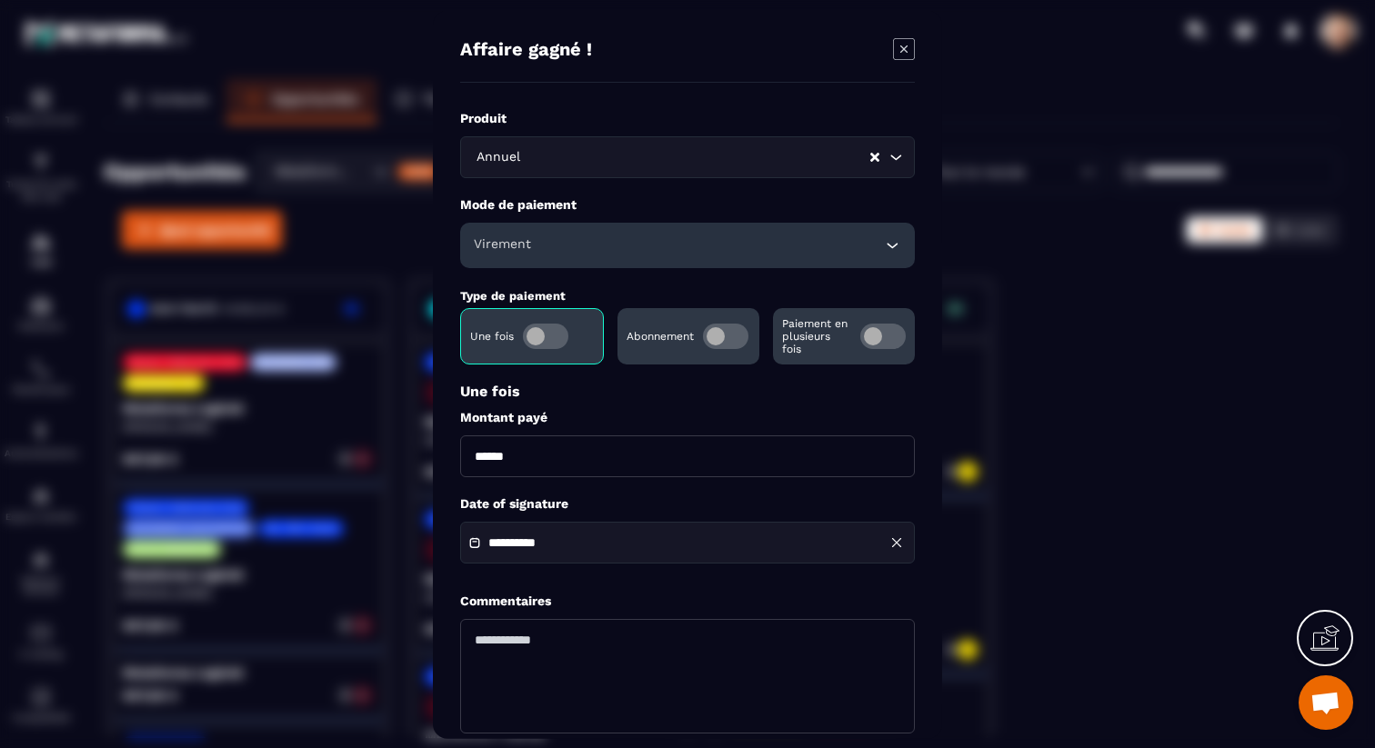
click at [885, 338] on span "Modal window" at bounding box center [882, 335] width 45 height 25
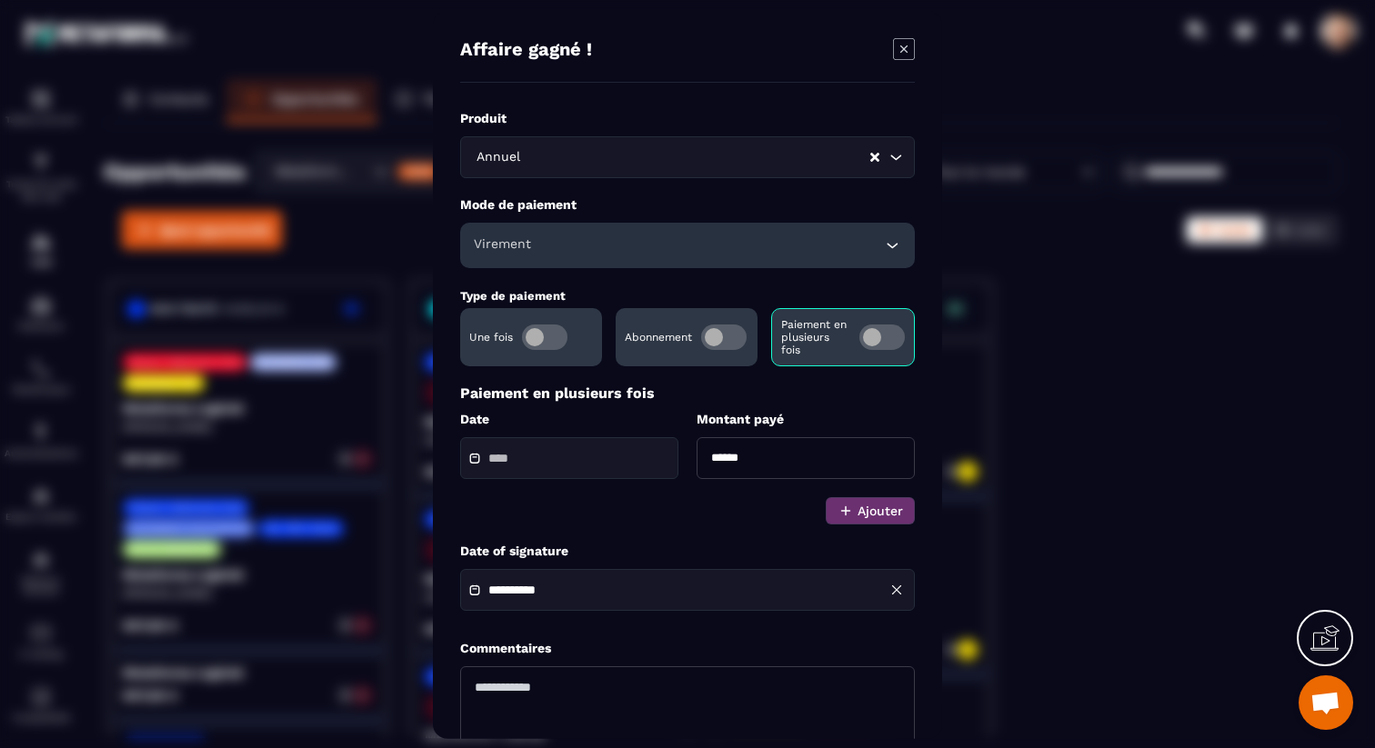
click at [579, 449] on div "Modal window" at bounding box center [569, 457] width 218 height 42
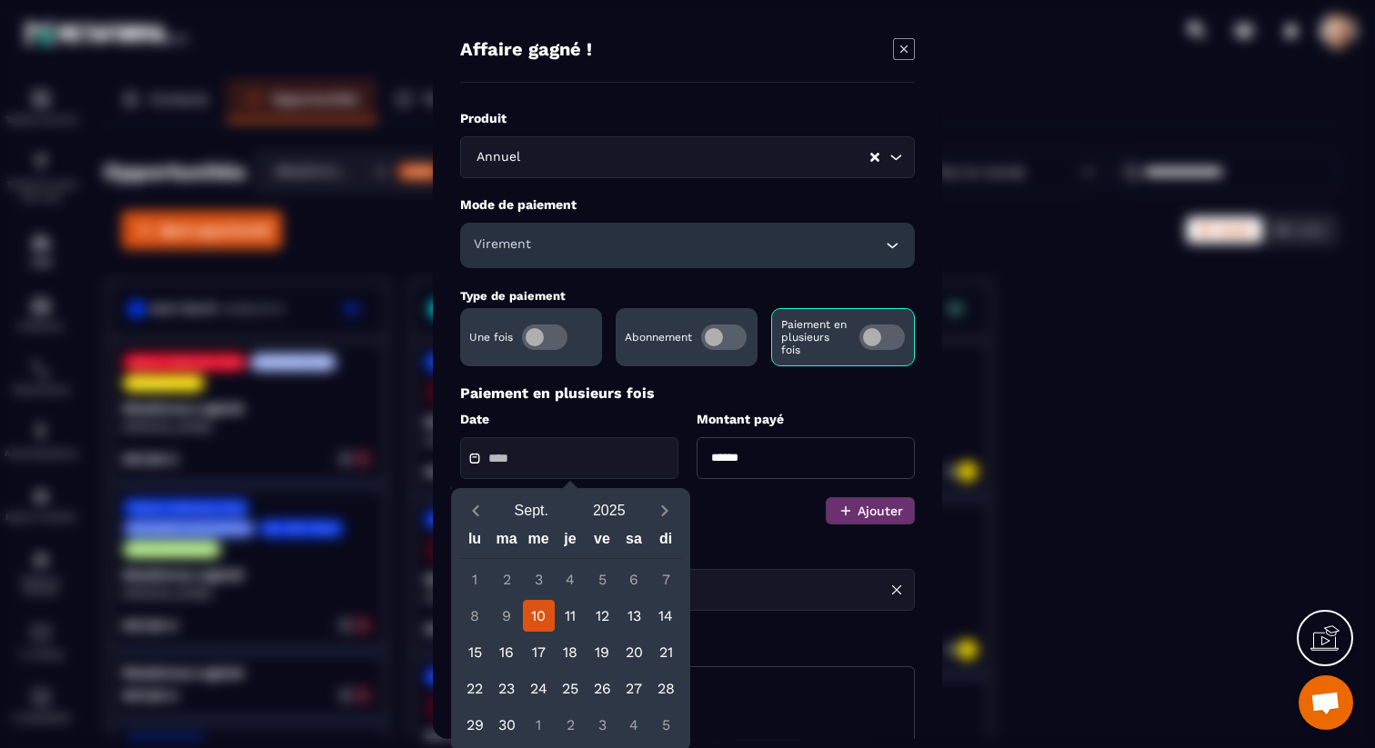
click at [539, 612] on div "10" at bounding box center [539, 616] width 32 height 32
type input "**********"
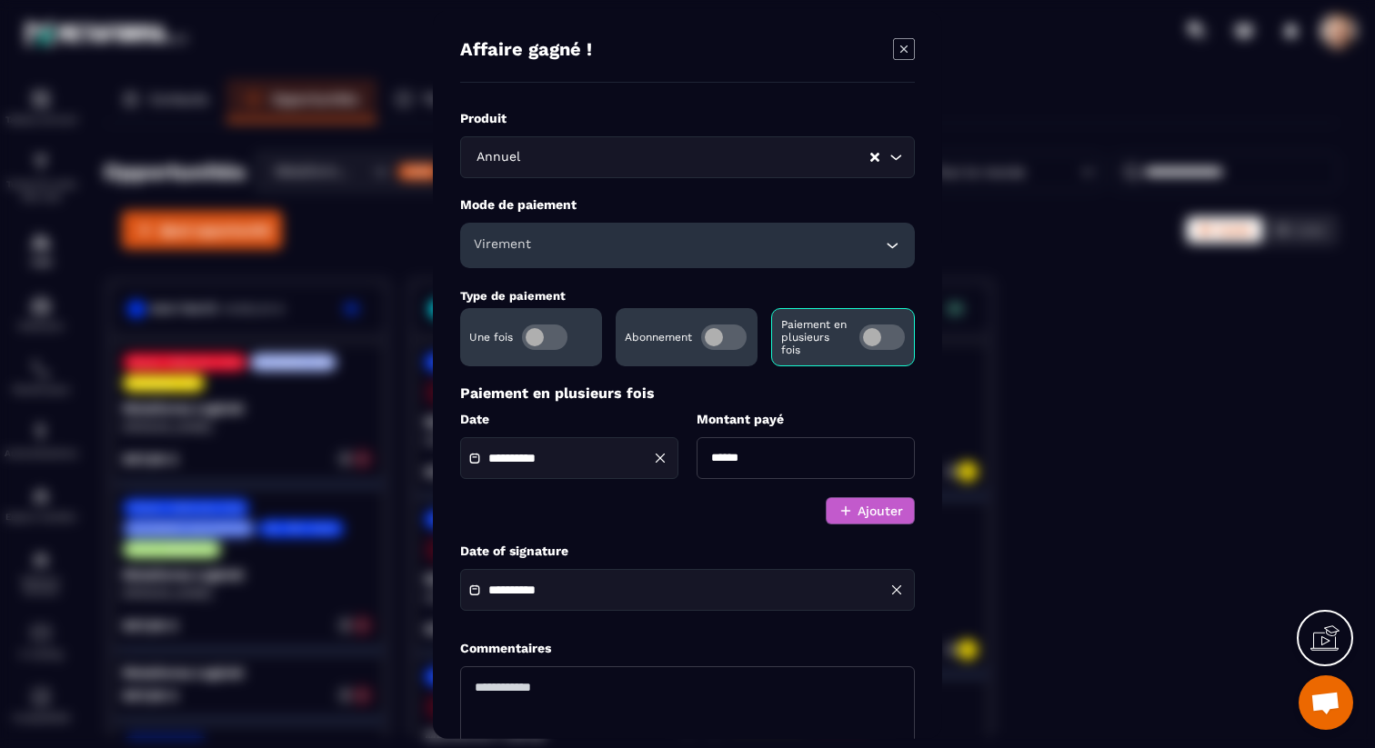
click at [886, 517] on button "Ajouter" at bounding box center [870, 510] width 89 height 27
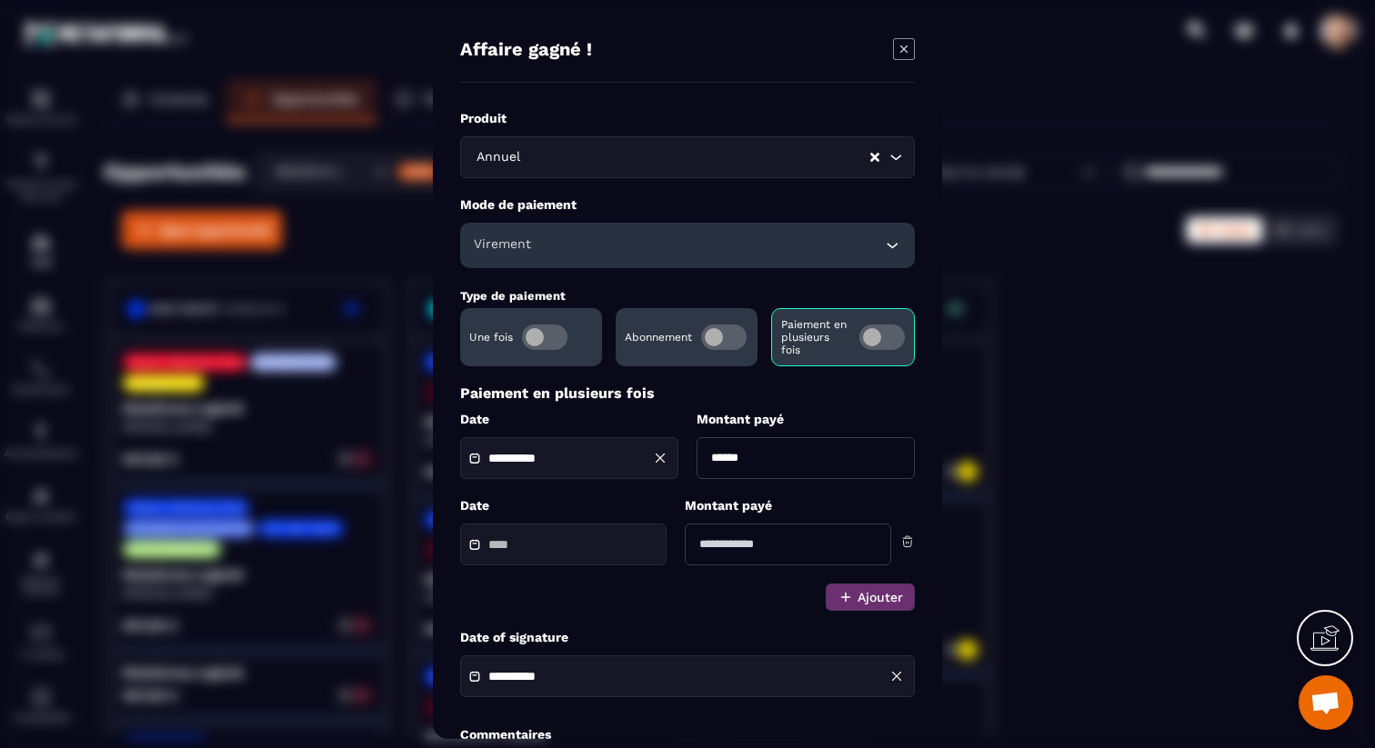
click at [557, 540] on input "Modal window" at bounding box center [551, 544] width 127 height 14
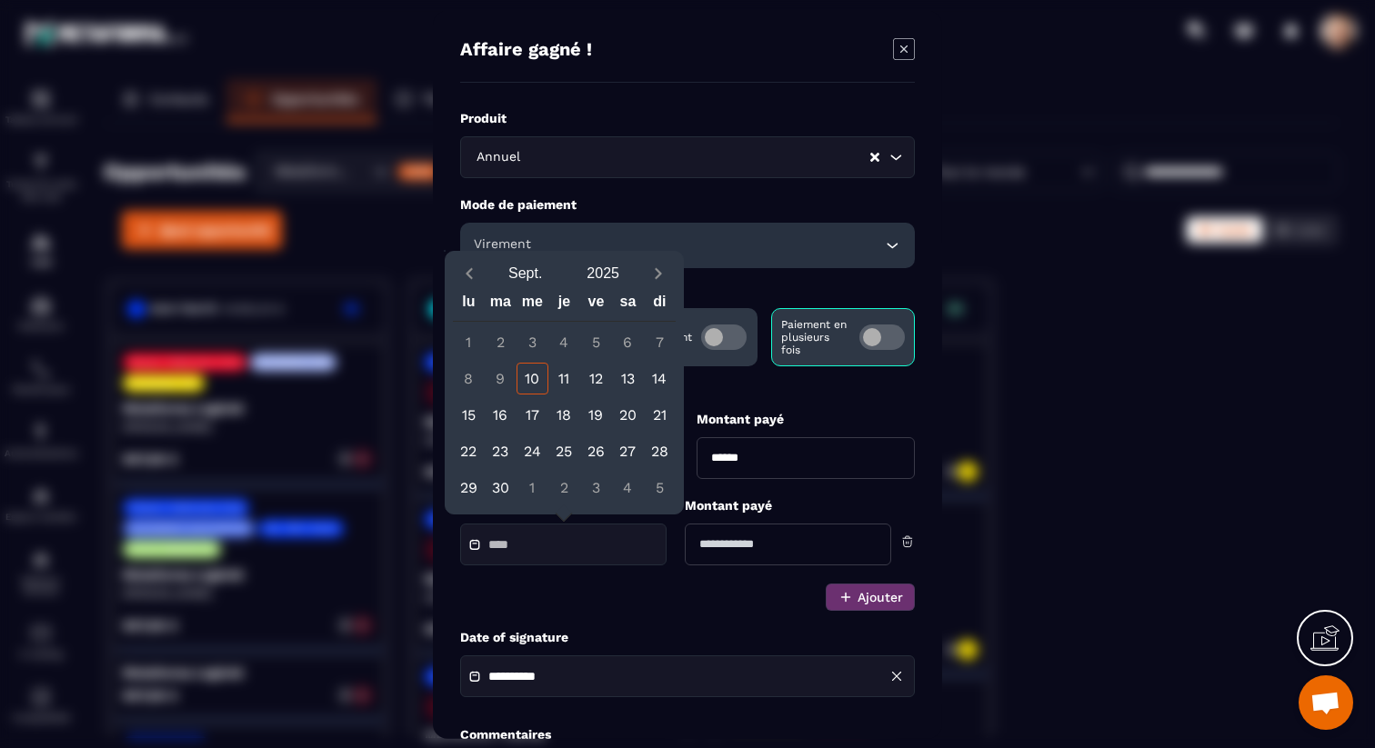
click at [842, 101] on div "**********" at bounding box center [687, 374] width 509 height 728
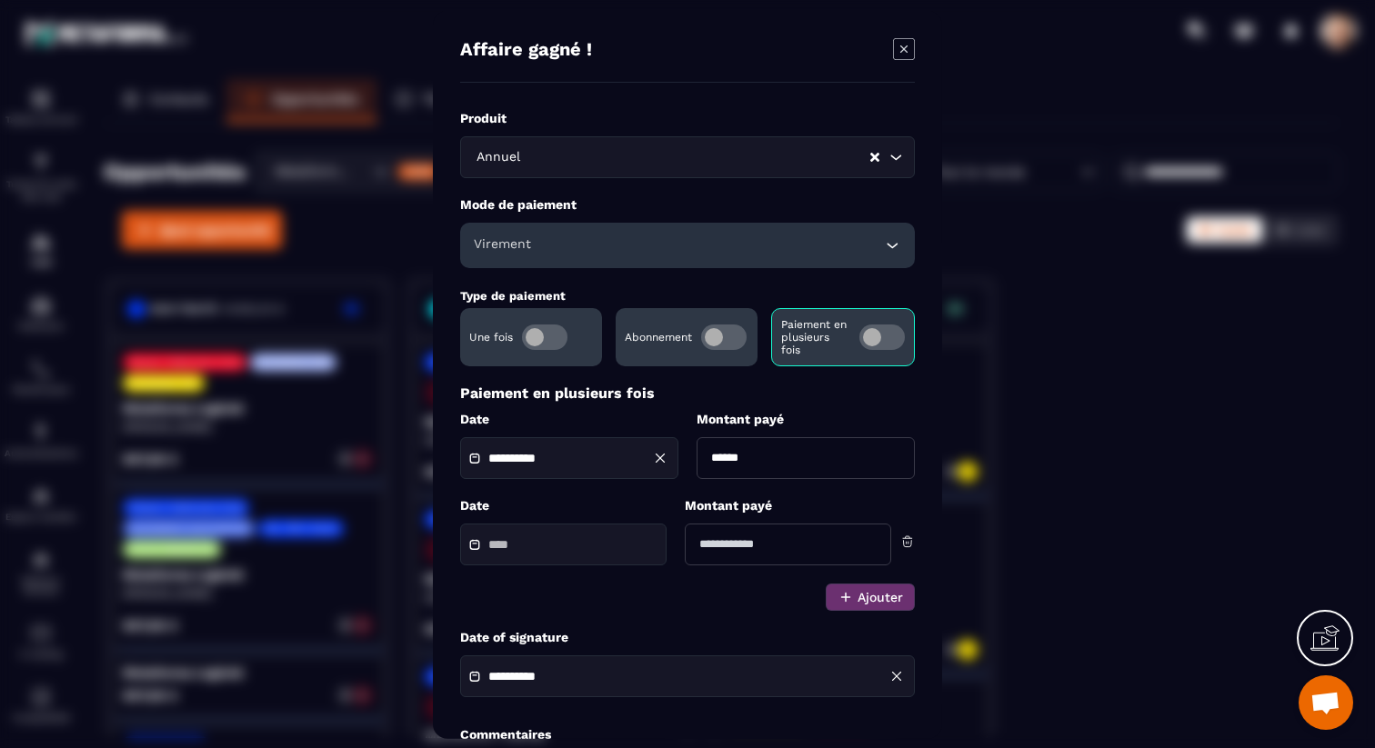
click at [912, 40] on icon "Modal window" at bounding box center [904, 48] width 22 height 22
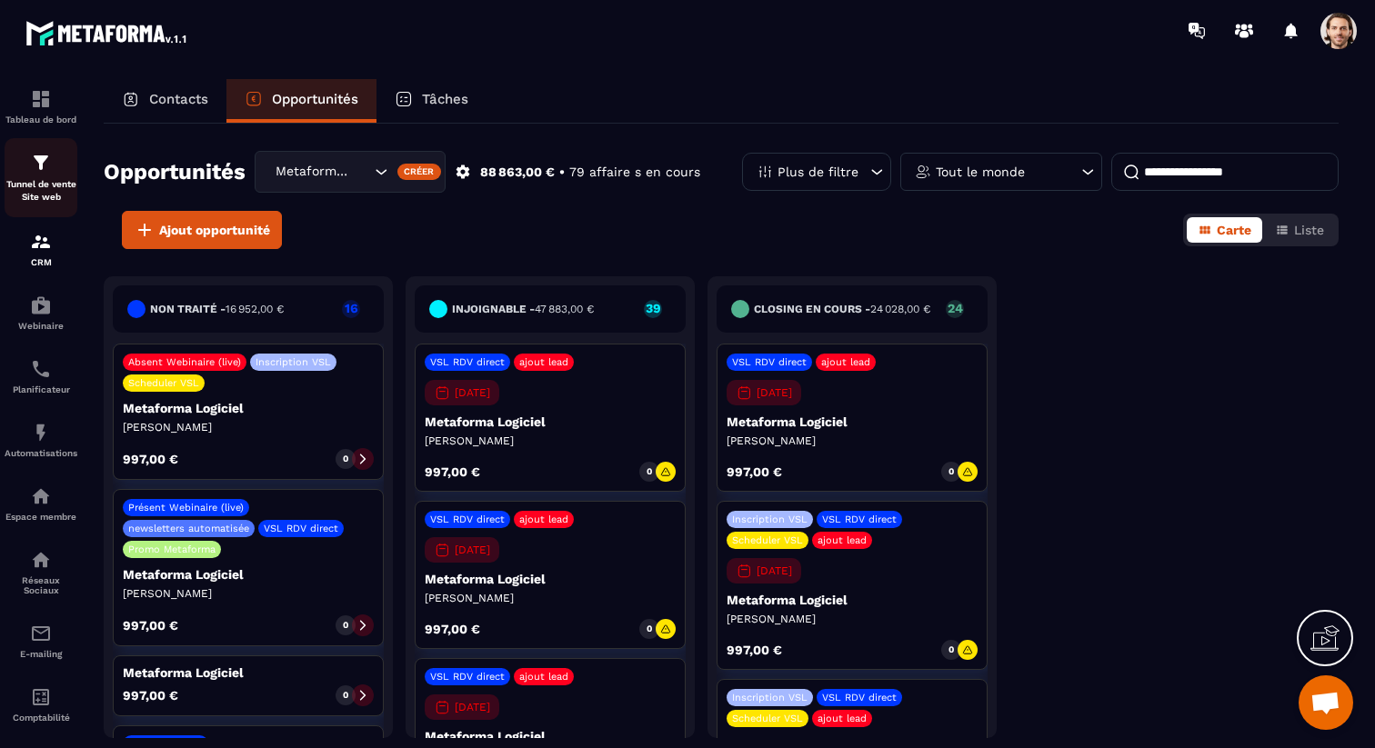
click at [55, 173] on div "Tunnel de vente Site web" at bounding box center [41, 178] width 73 height 52
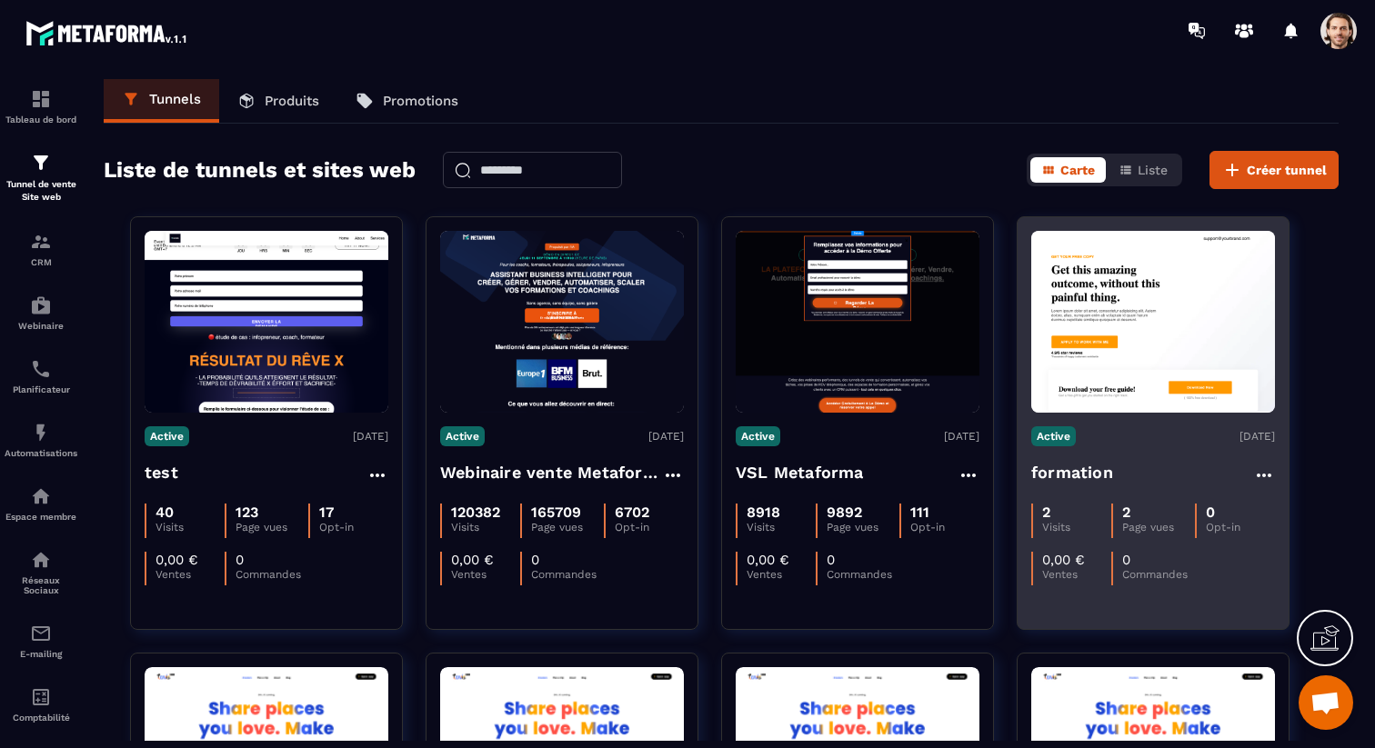
click at [1141, 392] on img at bounding box center [1153, 322] width 244 height 182
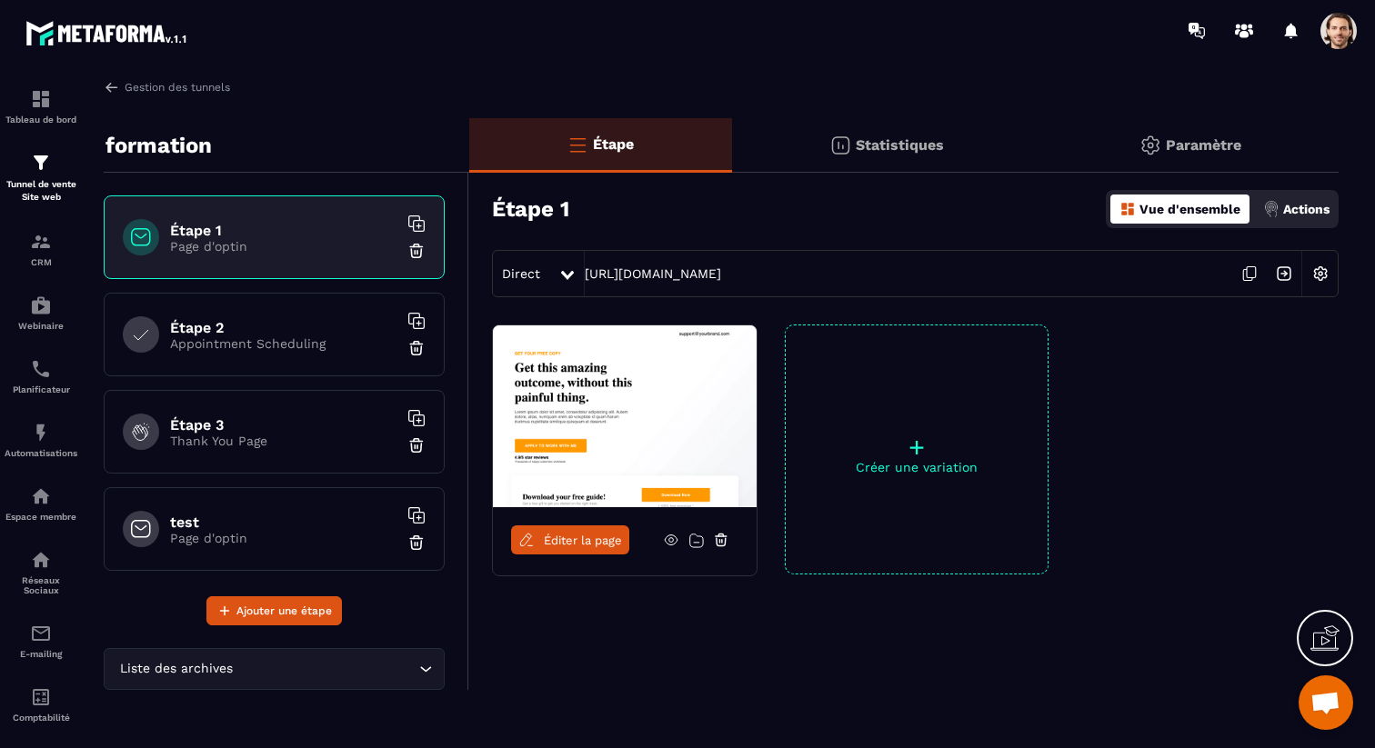
click at [567, 540] on span "Éditer la page" at bounding box center [583, 541] width 78 height 14
